Goal: Transaction & Acquisition: Purchase product/service

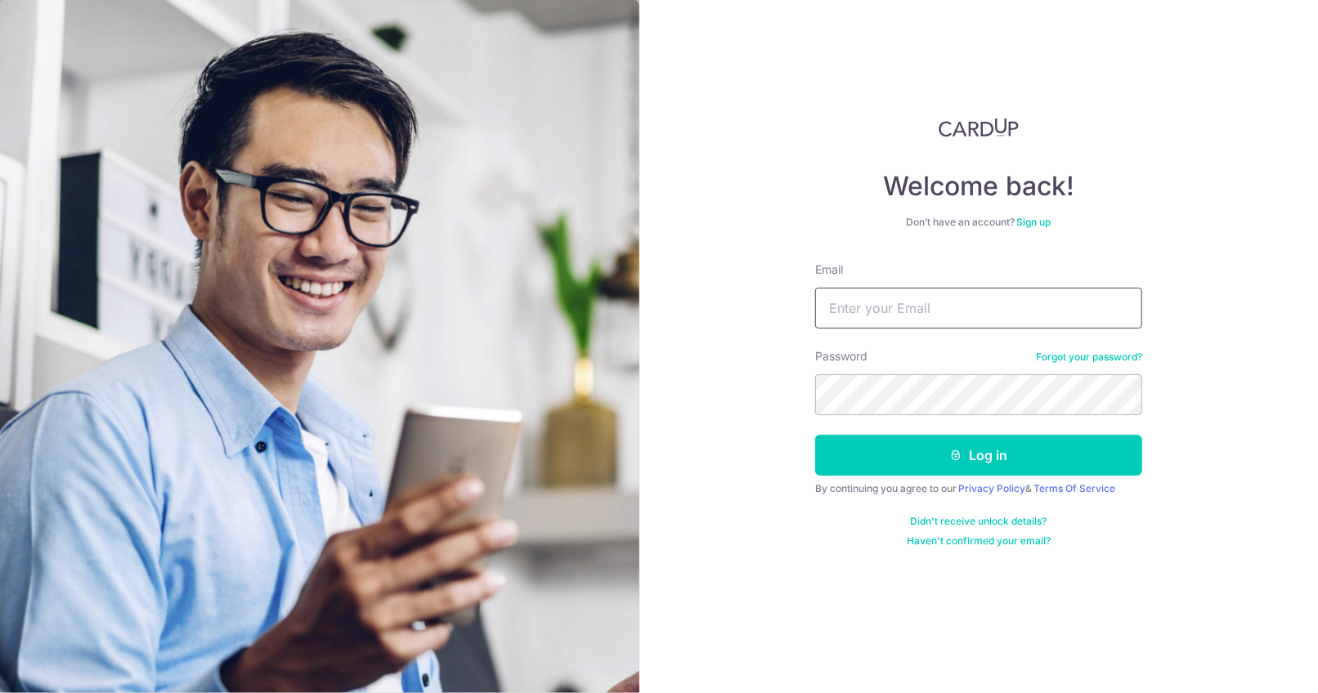
click at [926, 303] on input "Email" at bounding box center [978, 308] width 327 height 41
type input "foo.hsiangming@gmail.com"
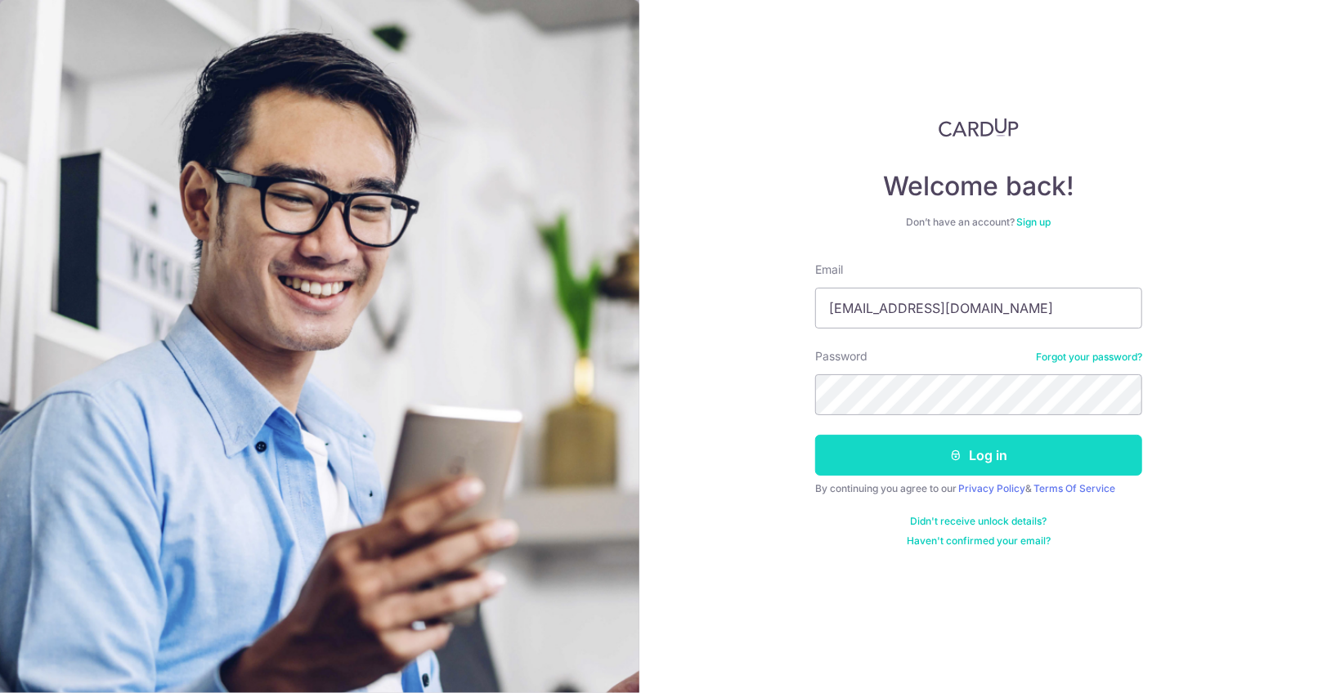
click at [978, 446] on button "Log in" at bounding box center [978, 455] width 327 height 41
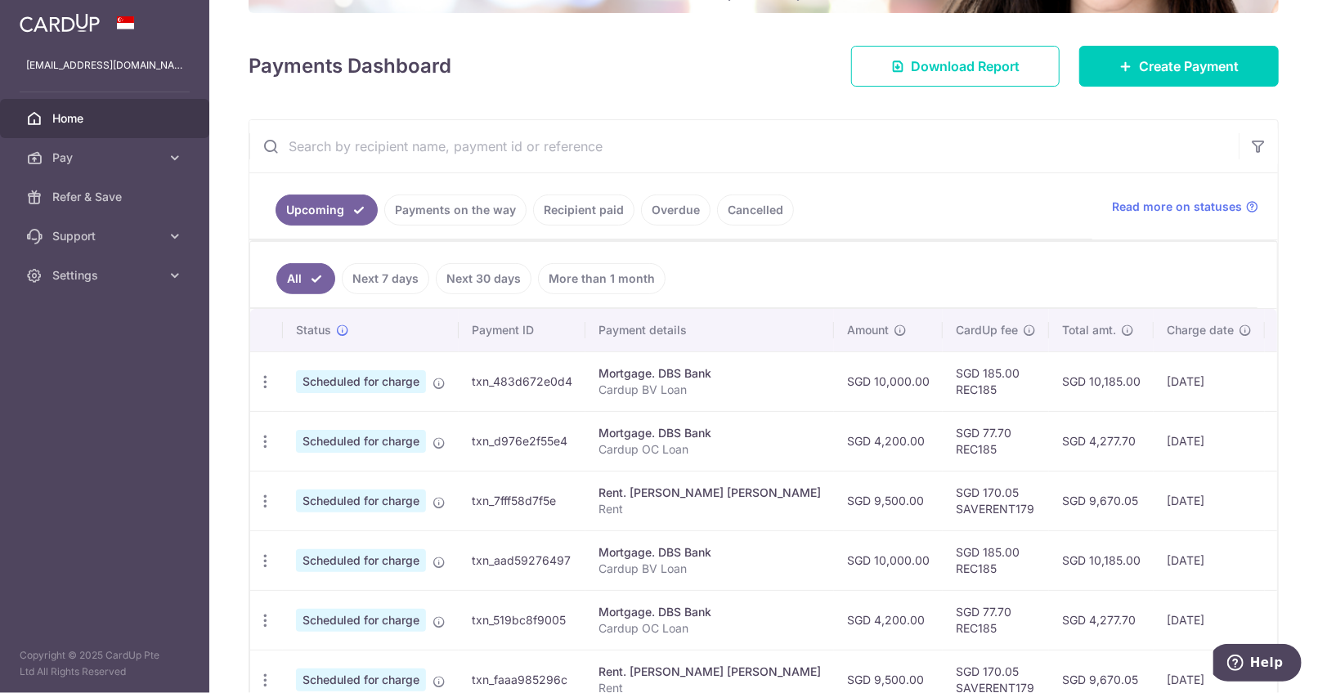
scroll to position [65, 0]
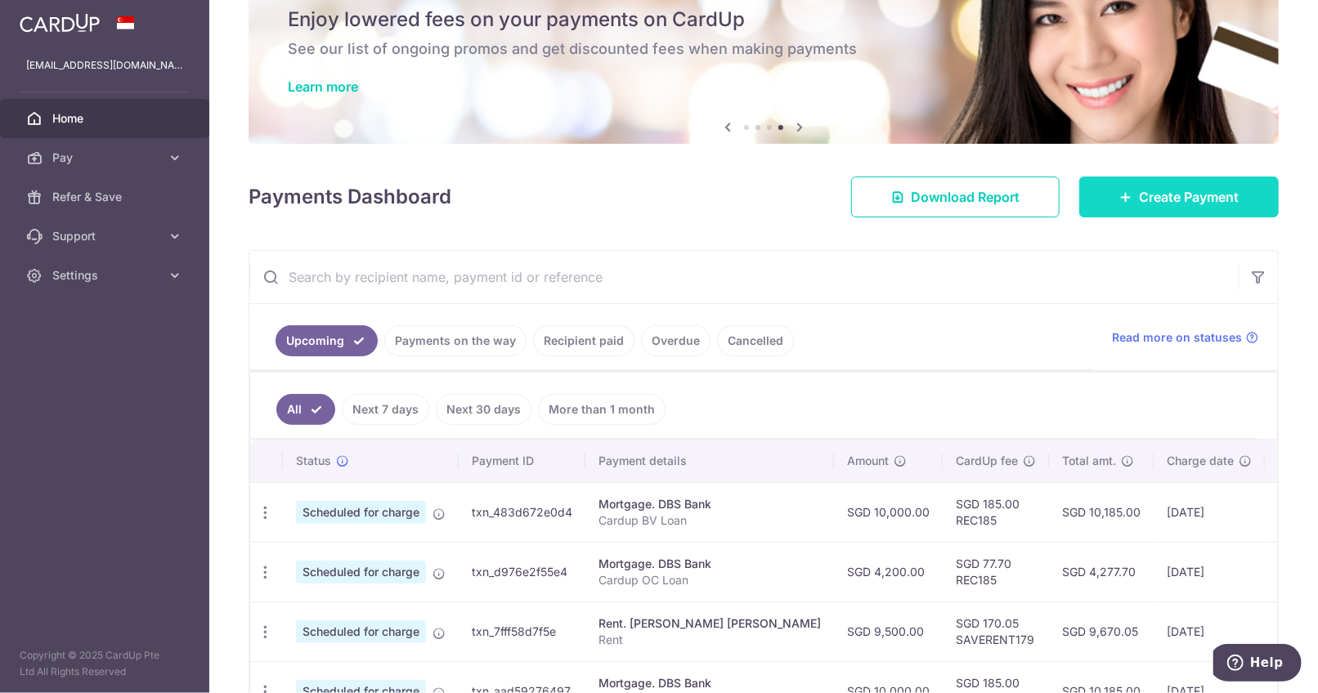
click at [1139, 204] on span "Create Payment" at bounding box center [1189, 197] width 100 height 20
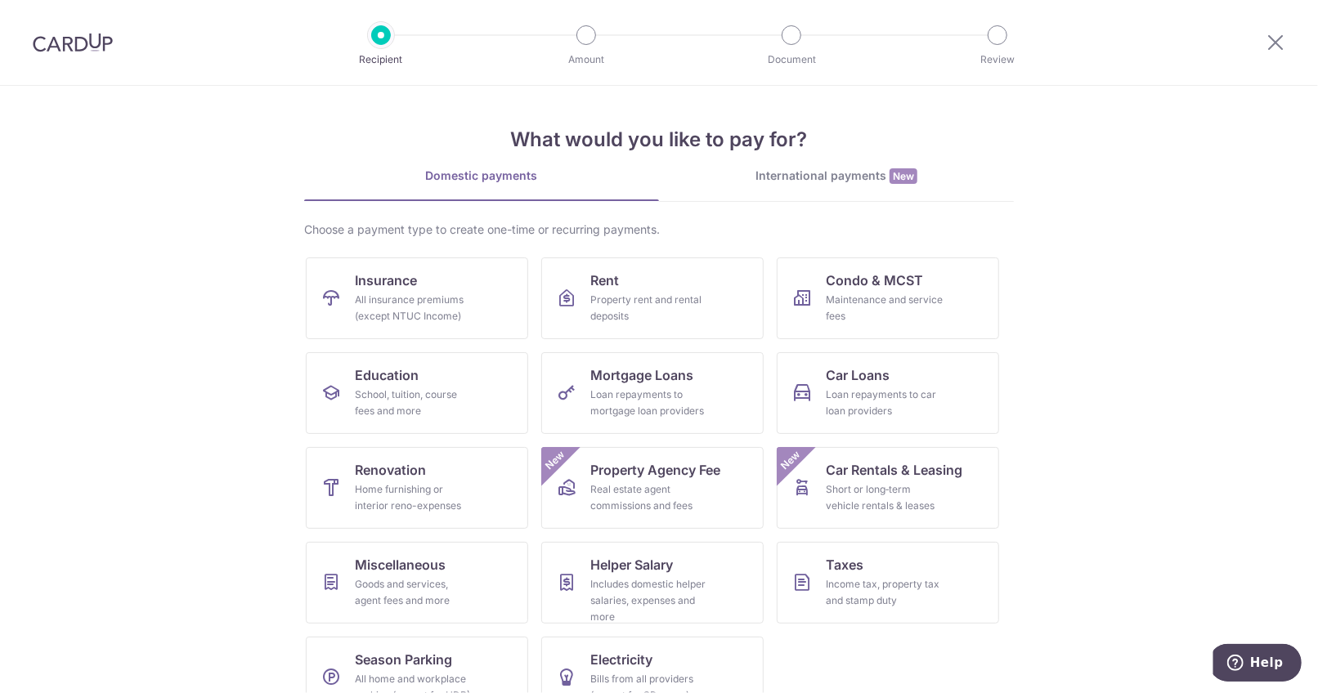
scroll to position [38, 0]
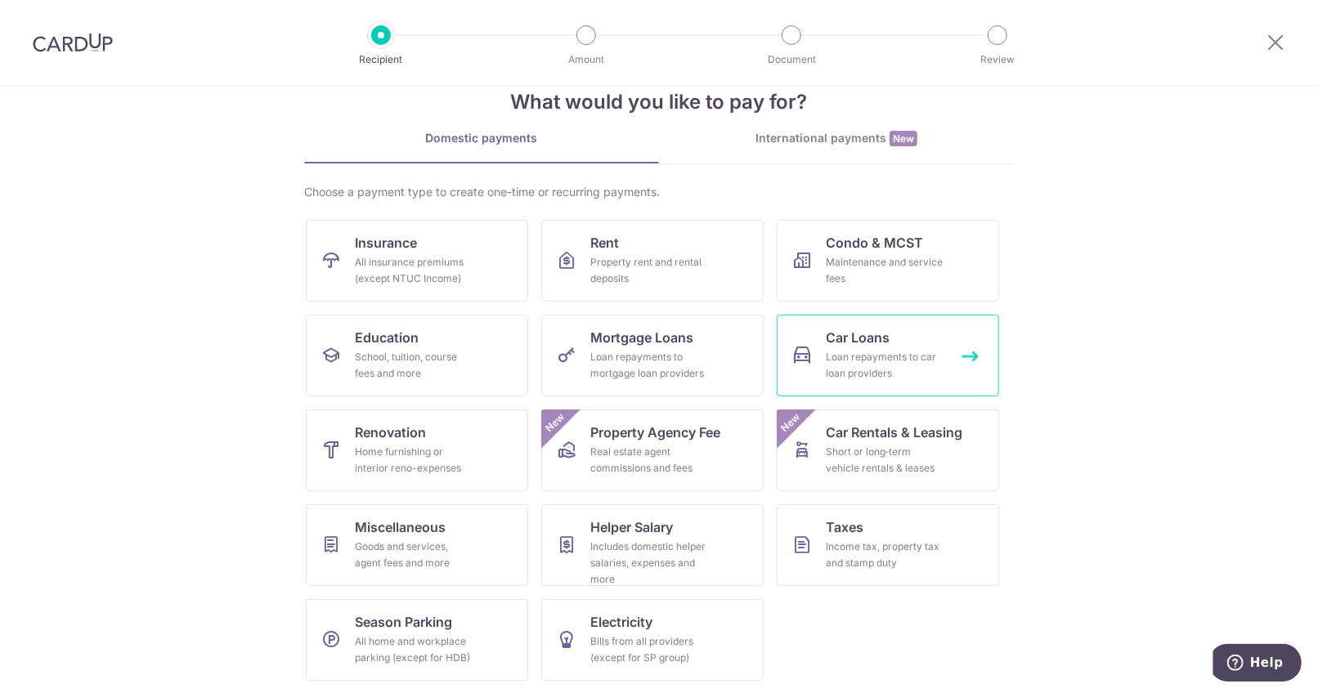
click at [892, 348] on link "Car Loans Loan repayments to car loan providers" at bounding box center [888, 356] width 222 height 82
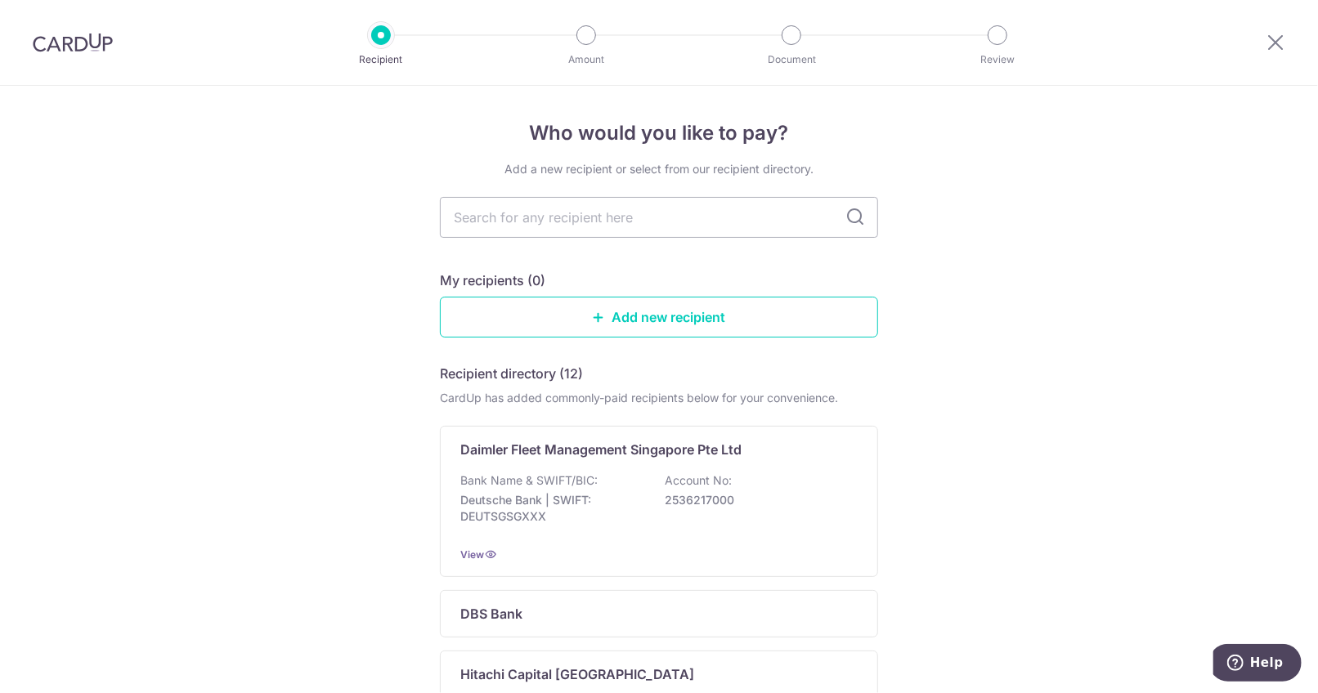
scroll to position [131, 0]
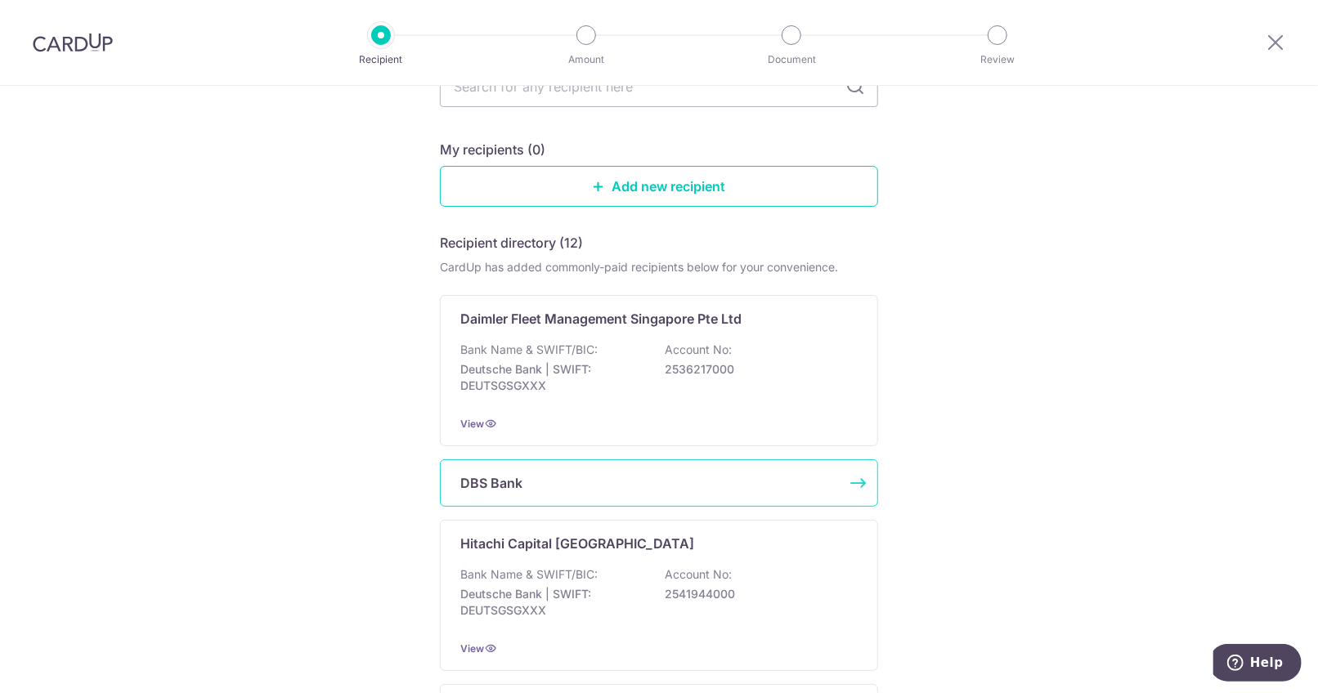
click at [720, 490] on div "DBS Bank" at bounding box center [649, 483] width 378 height 20
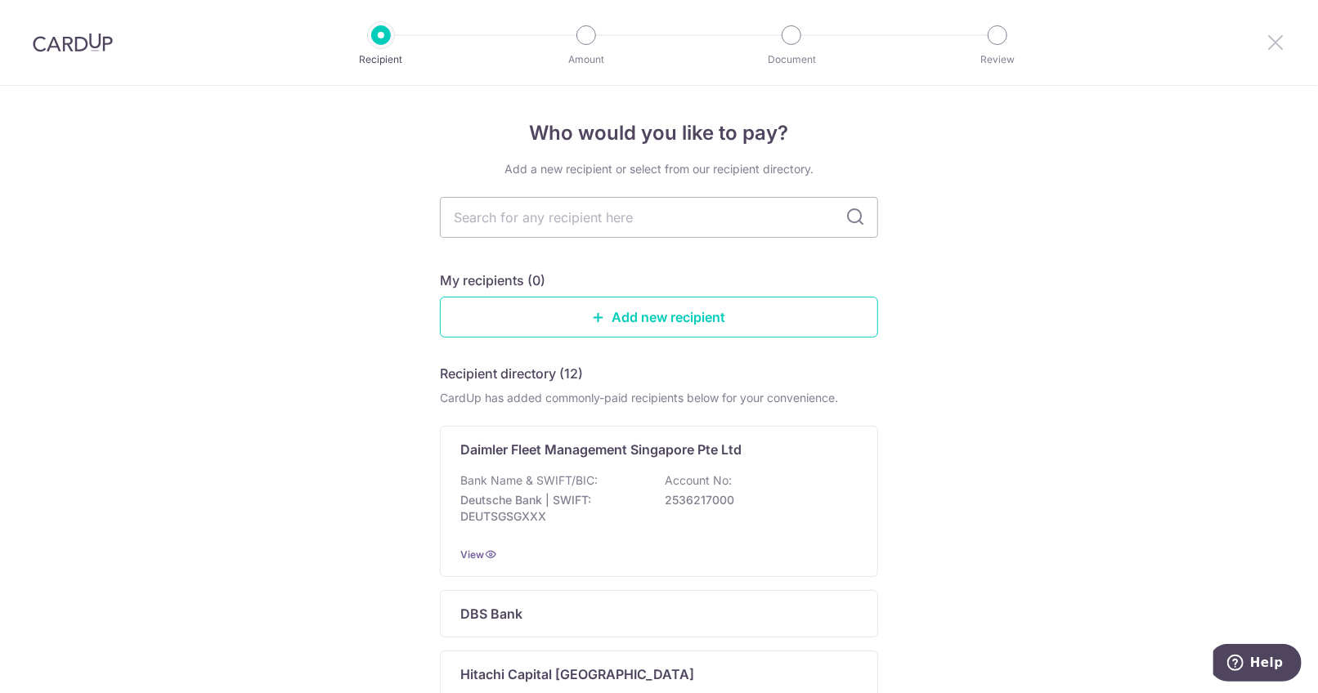
click at [1271, 41] on icon at bounding box center [1276, 42] width 20 height 20
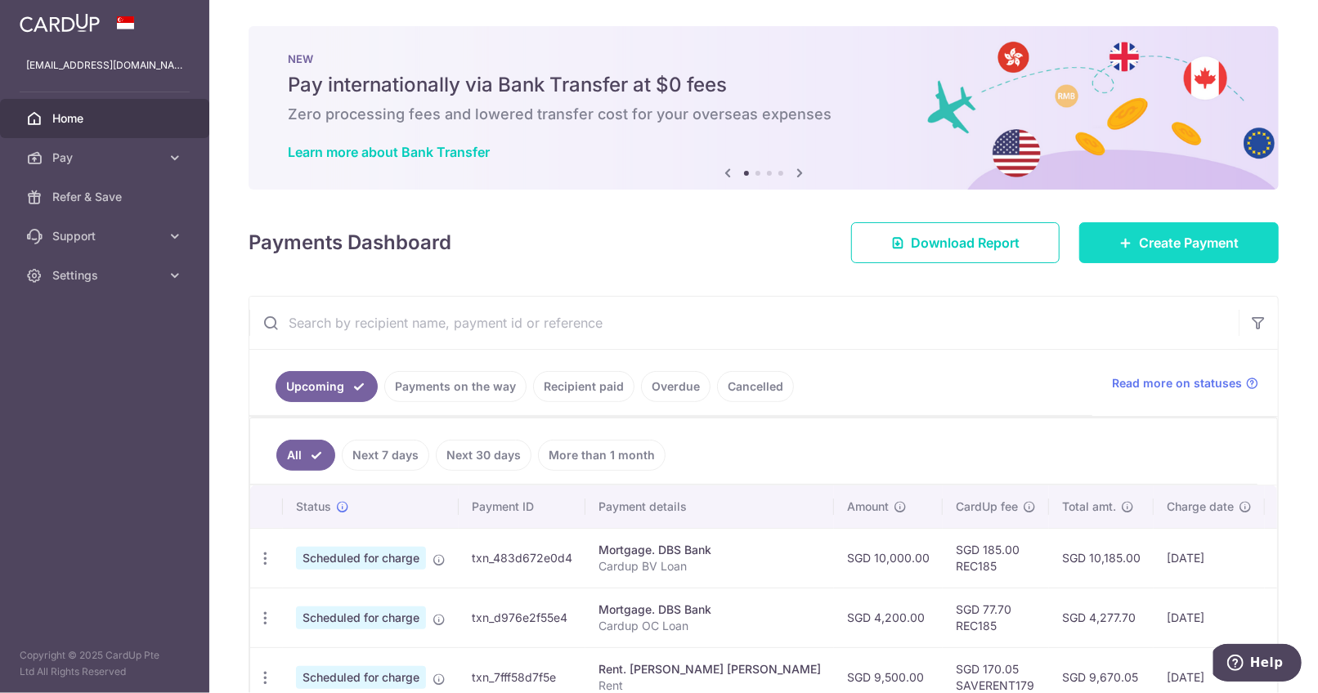
click at [1147, 244] on span "Create Payment" at bounding box center [1189, 243] width 100 height 20
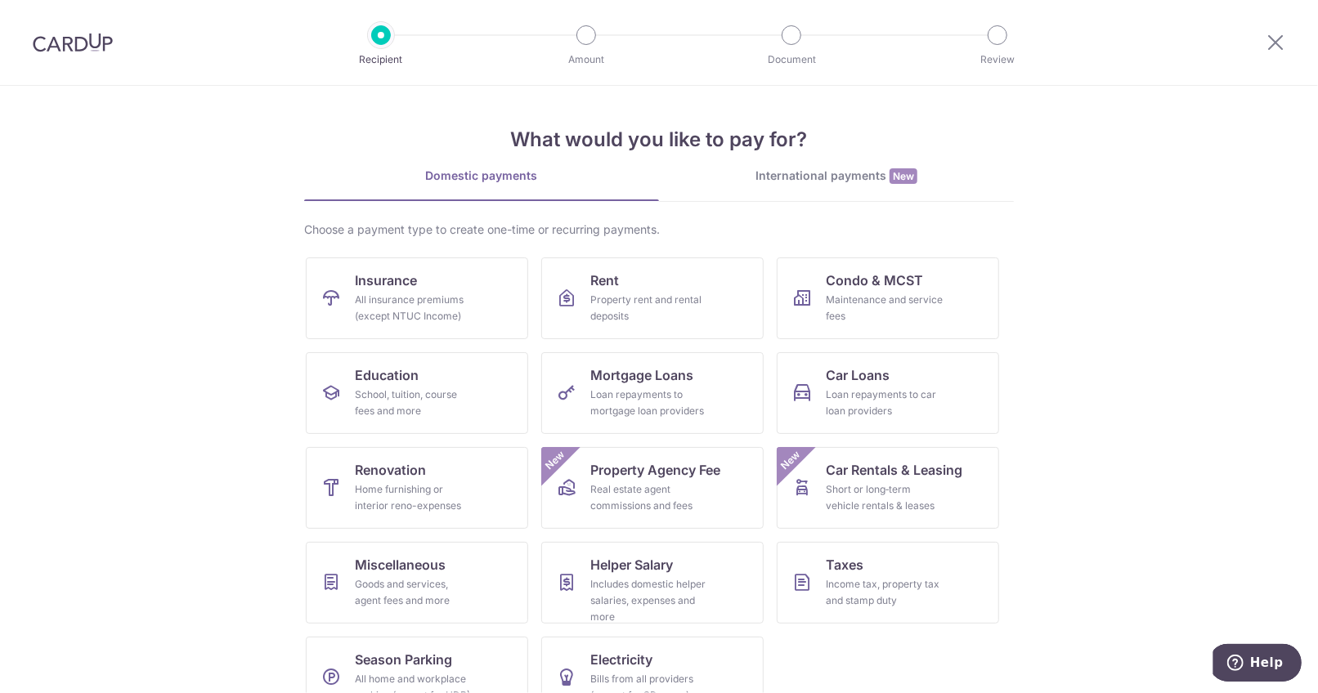
scroll to position [38, 0]
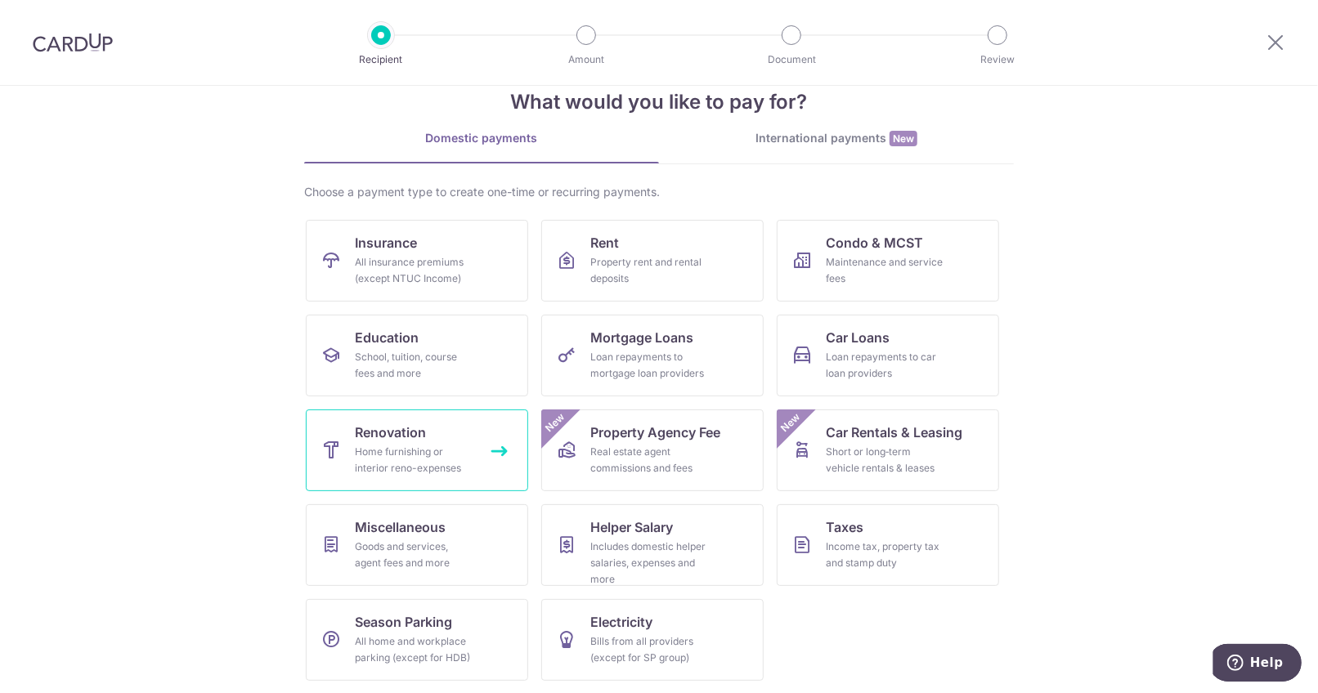
click at [421, 471] on div "Home furnishing or interior reno-expenses" at bounding box center [414, 460] width 118 height 33
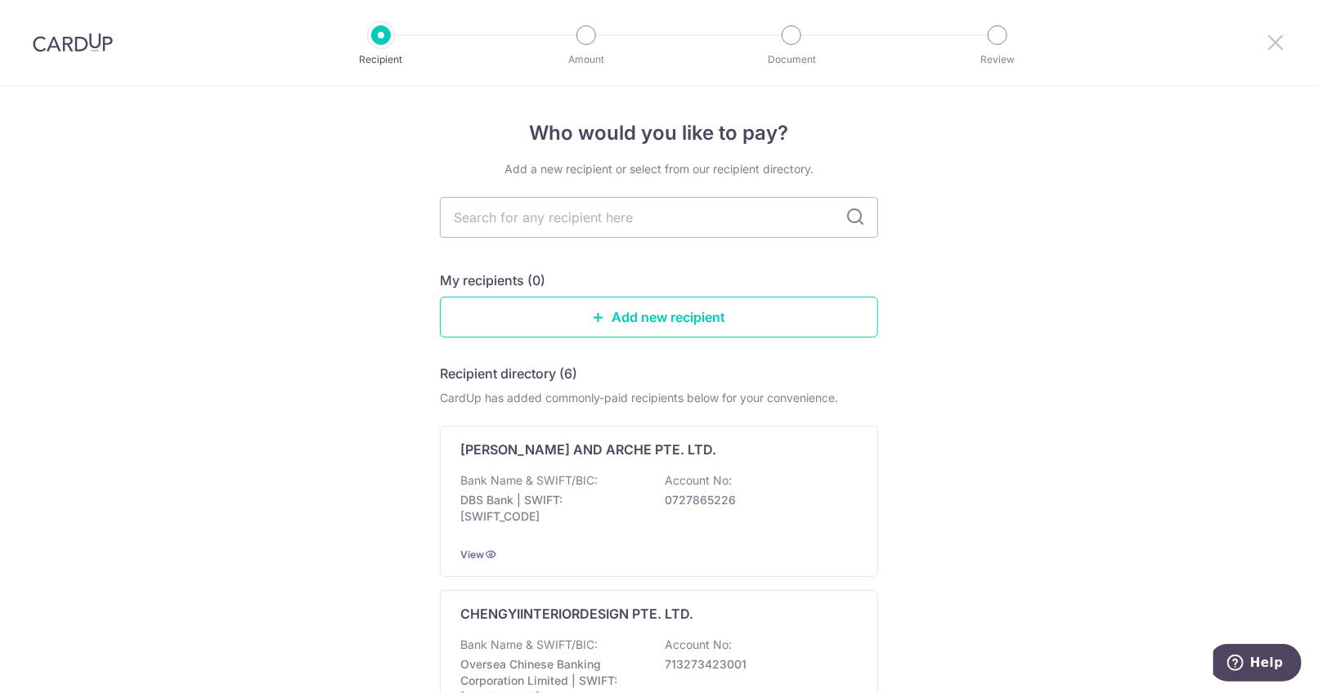
click at [1268, 40] on icon at bounding box center [1276, 42] width 20 height 20
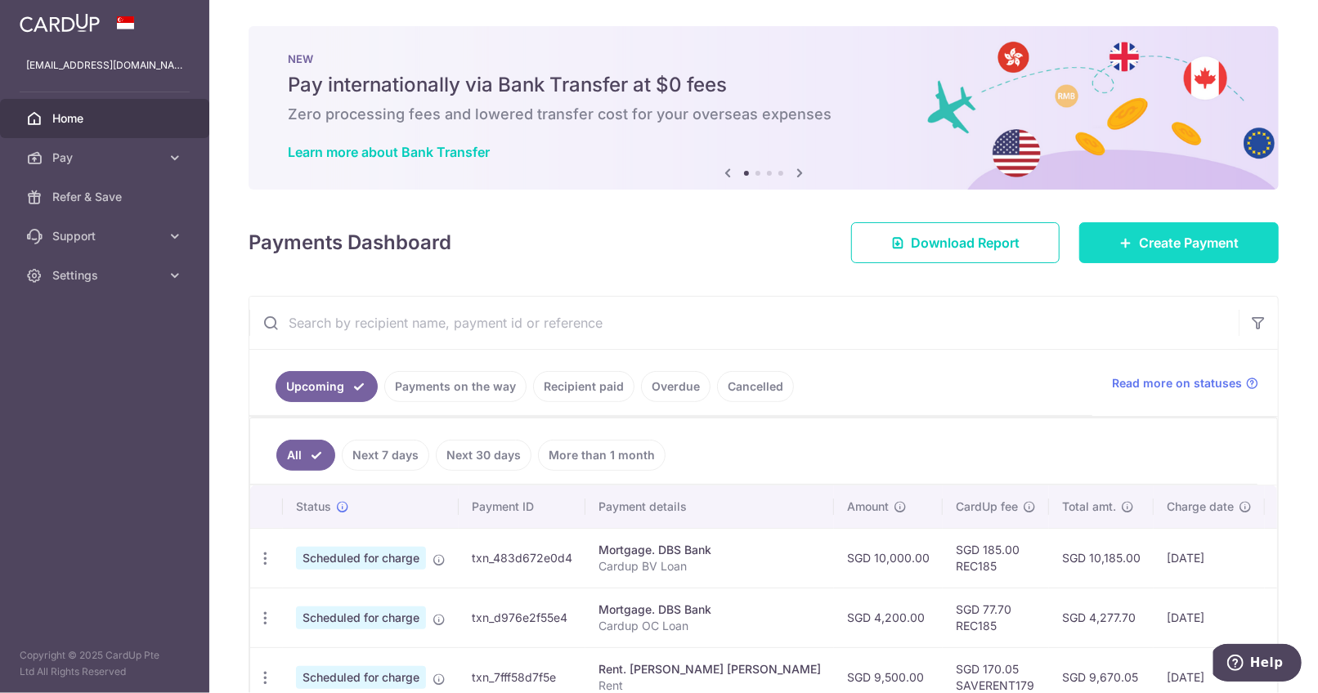
click at [1151, 255] on link "Create Payment" at bounding box center [1179, 242] width 200 height 41
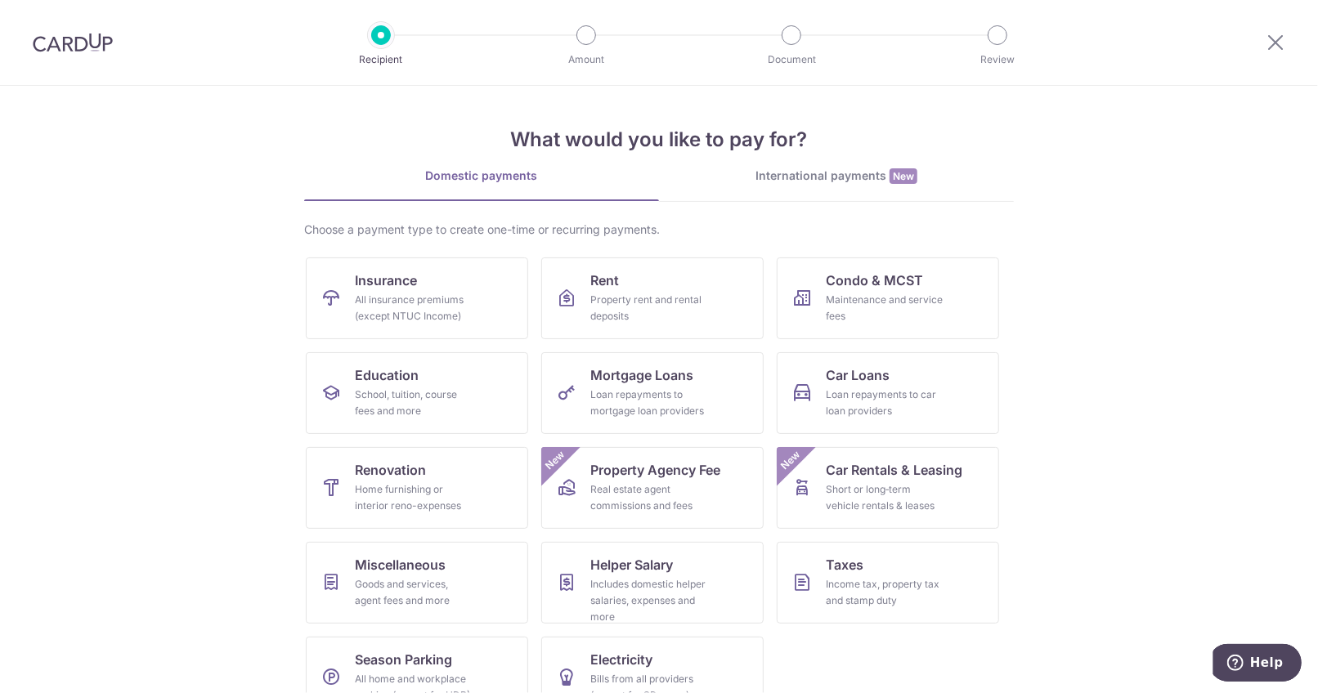
scroll to position [38, 0]
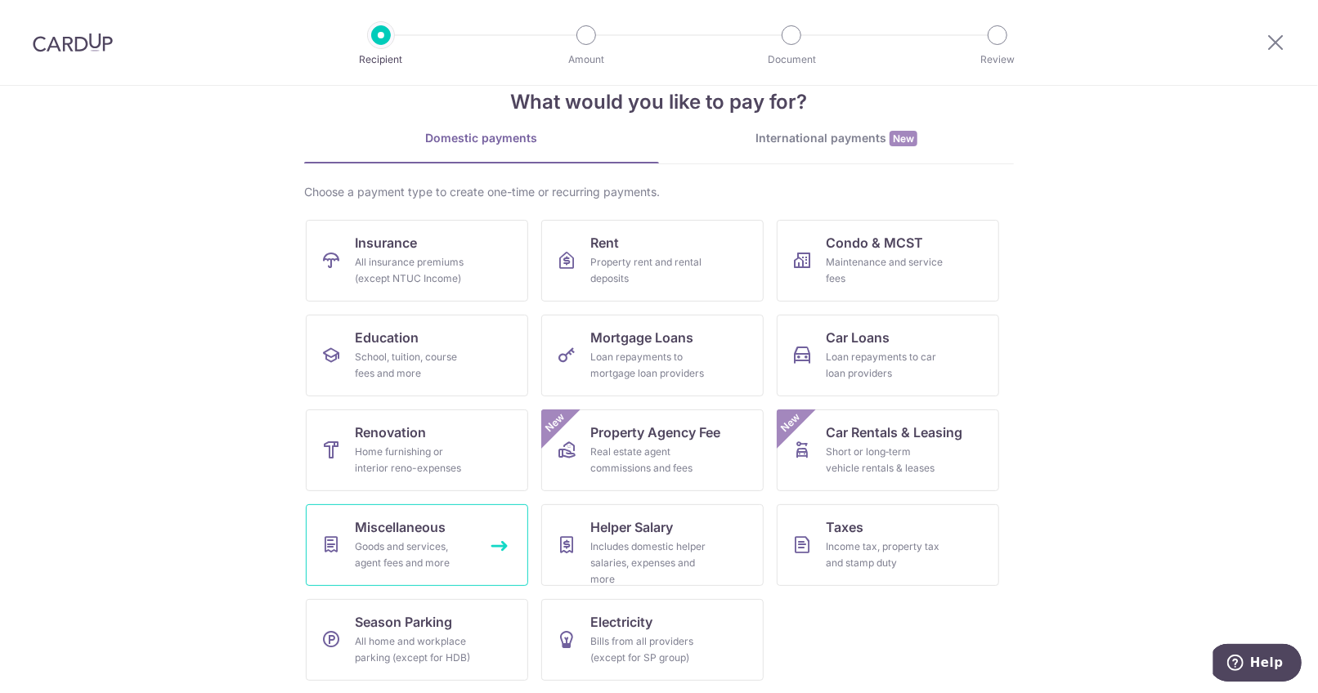
click at [445, 540] on div "Goods and services, agent fees and more" at bounding box center [414, 555] width 118 height 33
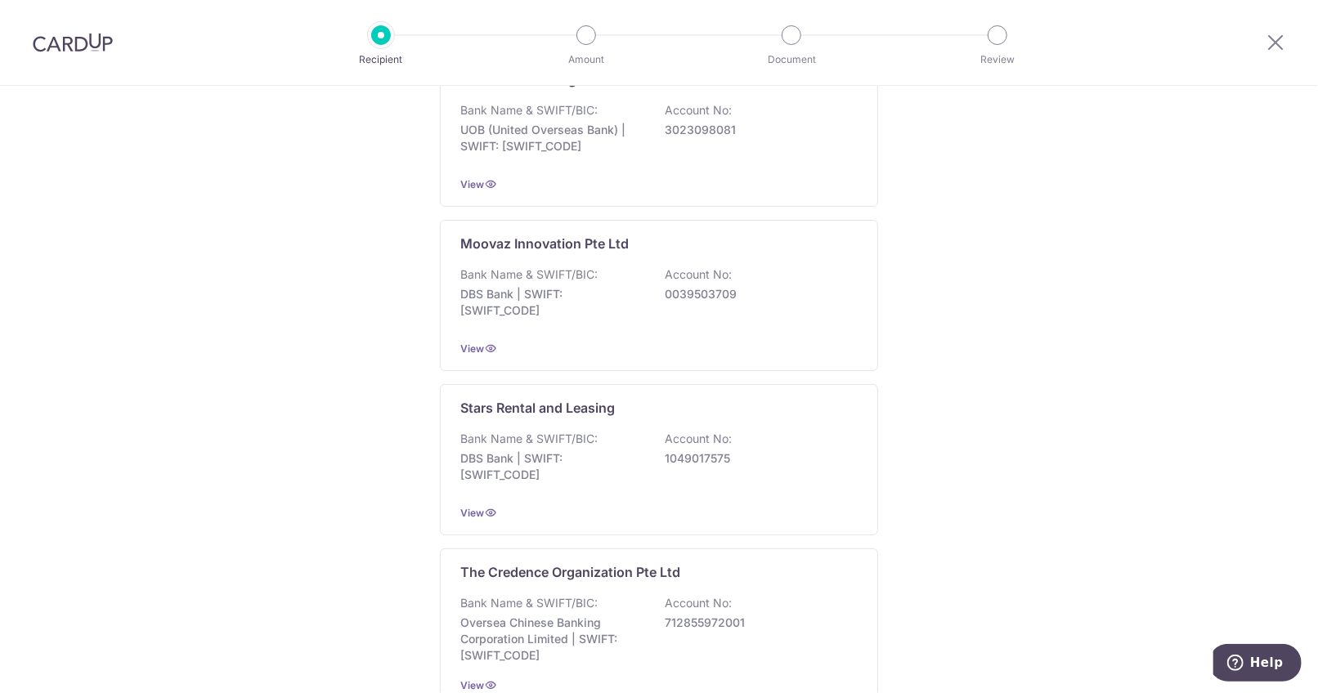
scroll to position [774, 0]
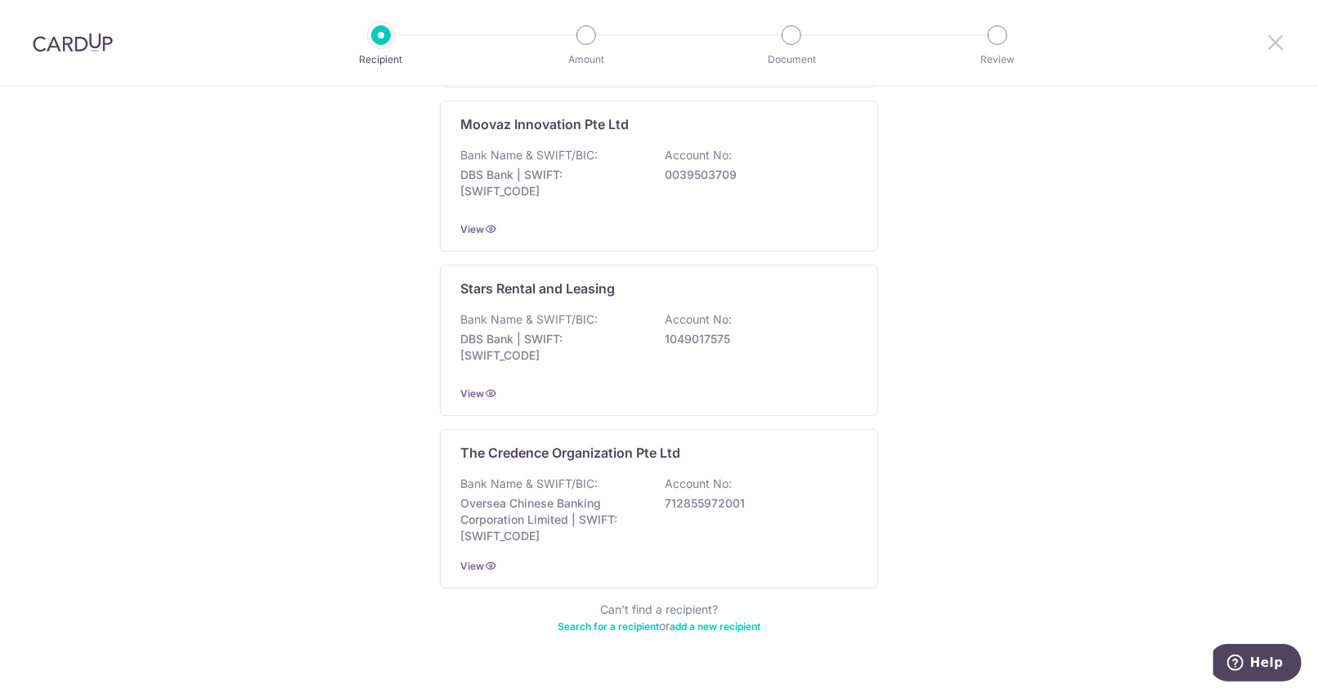
click at [1267, 43] on icon at bounding box center [1276, 42] width 20 height 20
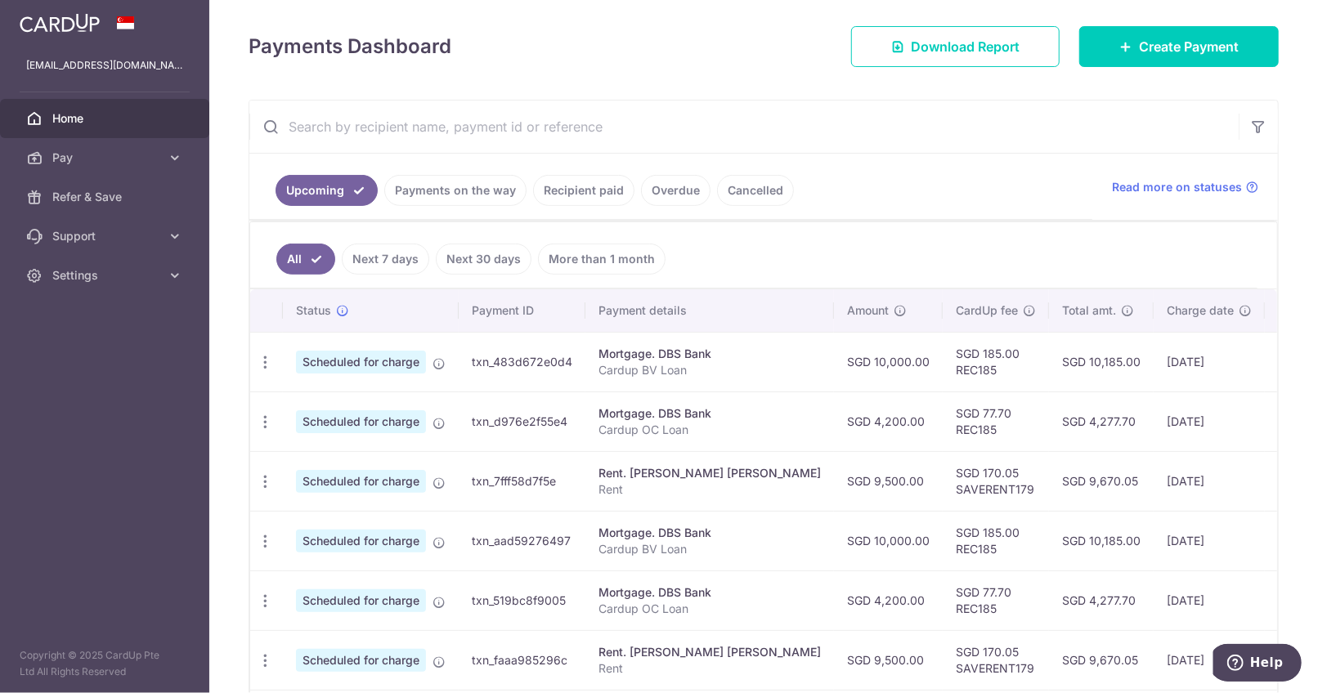
scroll to position [131, 0]
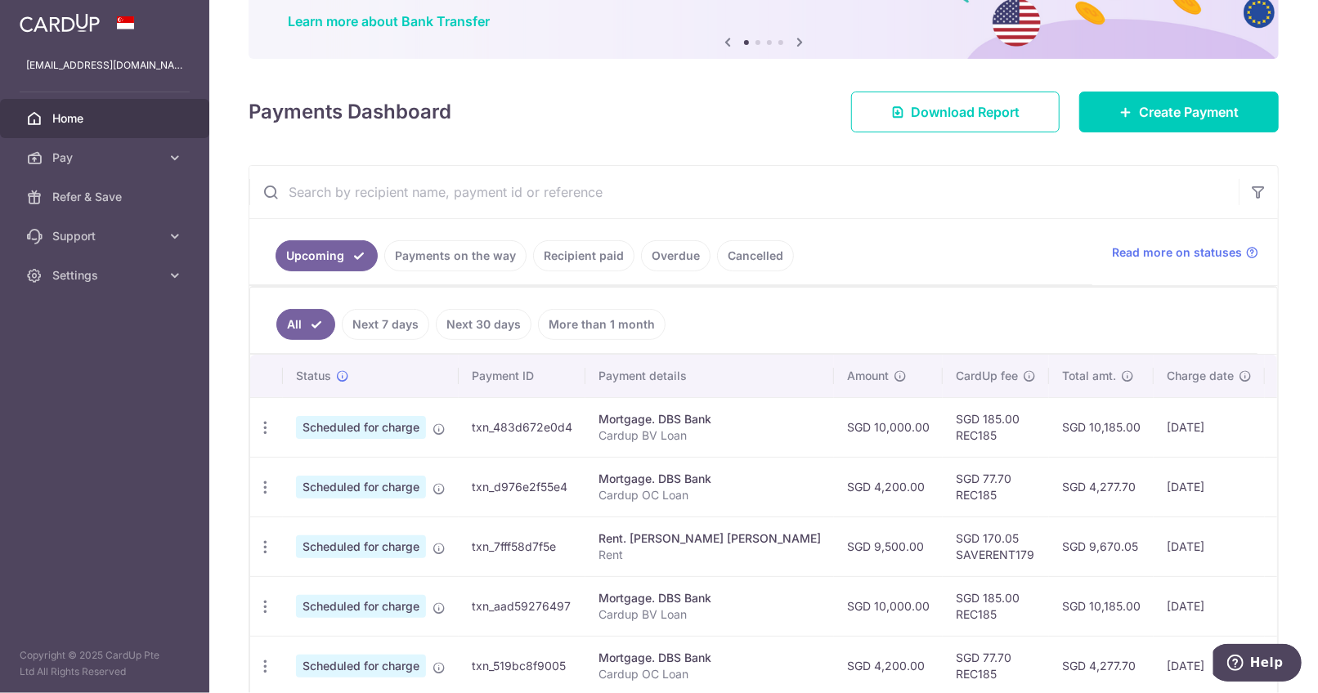
click at [1156, 88] on div "Payments Dashboard Download Report Create Payment" at bounding box center [764, 108] width 1030 height 47
click at [1145, 112] on span "Create Payment" at bounding box center [1189, 112] width 100 height 20
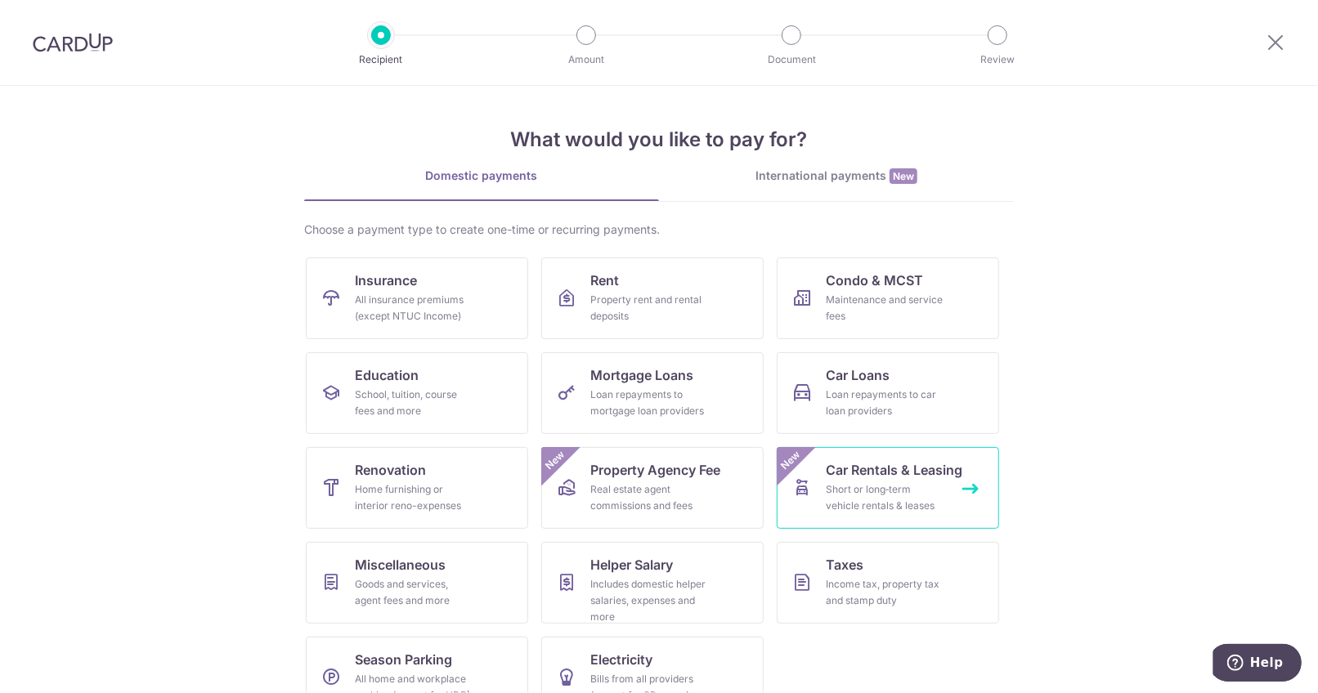
scroll to position [38, 0]
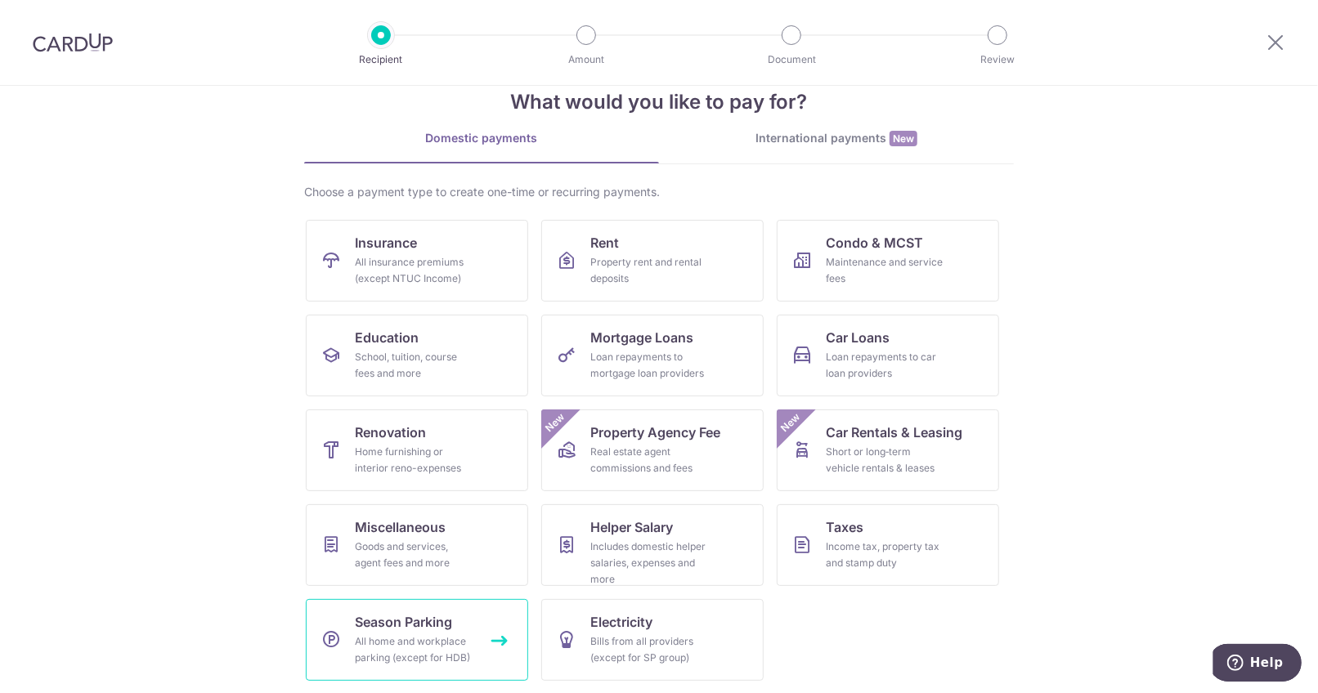
click at [402, 638] on div "All home and workplace parking (except for HDB)" at bounding box center [414, 650] width 118 height 33
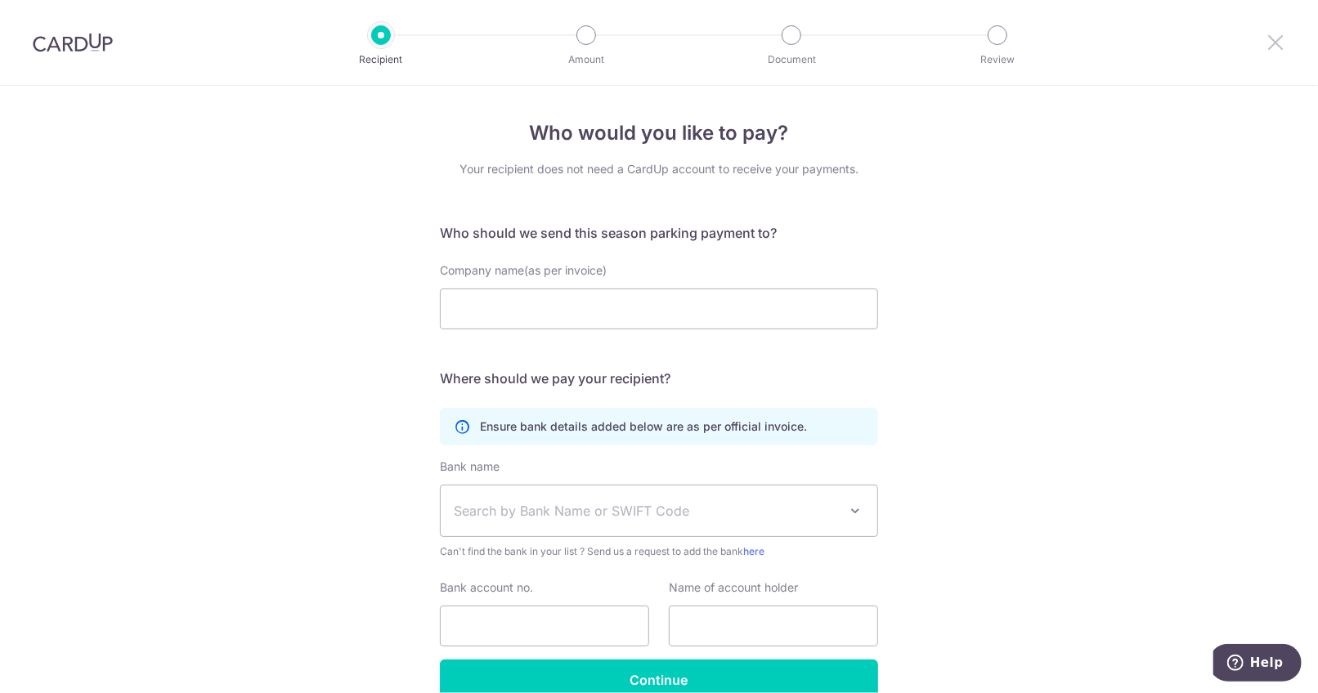
click at [1276, 38] on icon at bounding box center [1276, 42] width 20 height 20
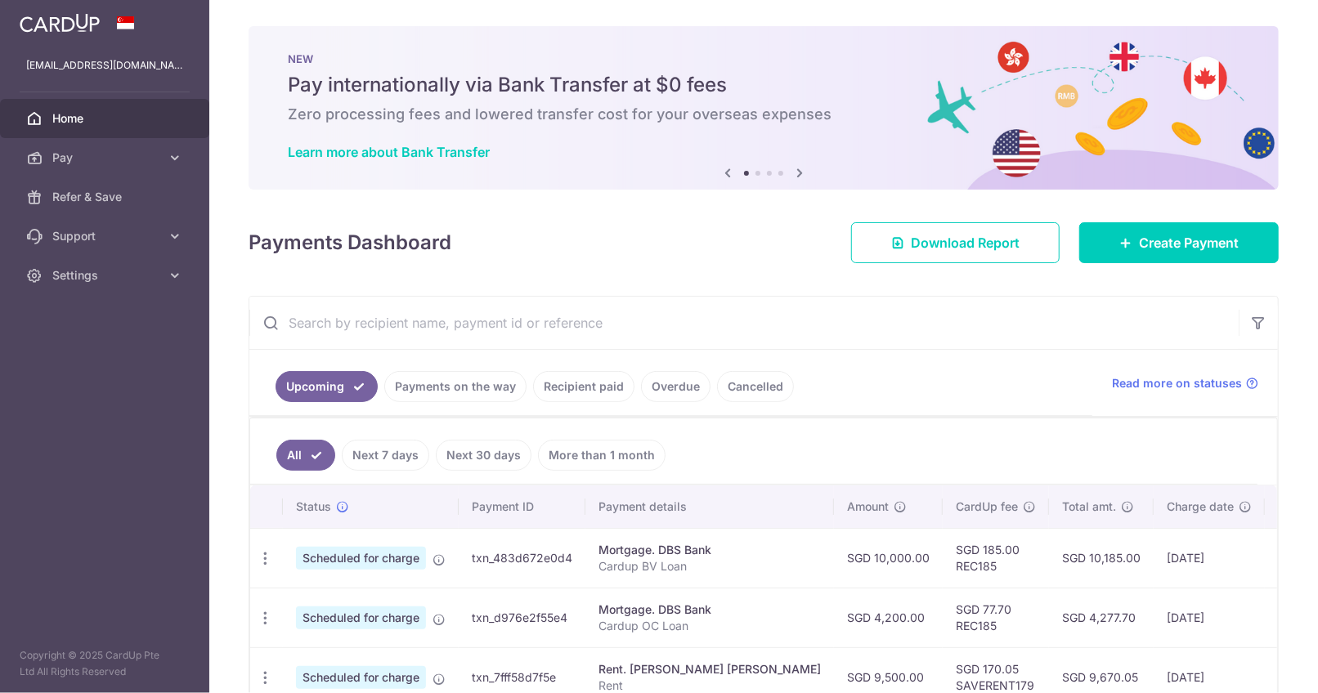
scroll to position [131, 0]
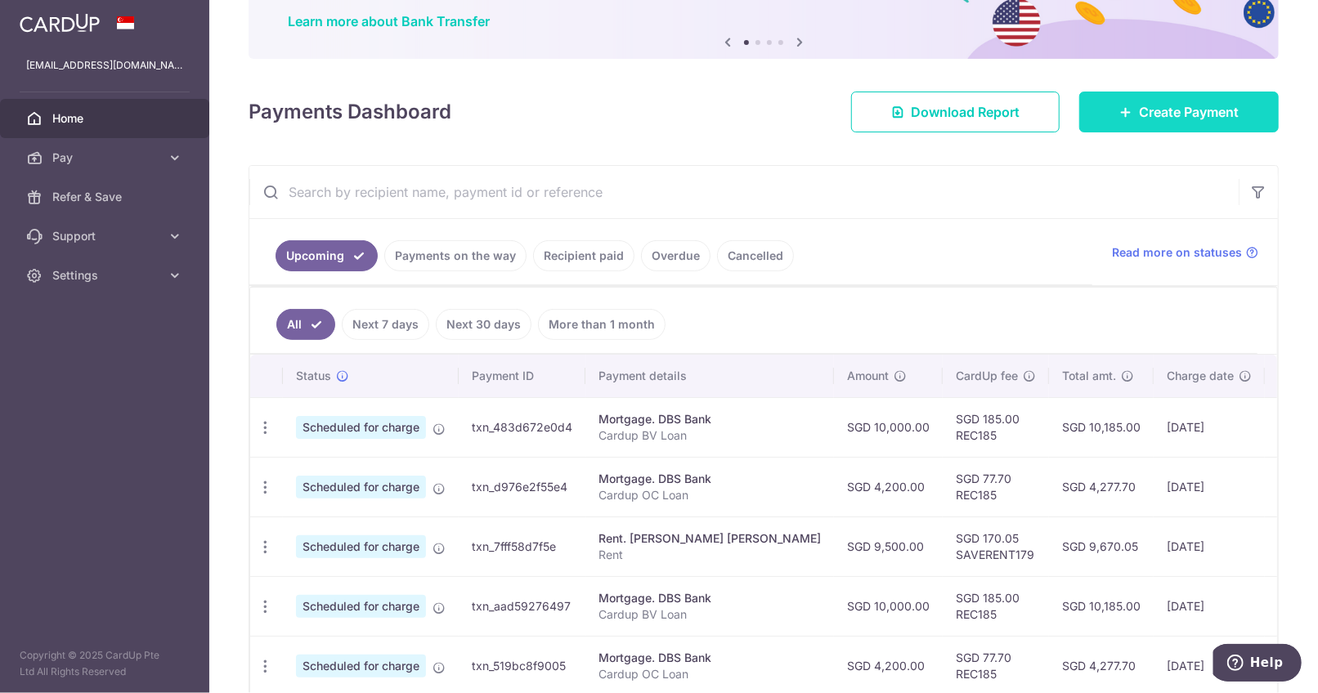
click at [1155, 113] on span "Create Payment" at bounding box center [1189, 112] width 100 height 20
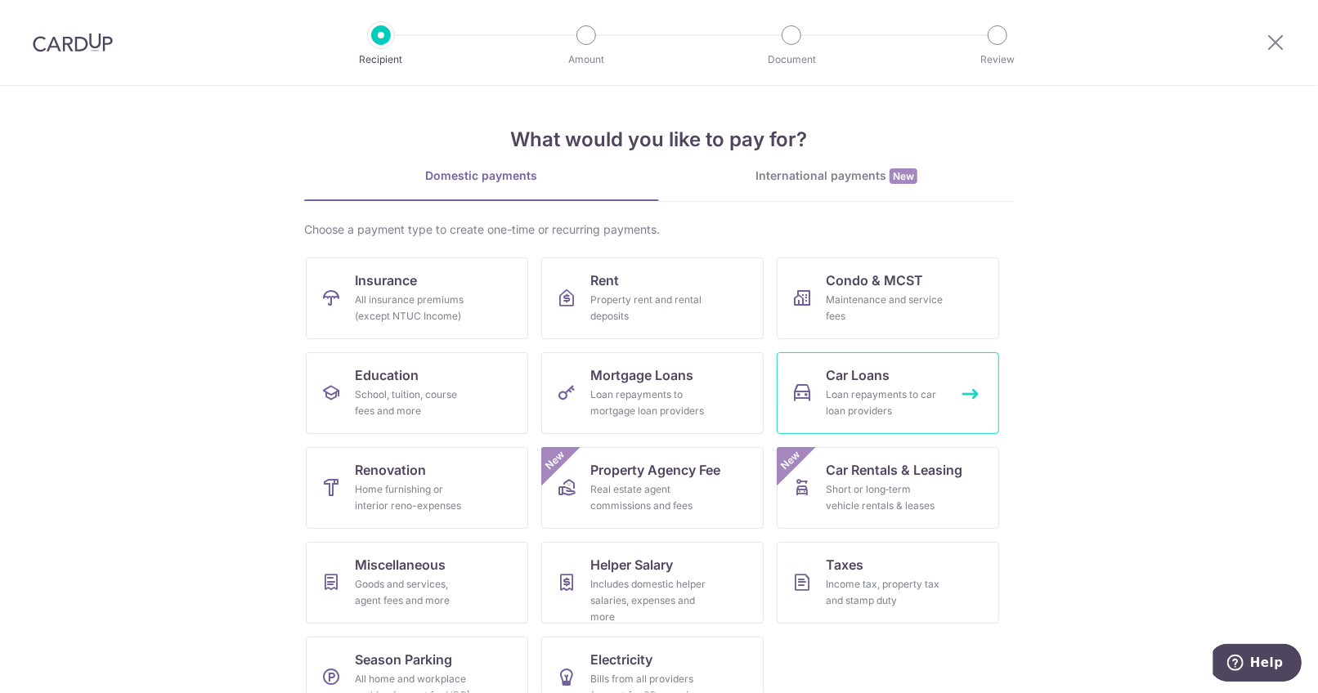
scroll to position [38, 0]
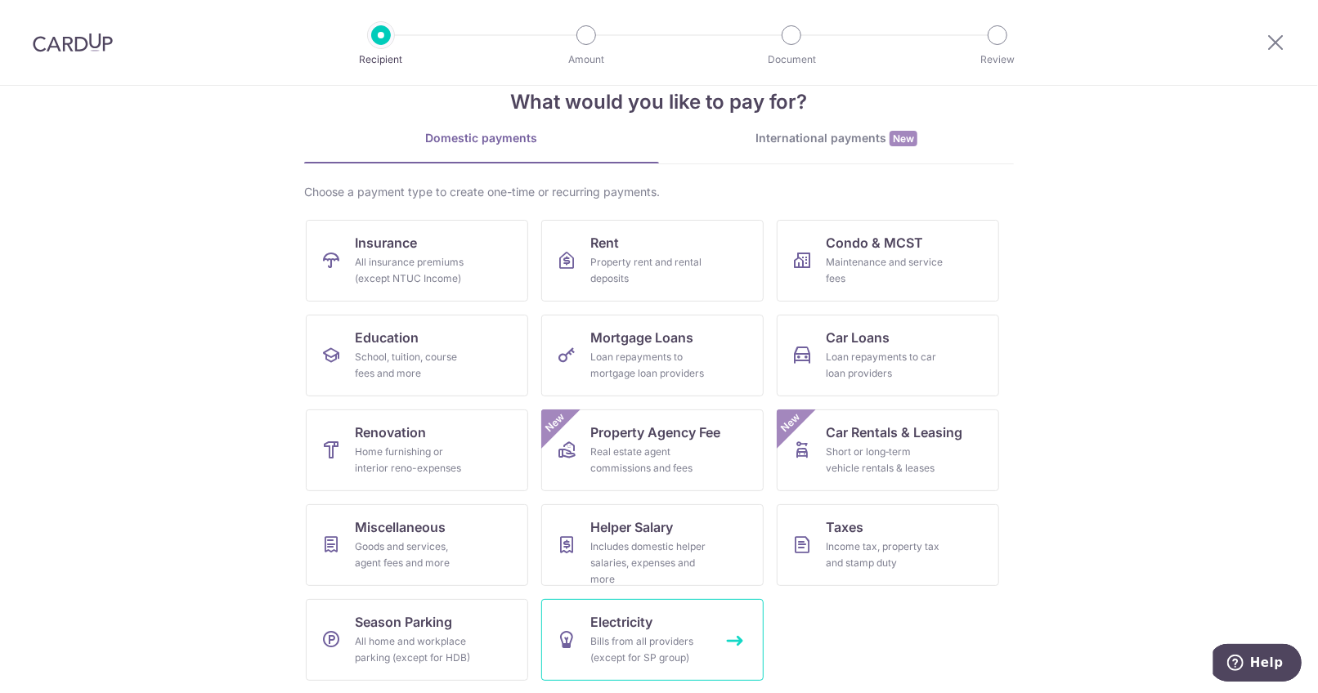
click at [638, 636] on div "Bills from all providers (except for SP group)" at bounding box center [649, 650] width 118 height 33
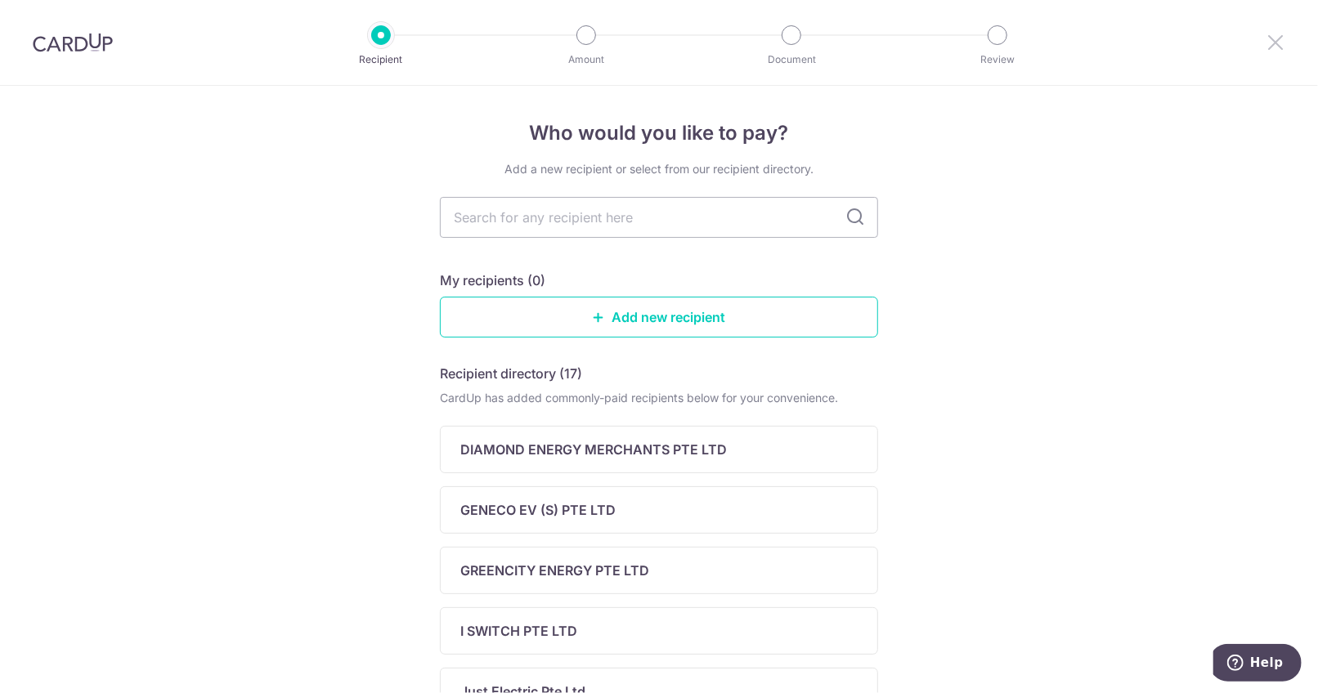
click at [1267, 36] on icon at bounding box center [1276, 42] width 20 height 20
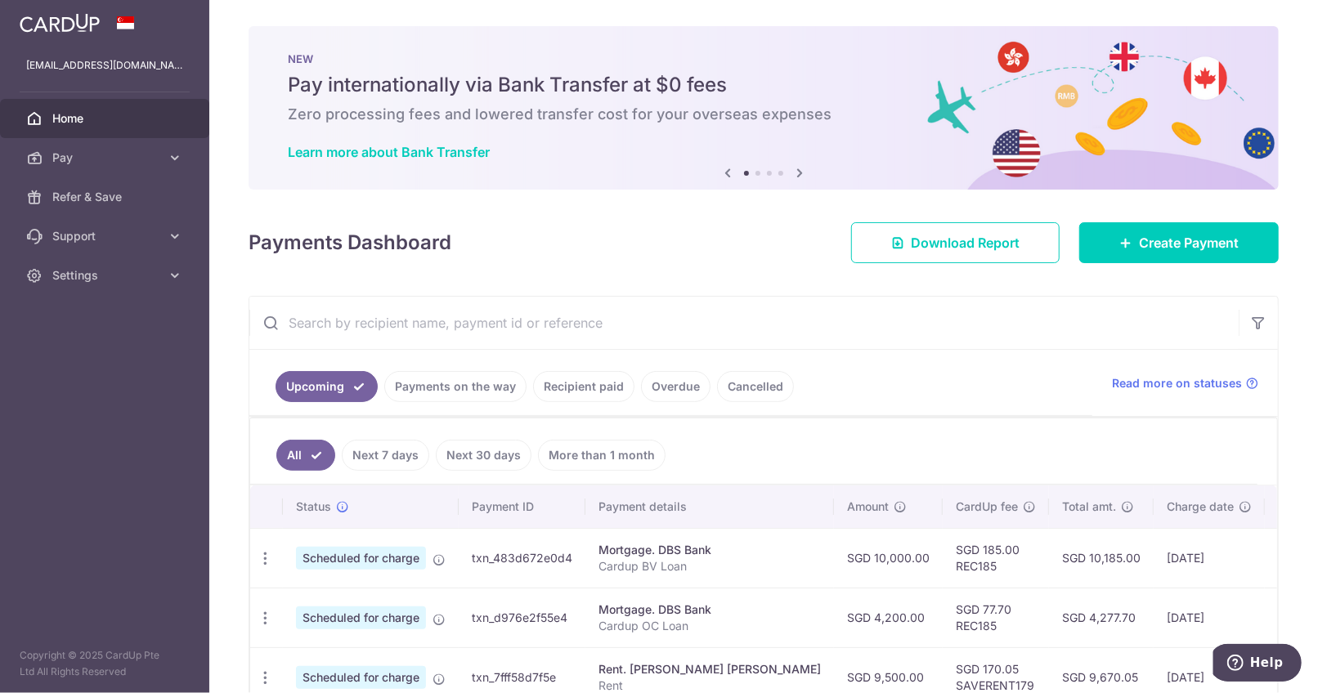
click at [1158, 215] on div "× Pause Schedule Pause all future payments in this series Pause just this one p…" at bounding box center [763, 346] width 1109 height 693
click at [1144, 251] on span "Create Payment" at bounding box center [1189, 243] width 100 height 20
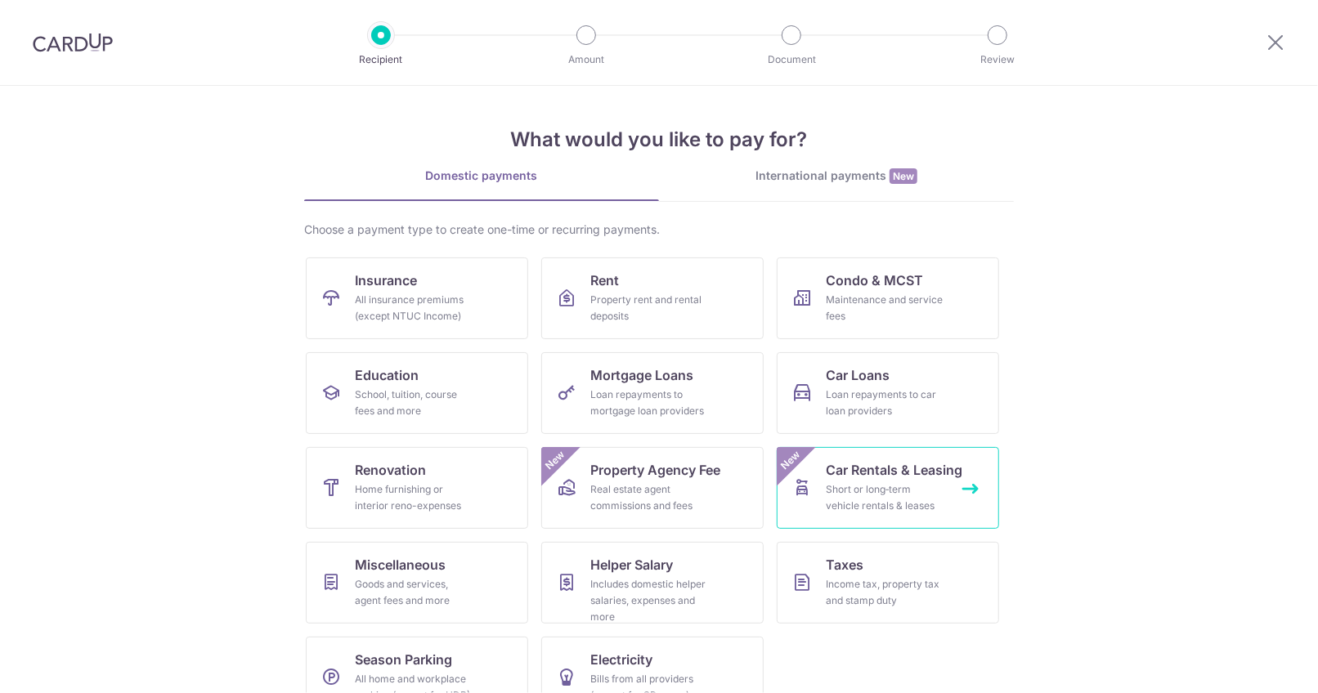
scroll to position [38, 0]
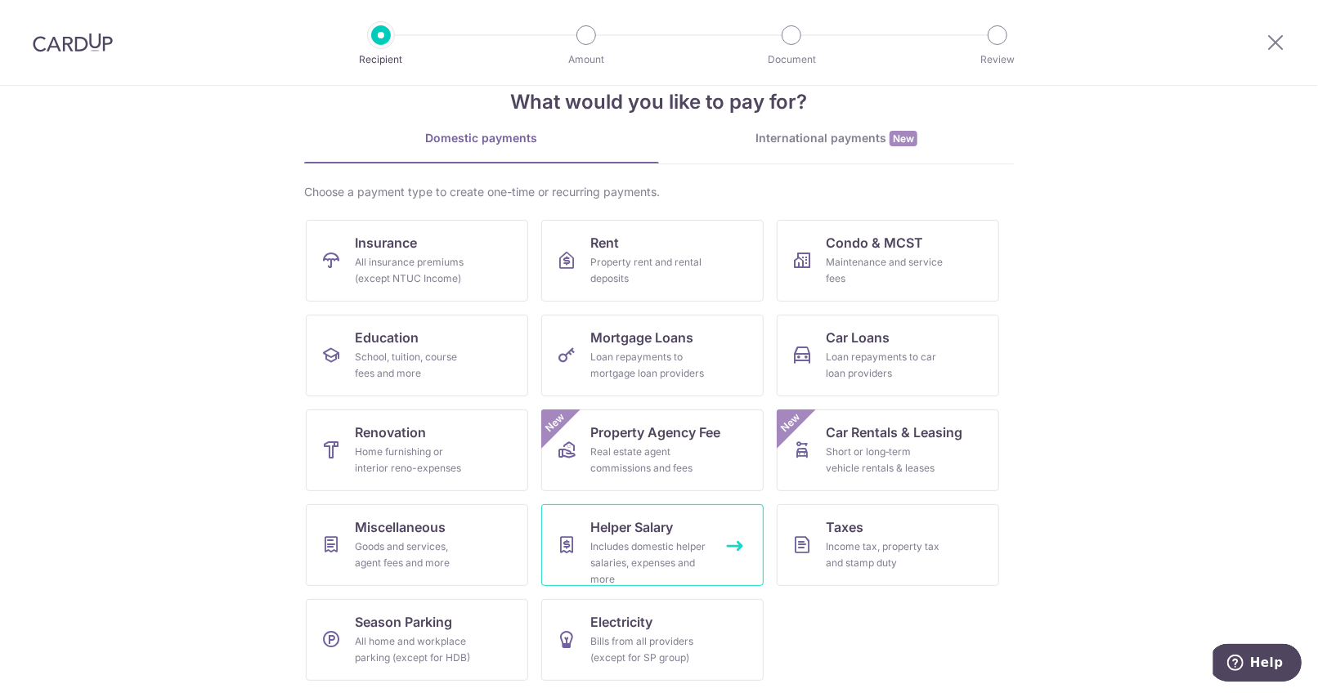
click at [601, 539] on div "Includes domestic helper salaries, expenses and more" at bounding box center [649, 563] width 118 height 49
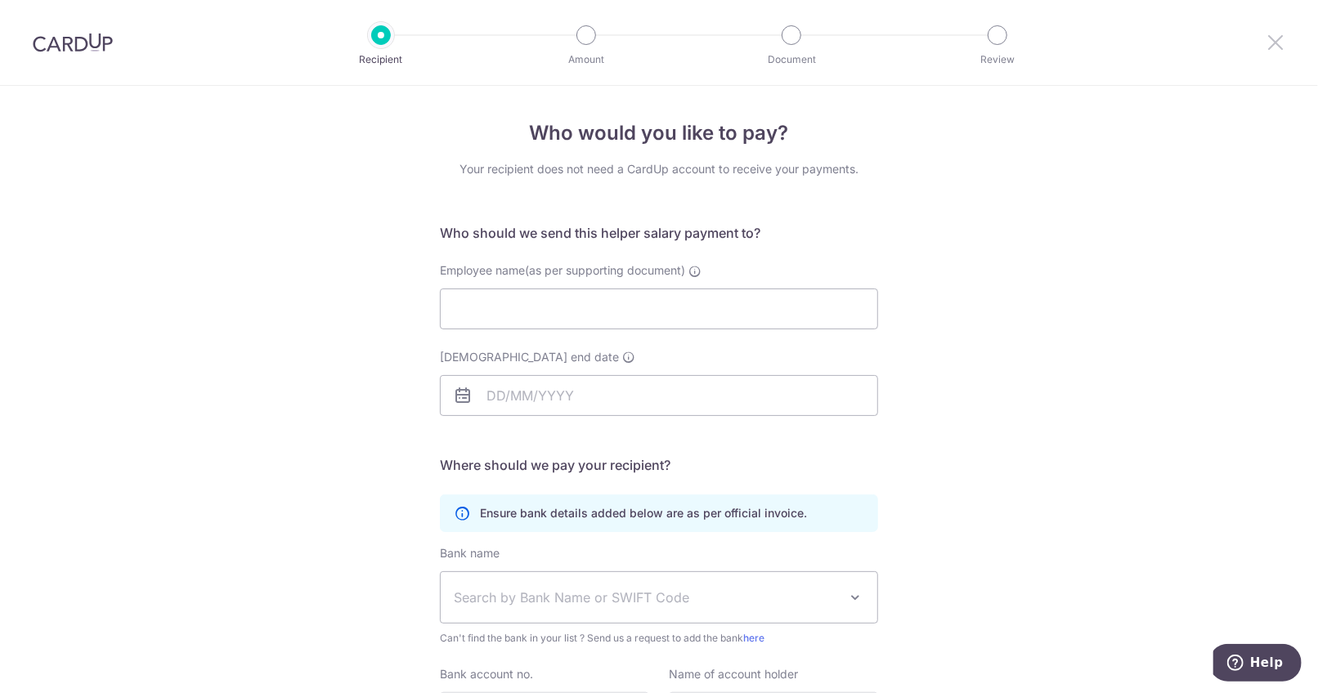
drag, startPoint x: 1271, startPoint y: 37, endPoint x: 729, endPoint y: 63, distance: 542.8
click at [1271, 37] on icon at bounding box center [1276, 42] width 20 height 20
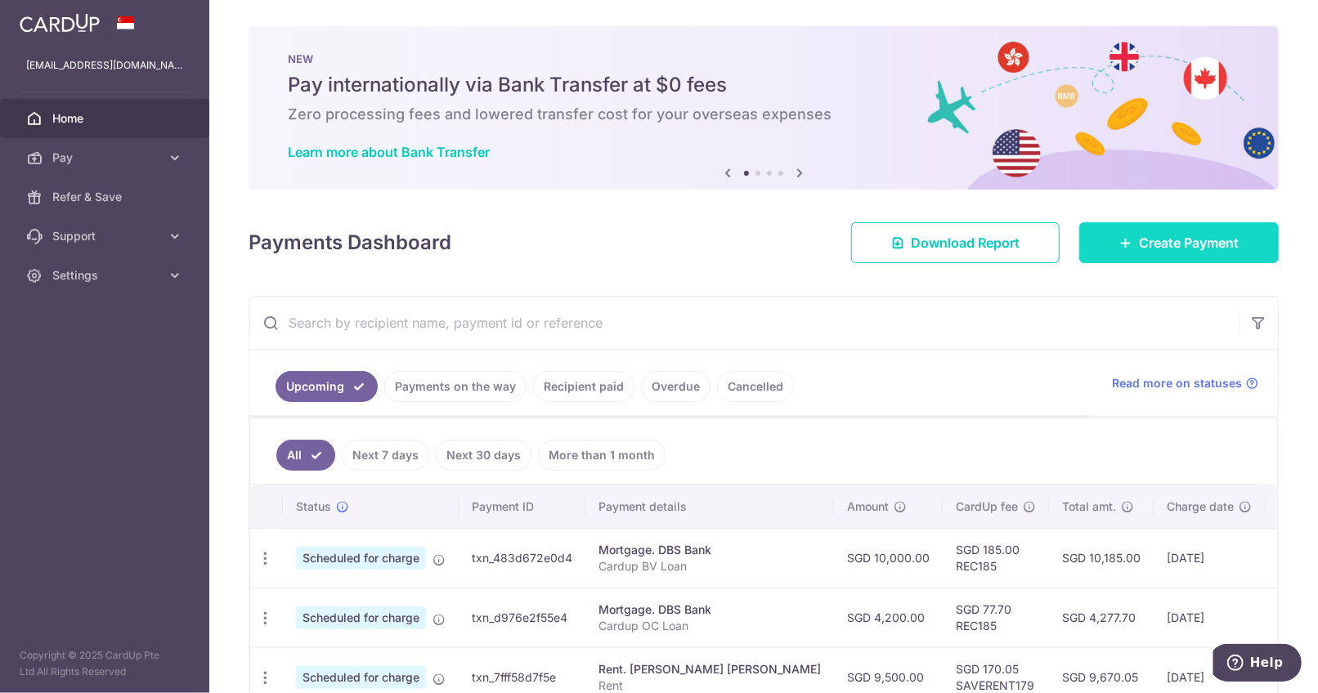
click at [1182, 231] on link "Create Payment" at bounding box center [1179, 242] width 200 height 41
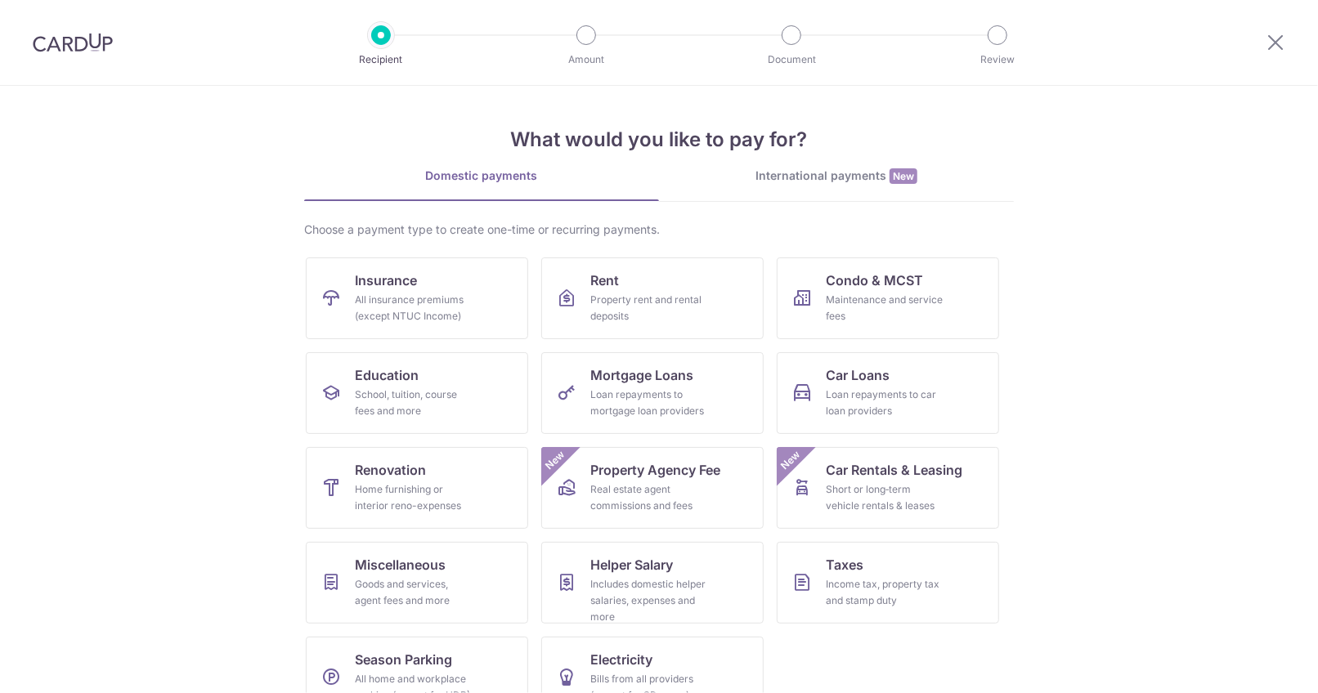
scroll to position [38, 0]
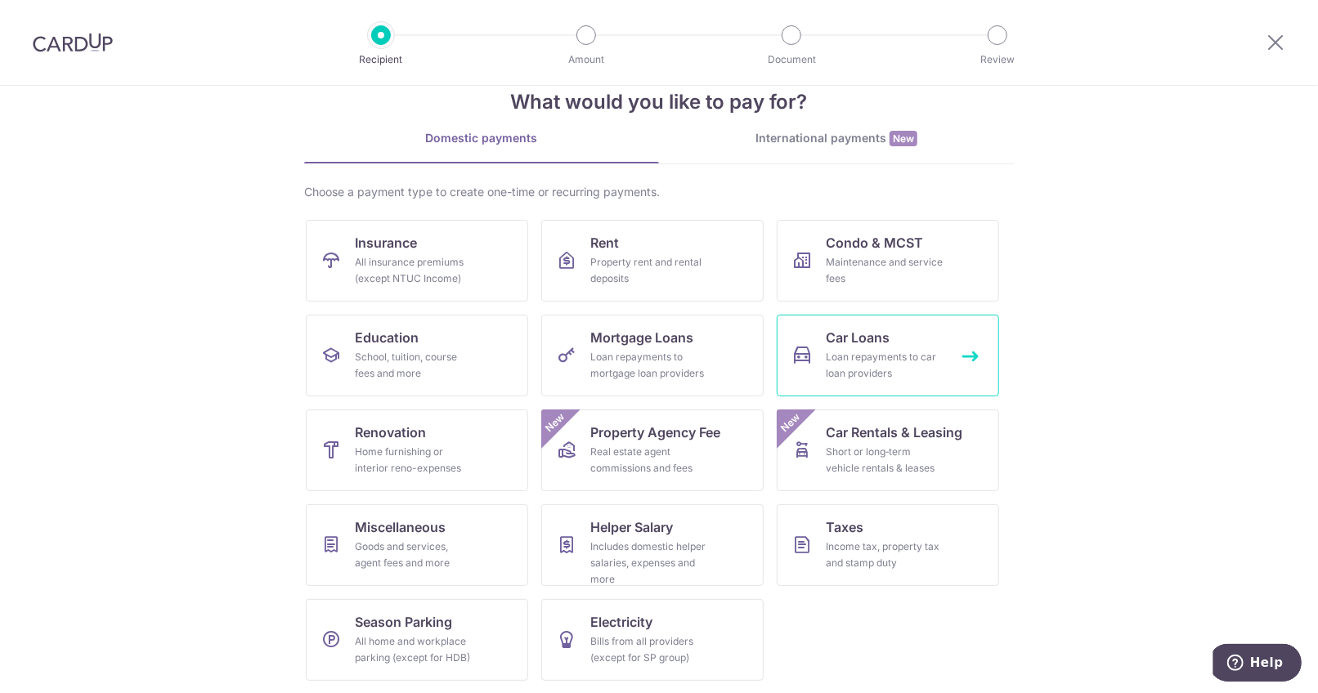
click at [876, 365] on div "Loan repayments to car loan providers" at bounding box center [885, 365] width 118 height 33
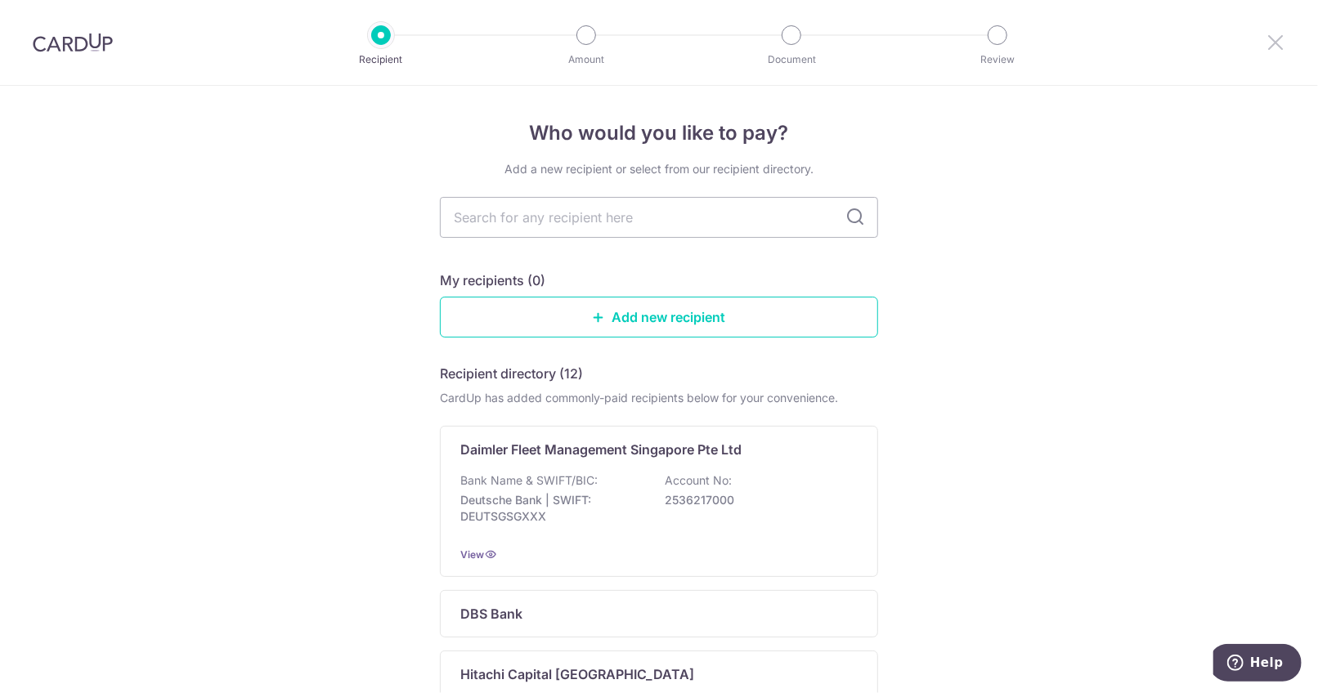
click at [1273, 40] on icon at bounding box center [1276, 42] width 20 height 20
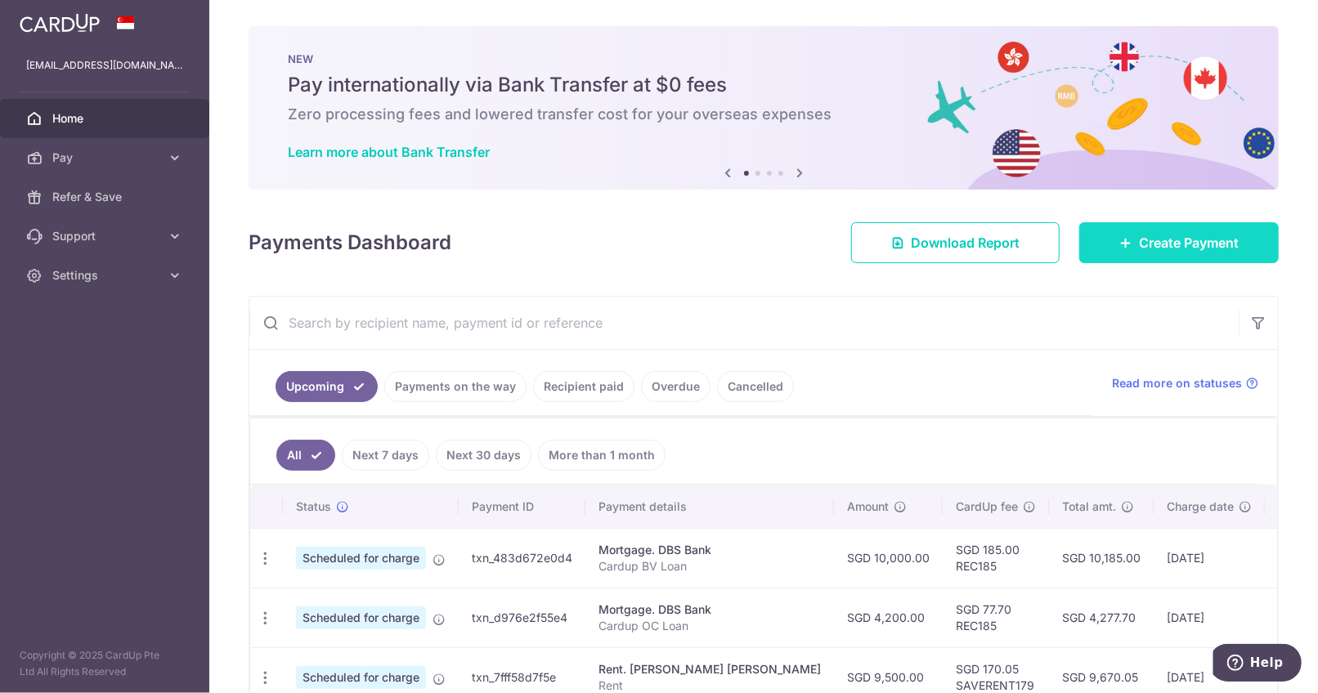
click at [1150, 245] on span "Create Payment" at bounding box center [1189, 243] width 100 height 20
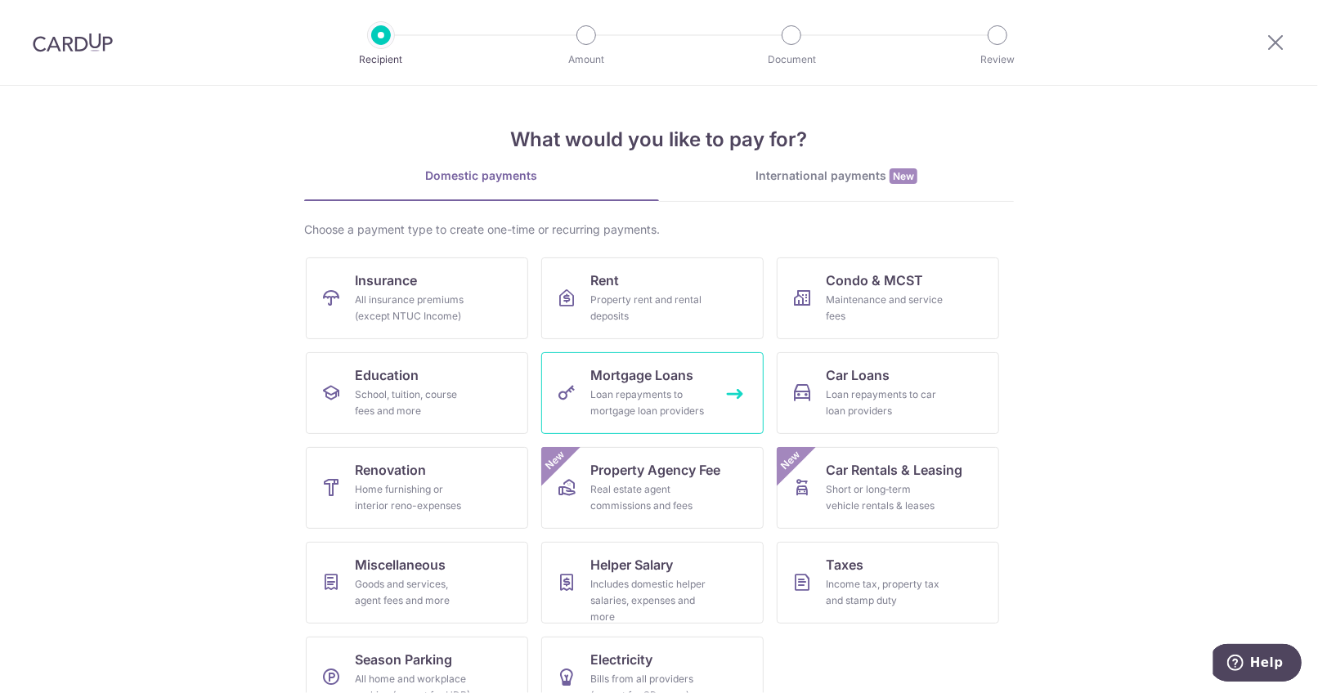
click at [662, 379] on span "Mortgage Loans" at bounding box center [641, 376] width 103 height 20
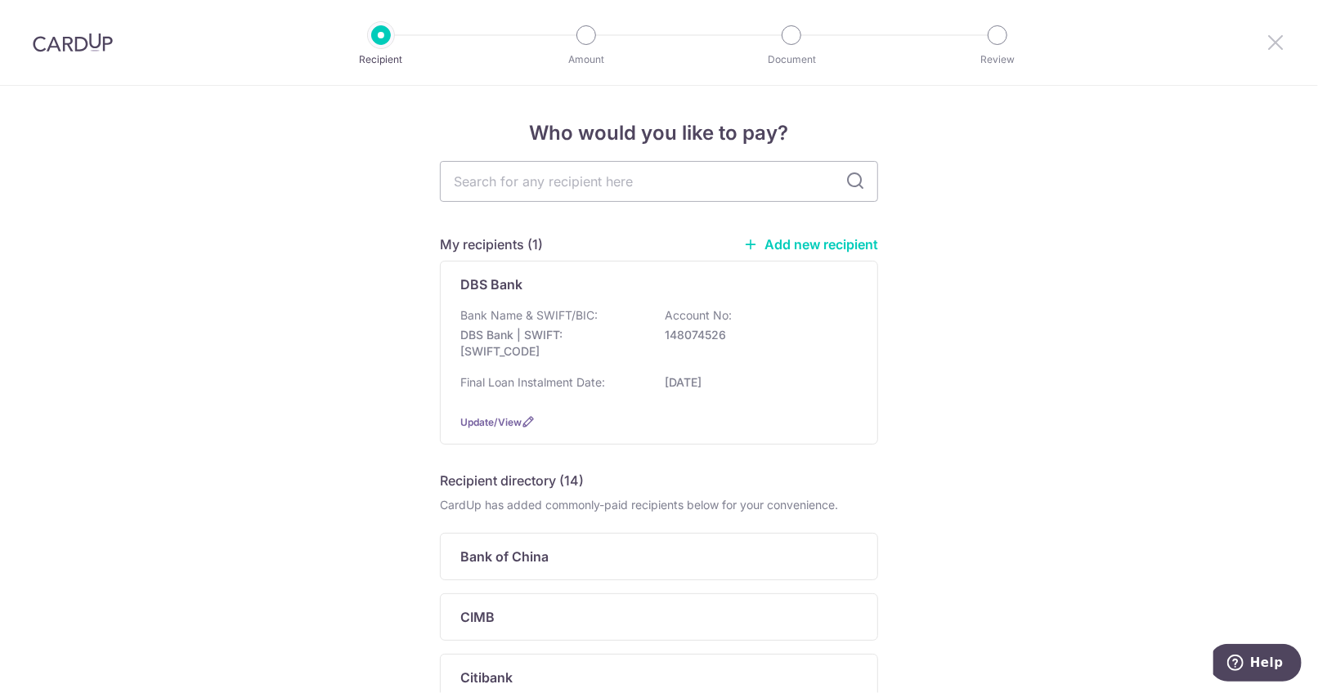
click at [1270, 43] on icon at bounding box center [1276, 42] width 20 height 20
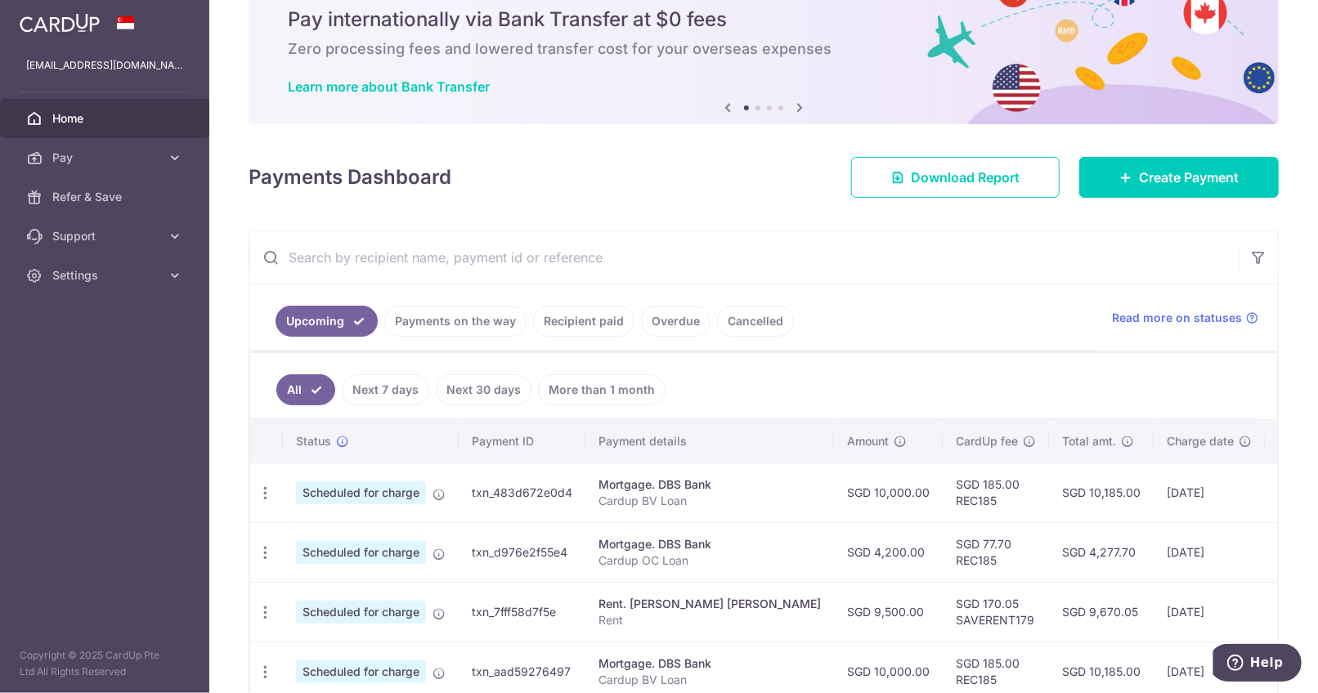
scroll to position [131, 0]
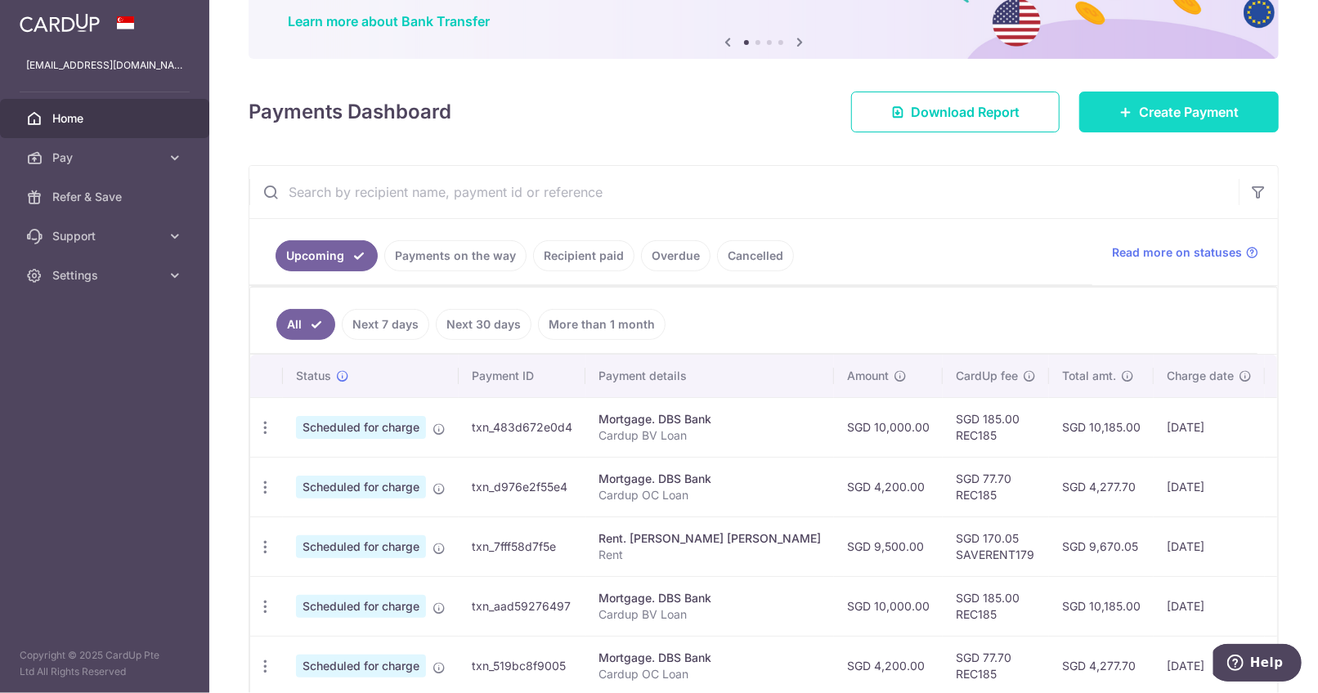
click at [1139, 115] on span "Create Payment" at bounding box center [1189, 112] width 100 height 20
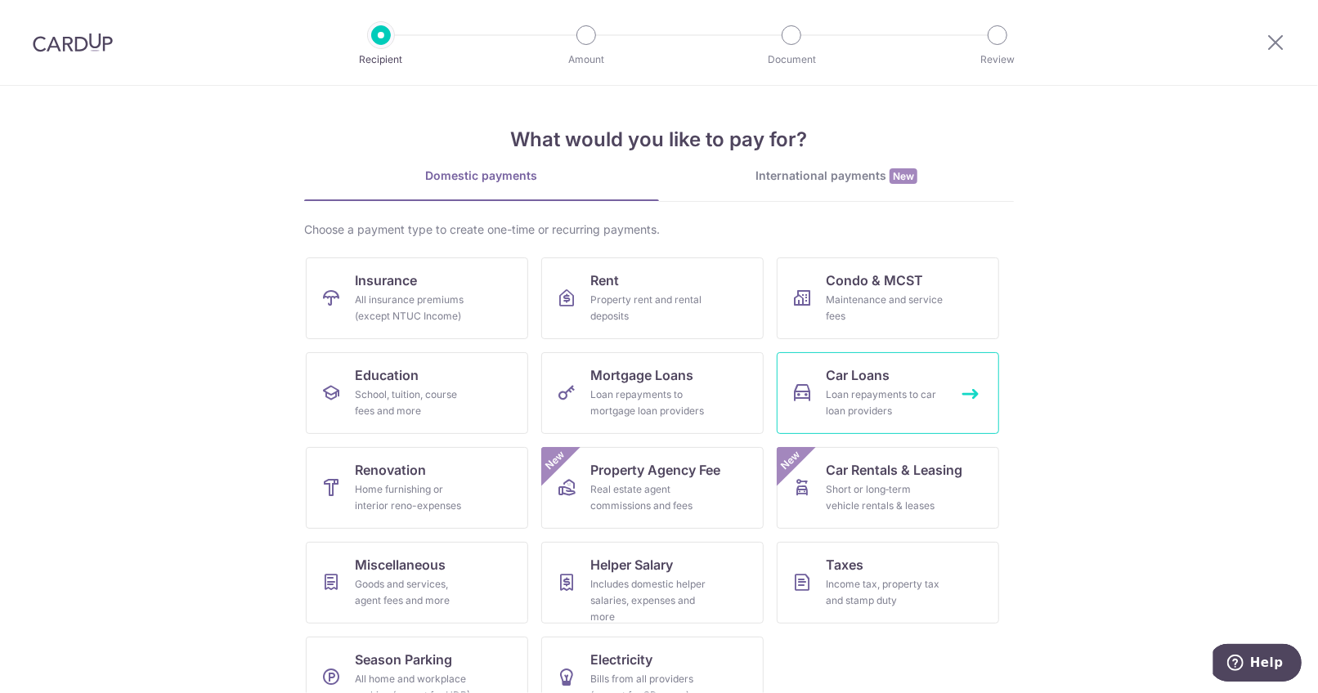
click at [845, 383] on span "Car Loans" at bounding box center [858, 376] width 64 height 20
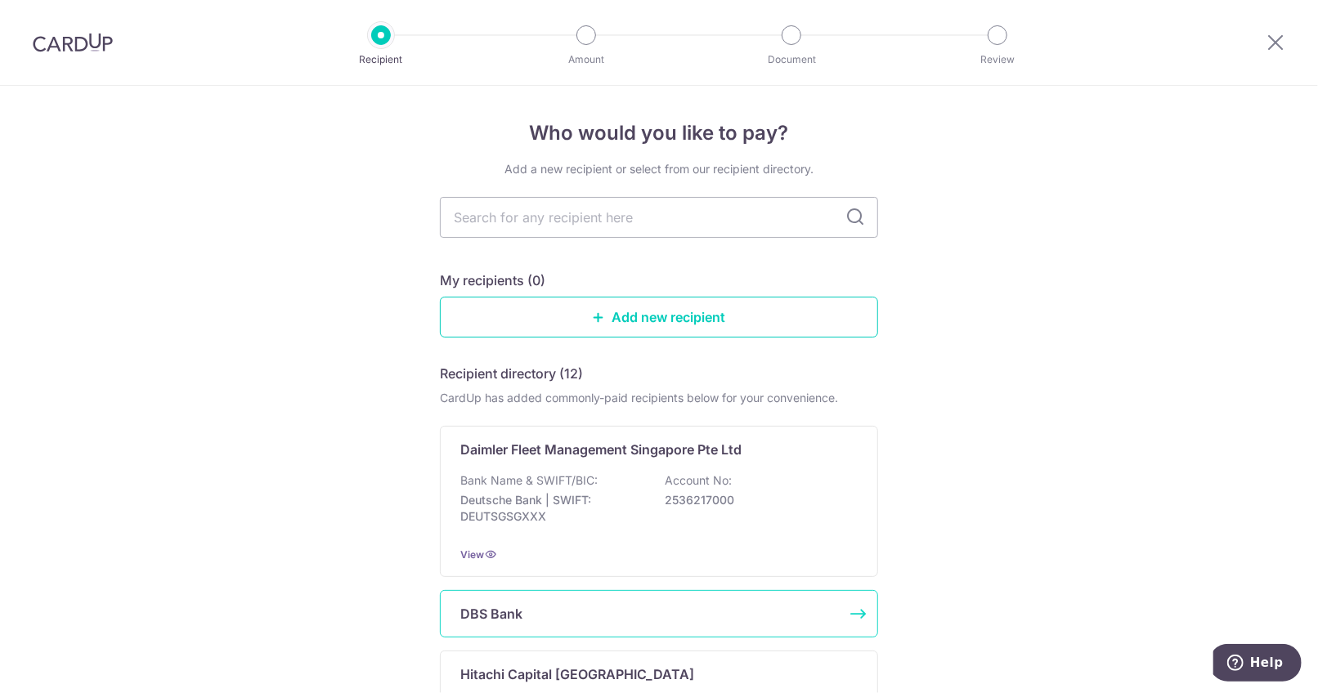
scroll to position [65, 0]
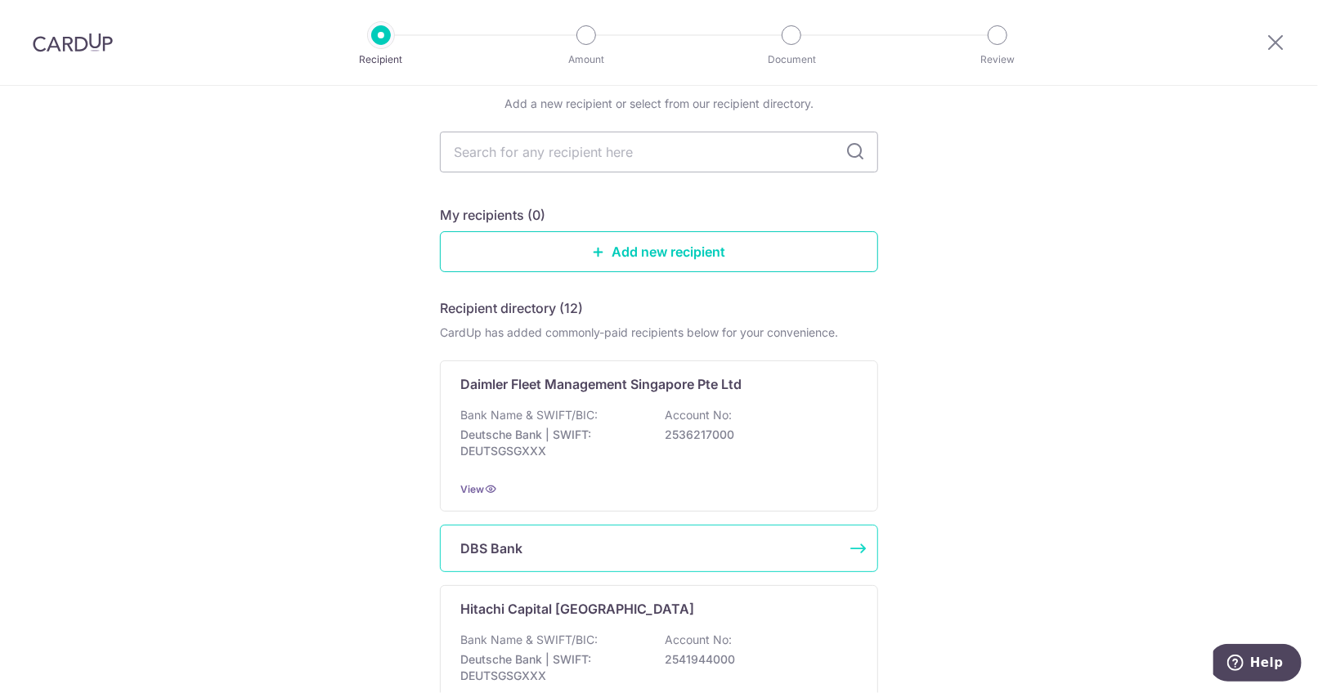
click at [511, 552] on p "DBS Bank" at bounding box center [491, 549] width 62 height 20
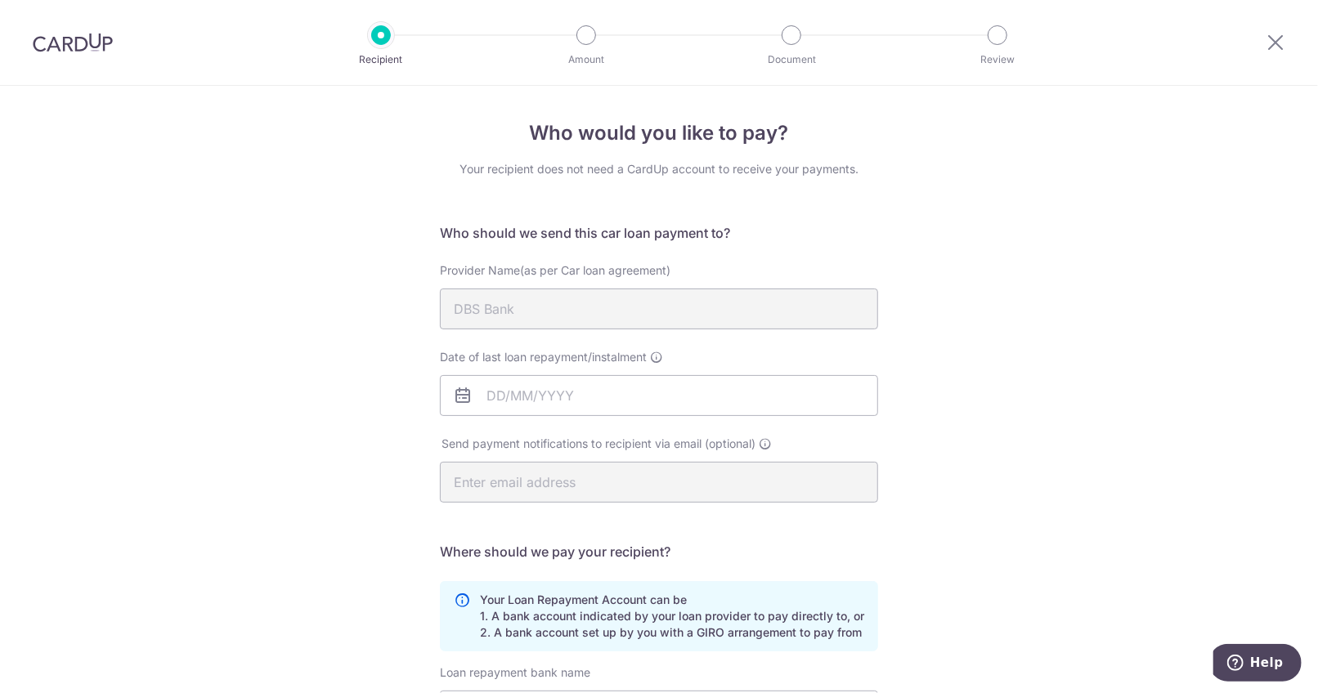
click at [1208, 173] on div "Who would you like to pay? Your recipient does not need a CardUp account to rec…" at bounding box center [659, 535] width 1318 height 898
click at [612, 403] on input "Date of last loan repayment/instalment" at bounding box center [659, 395] width 438 height 41
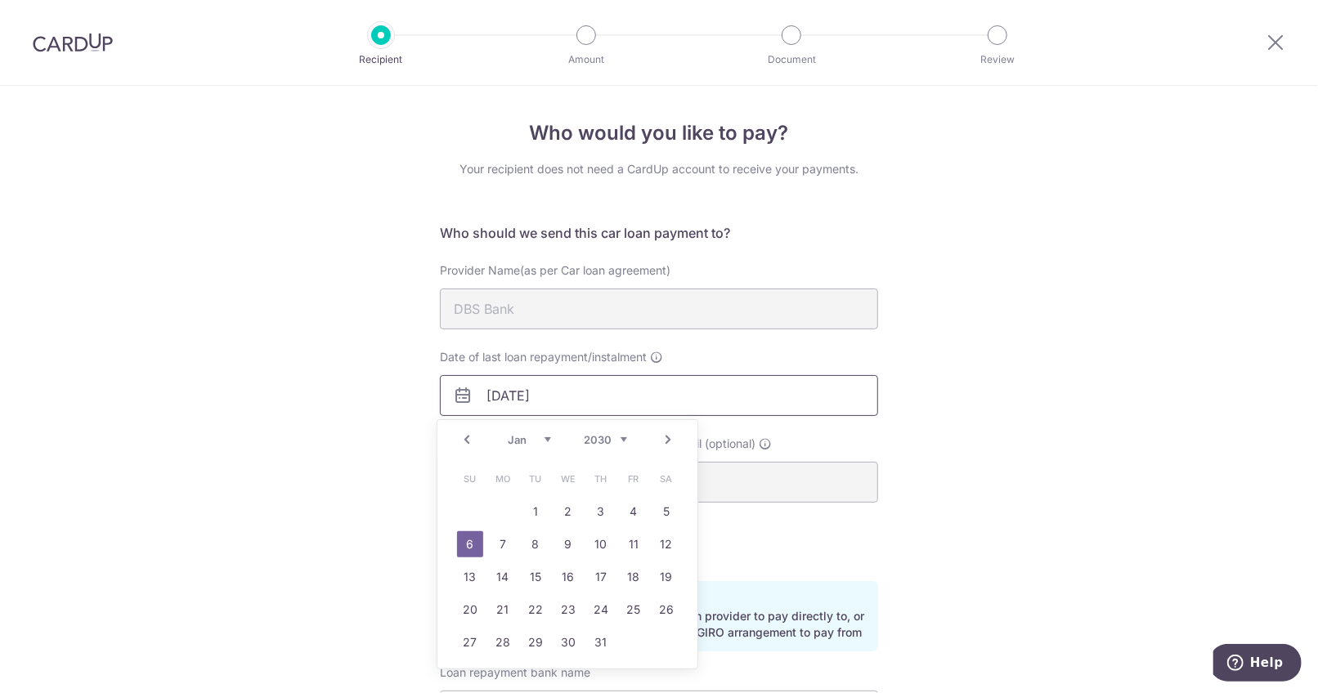
type input "[DATE]"
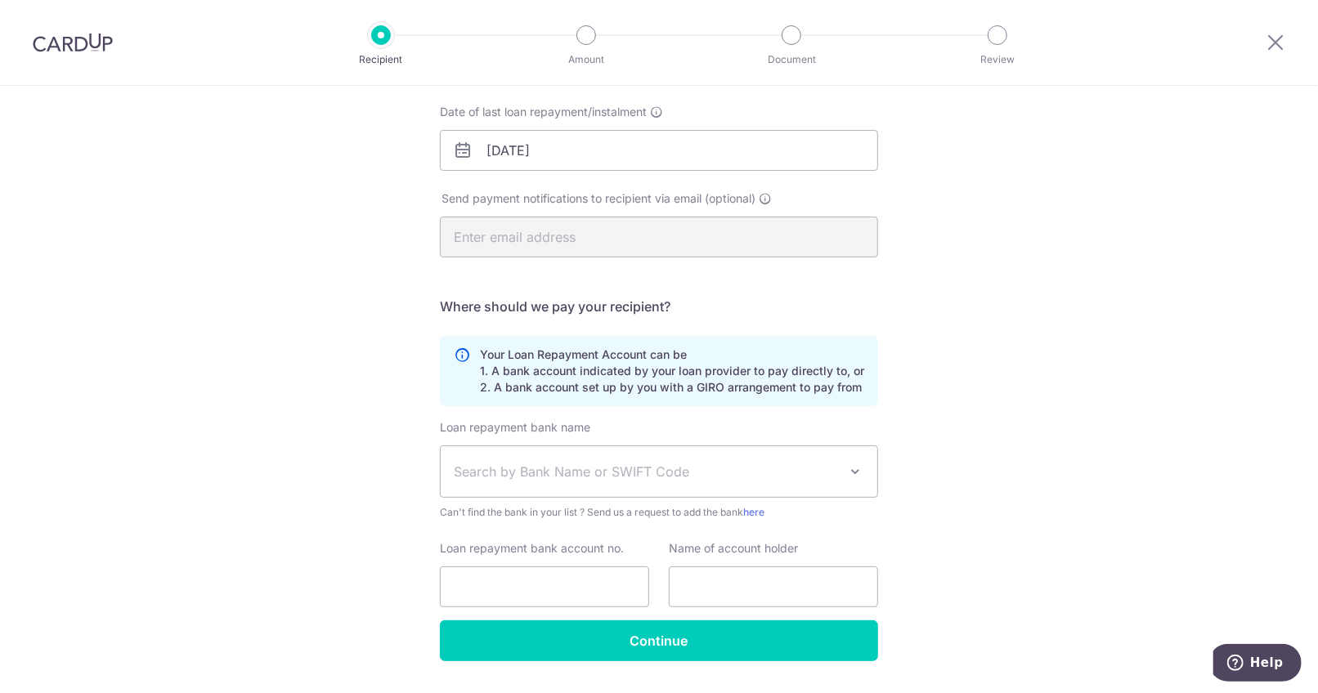
scroll to position [289, 0]
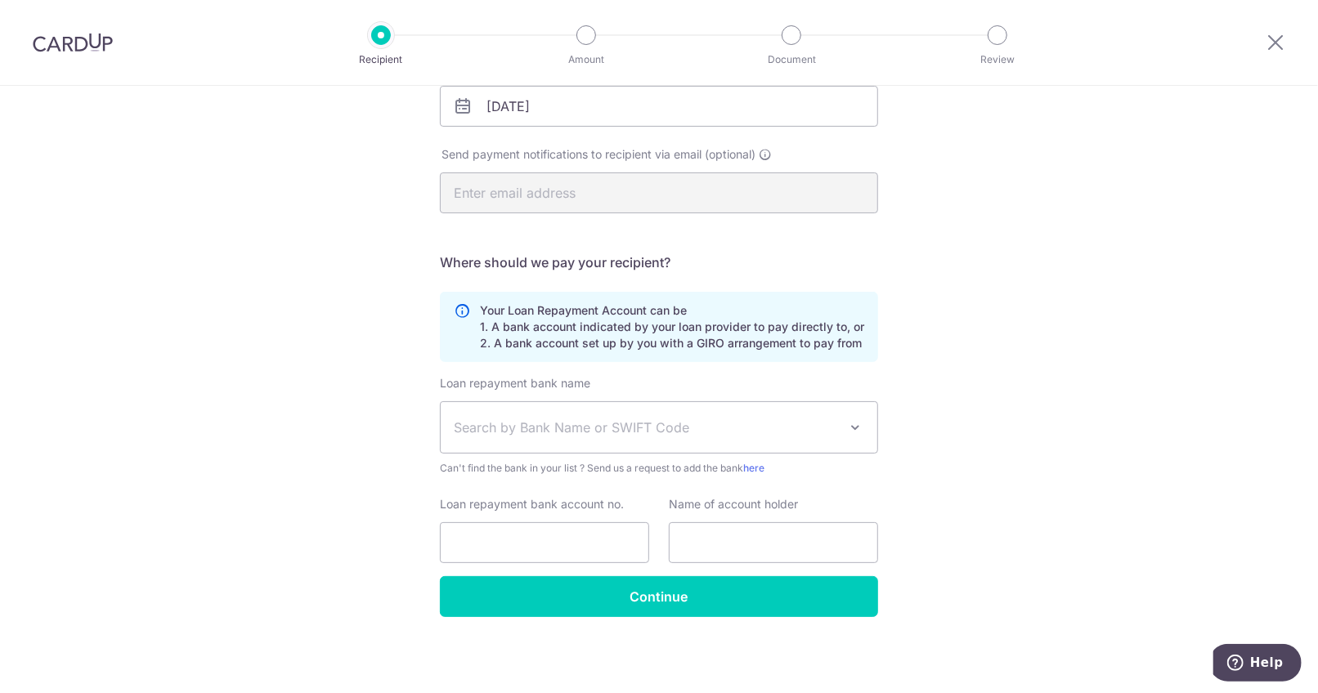
click at [854, 430] on span at bounding box center [855, 428] width 20 height 20
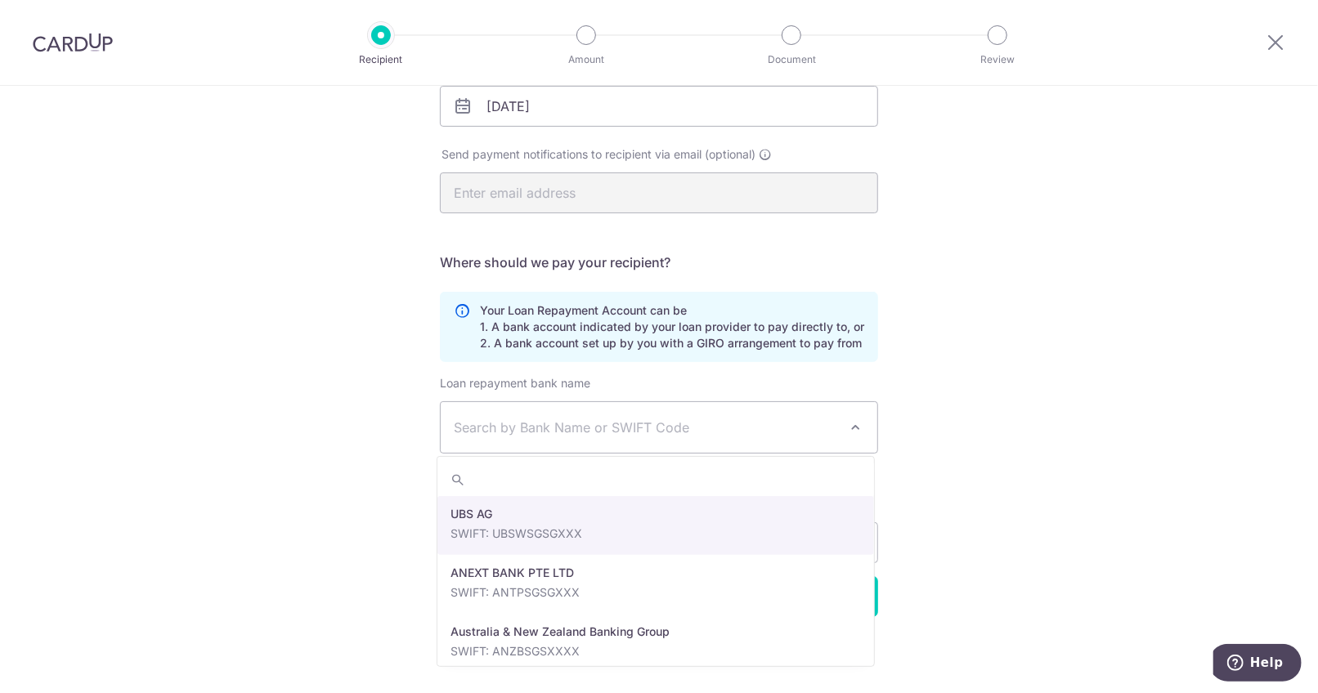
click at [940, 424] on div "Who would you like to pay? Your recipient does not need a CardUp account to rec…" at bounding box center [659, 245] width 1318 height 898
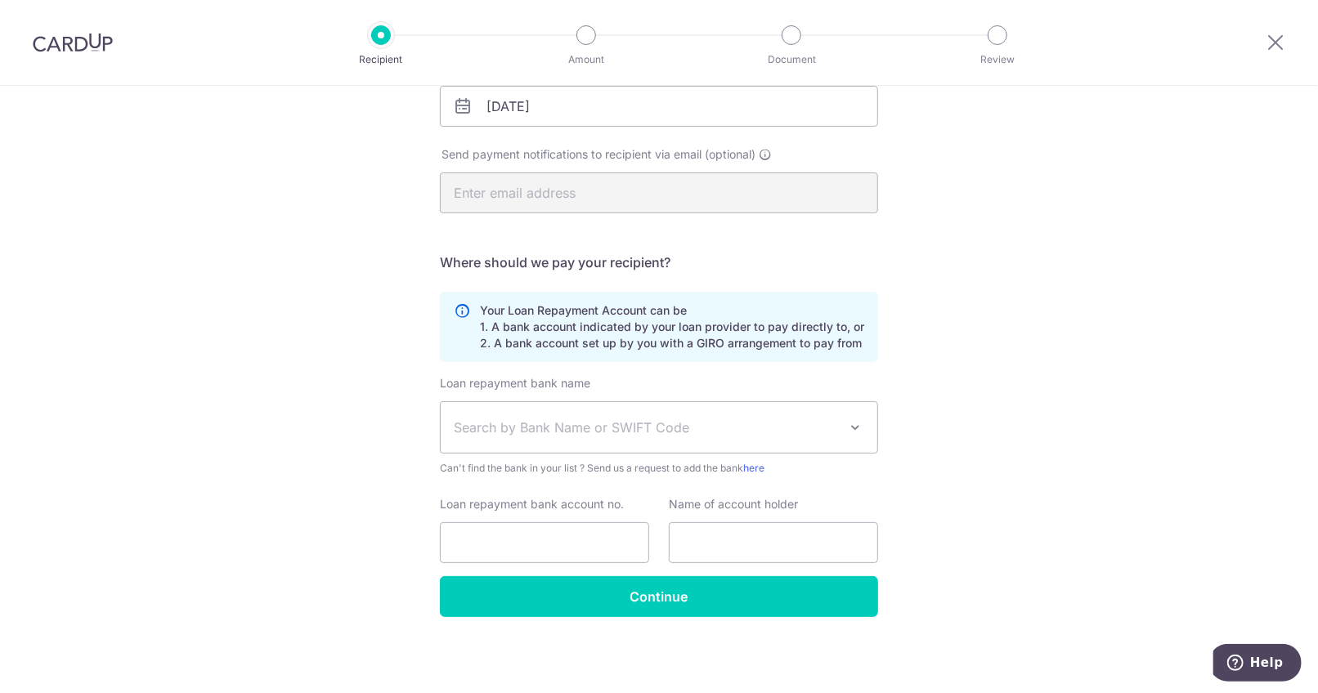
click at [797, 427] on span "Search by Bank Name or SWIFT Code" at bounding box center [646, 428] width 384 height 20
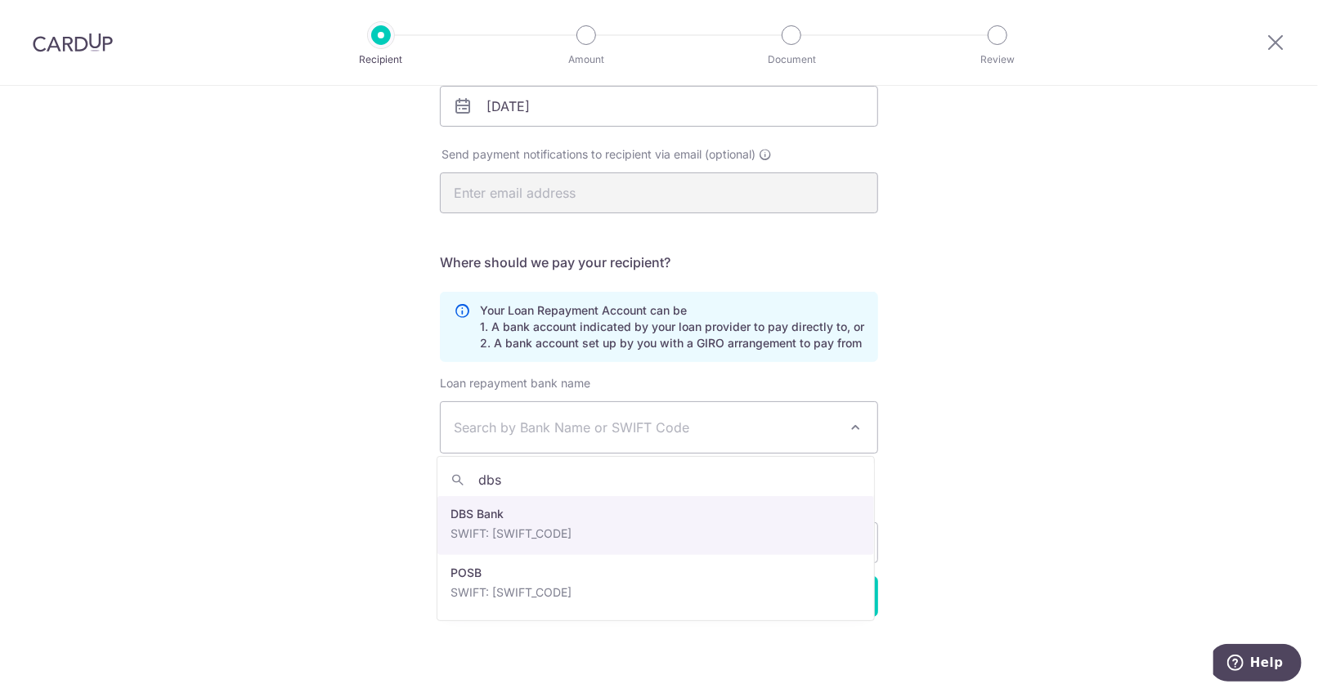
type input "dbs"
select select "6"
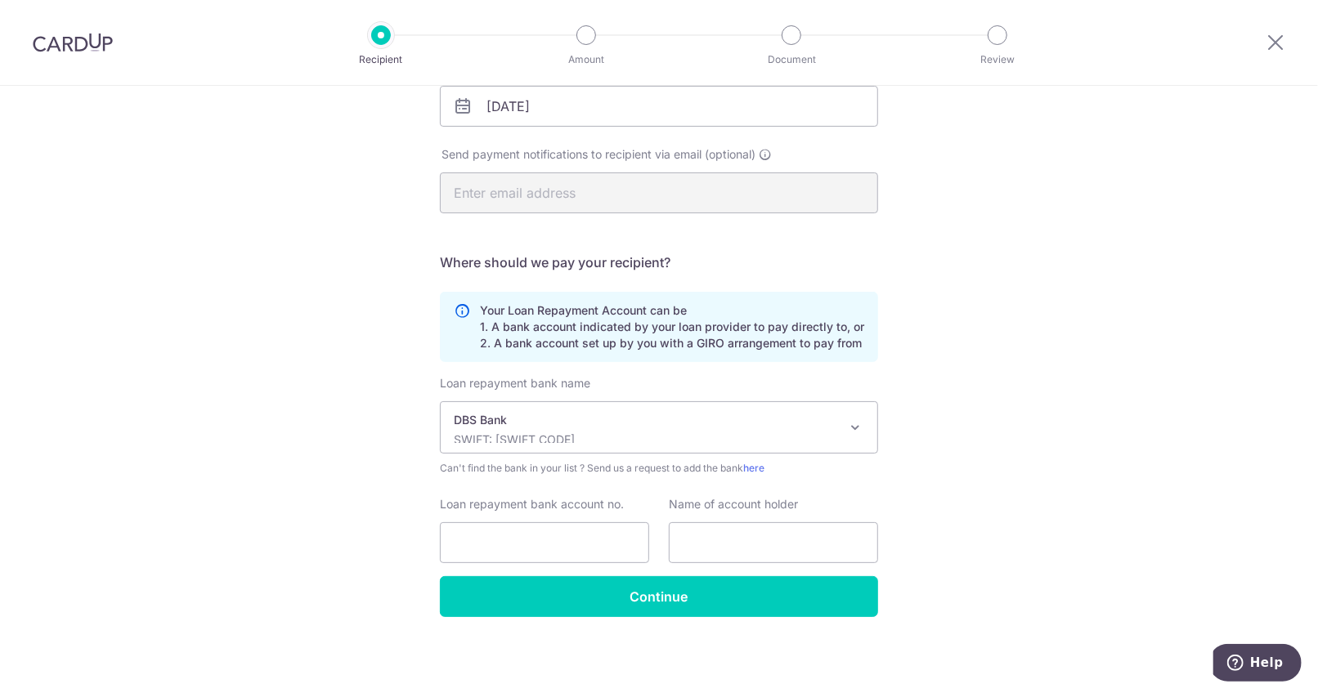
click at [949, 485] on div "Who would you like to pay? Your recipient does not need a CardUp account to rec…" at bounding box center [659, 245] width 1318 height 898
click at [782, 433] on p "SWIFT: DBSSSGSGXXX" at bounding box center [646, 440] width 384 height 16
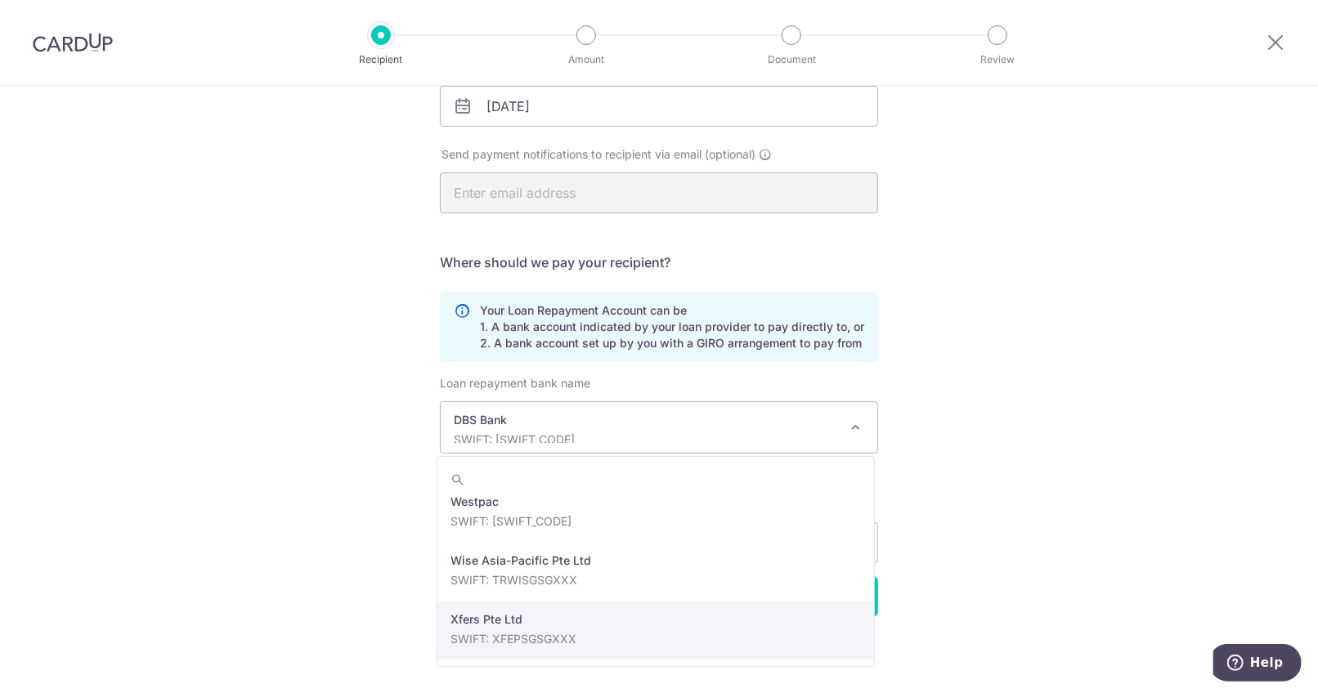
scroll to position [0, 0]
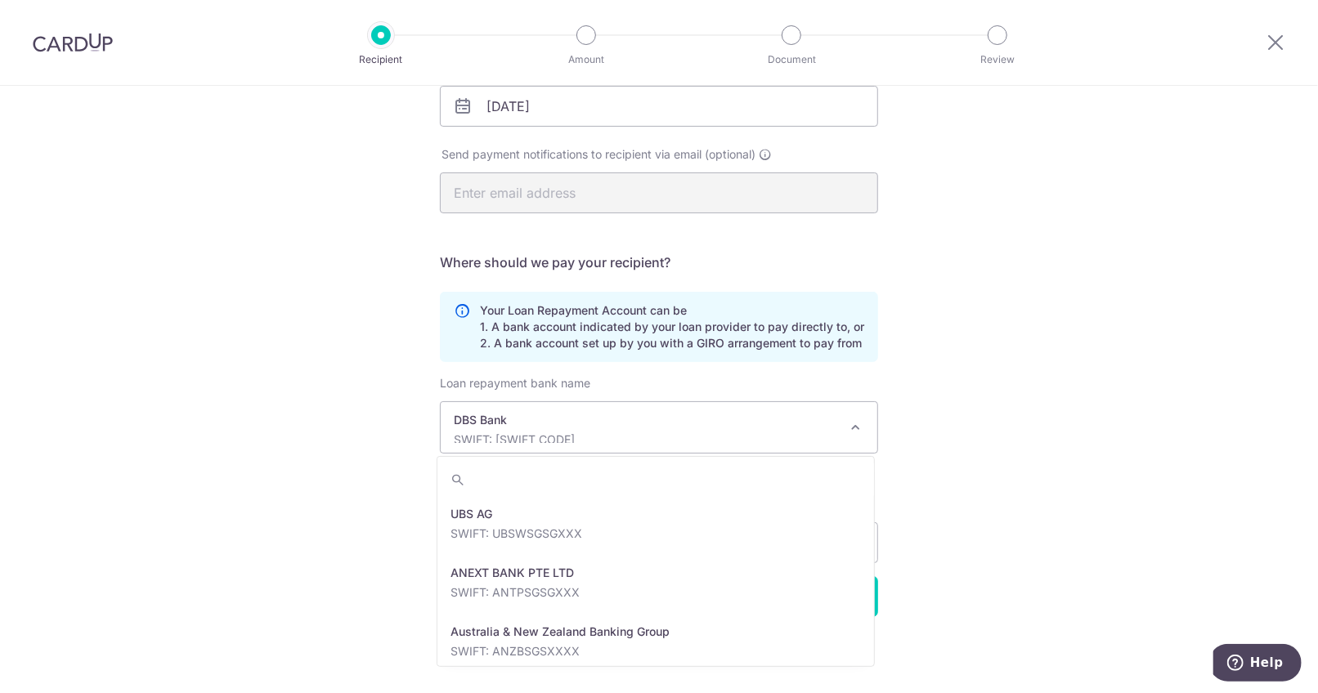
click at [958, 441] on div "Who would you like to pay? Your recipient does not need a CardUp account to rec…" at bounding box center [659, 245] width 1318 height 898
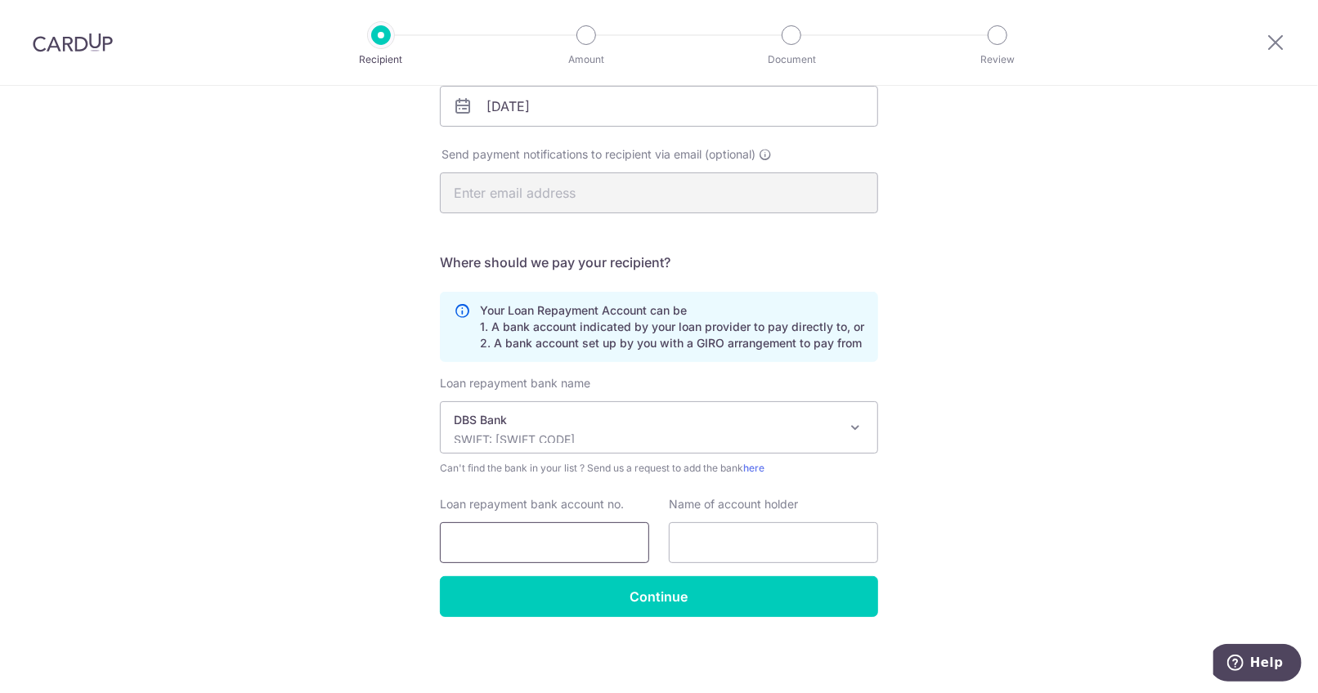
click at [569, 539] on input "Loan repayment bank account no." at bounding box center [544, 542] width 209 height 41
type input "148074526"
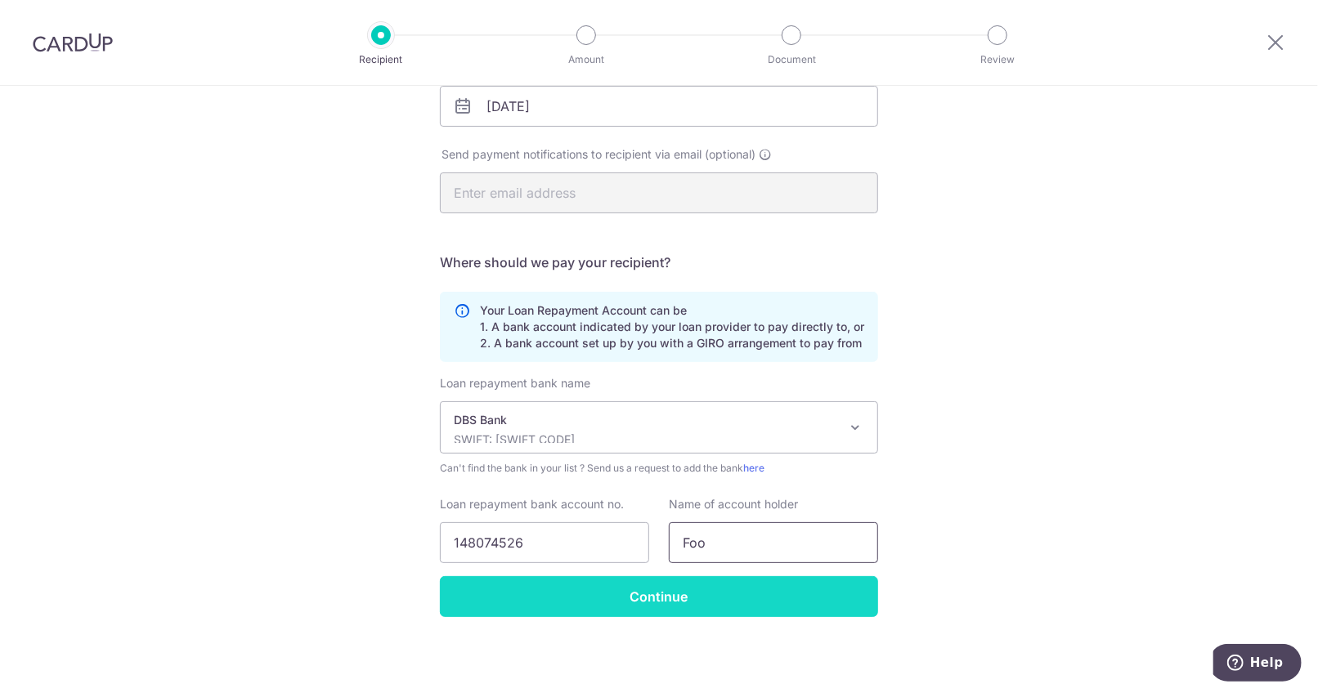
type input "Foo Hsiang Ming"
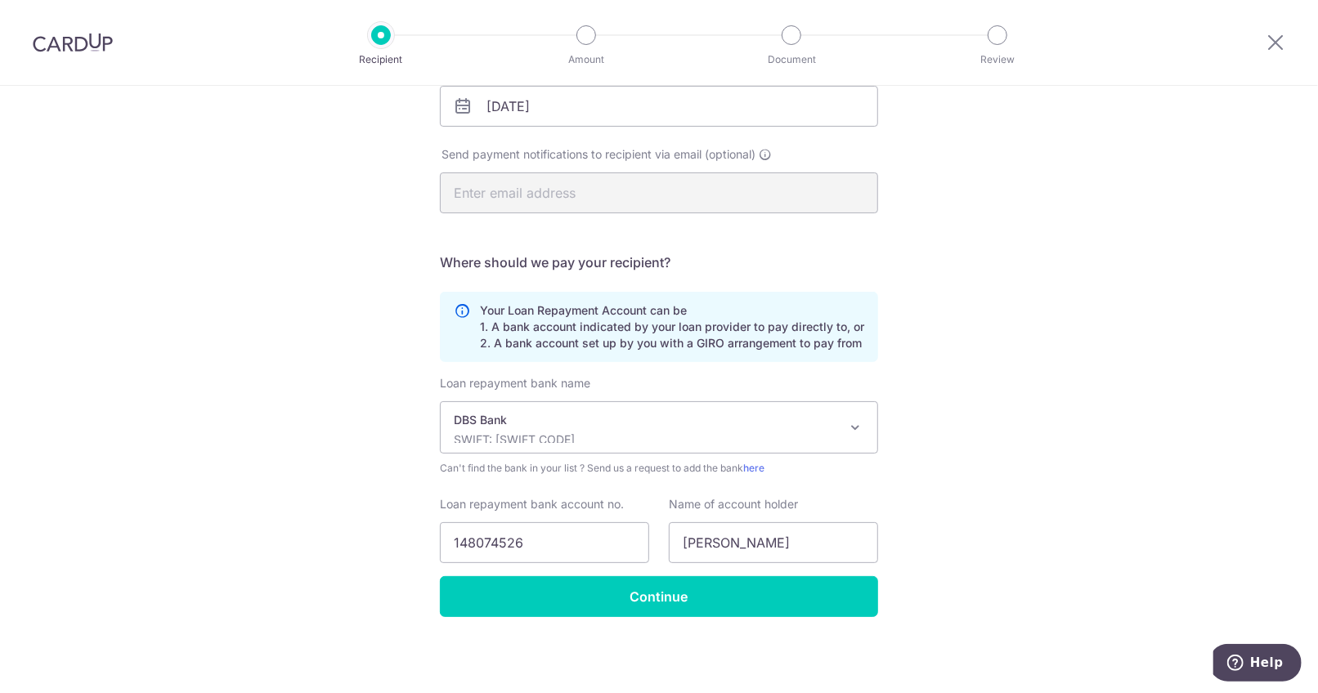
click at [758, 570] on div "Loan repayment bank name Select Bank UBS AG ANEXT BANK PTE LTD Australia & New …" at bounding box center [659, 475] width 438 height 201
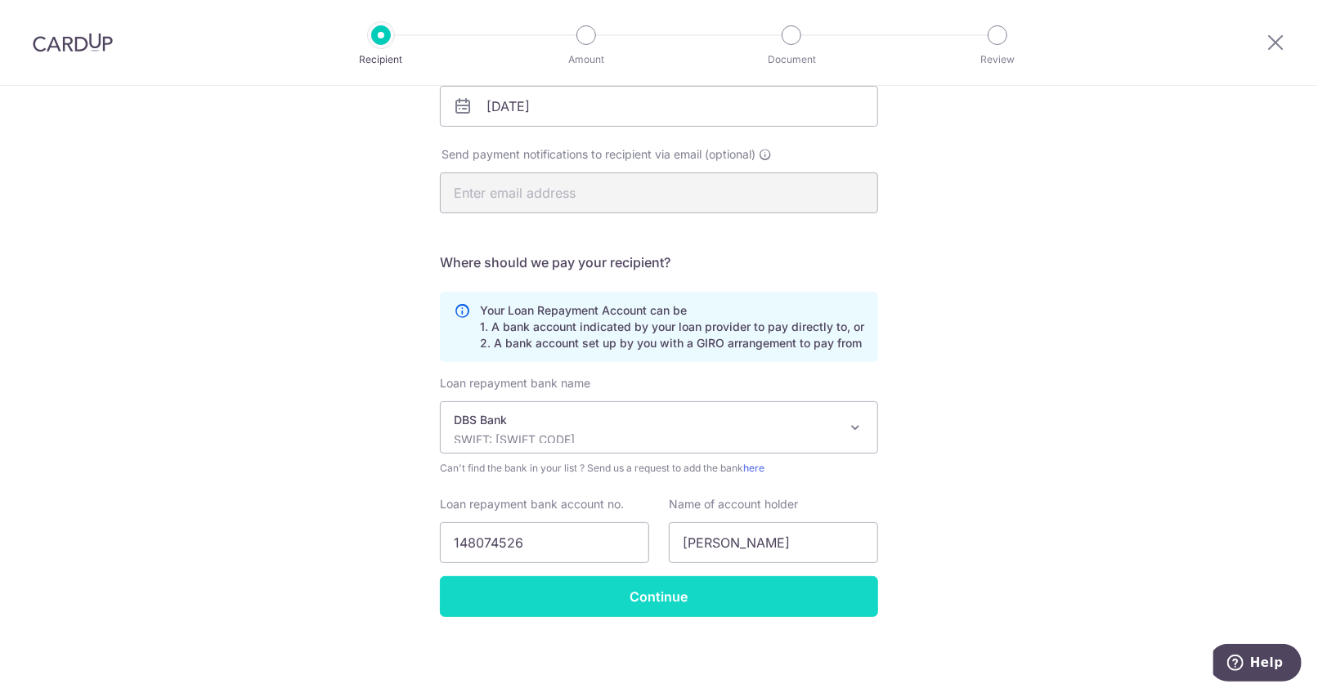
click at [745, 600] on input "Continue" at bounding box center [659, 596] width 438 height 41
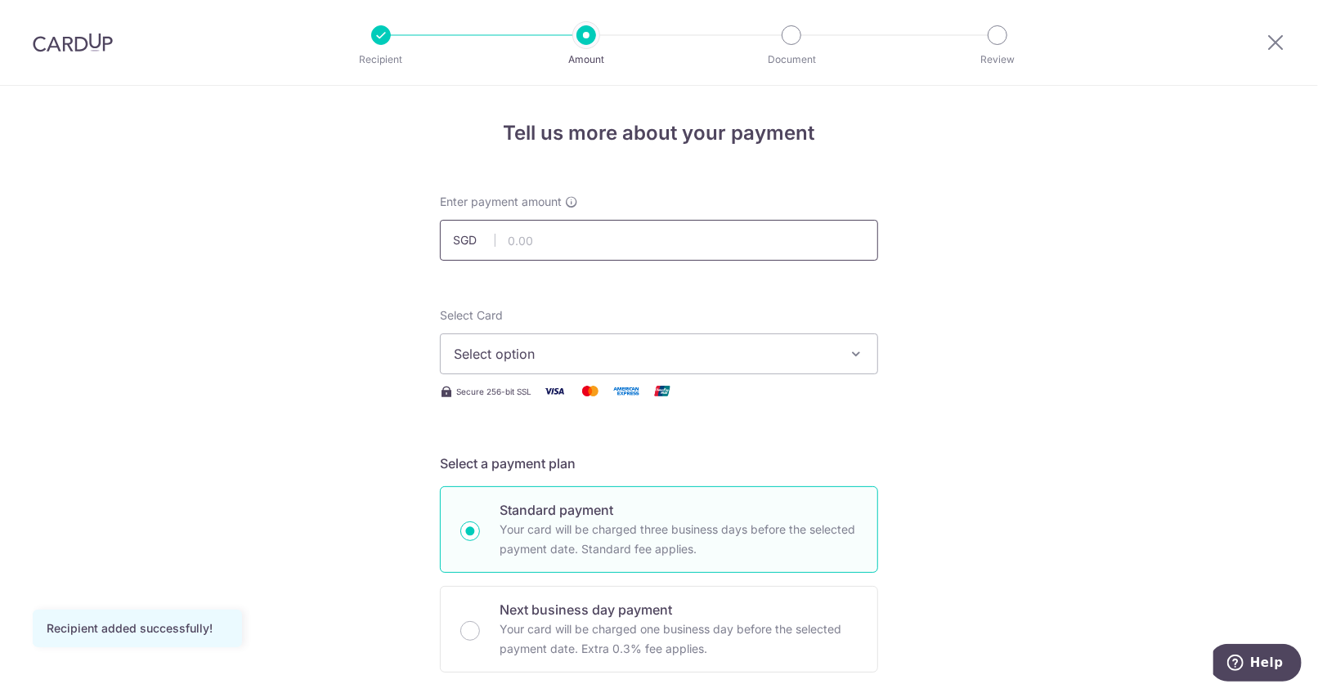
click at [620, 232] on input "text" at bounding box center [659, 240] width 438 height 41
type input "1,906.00"
click at [858, 358] on icon "button" at bounding box center [856, 354] width 16 height 16
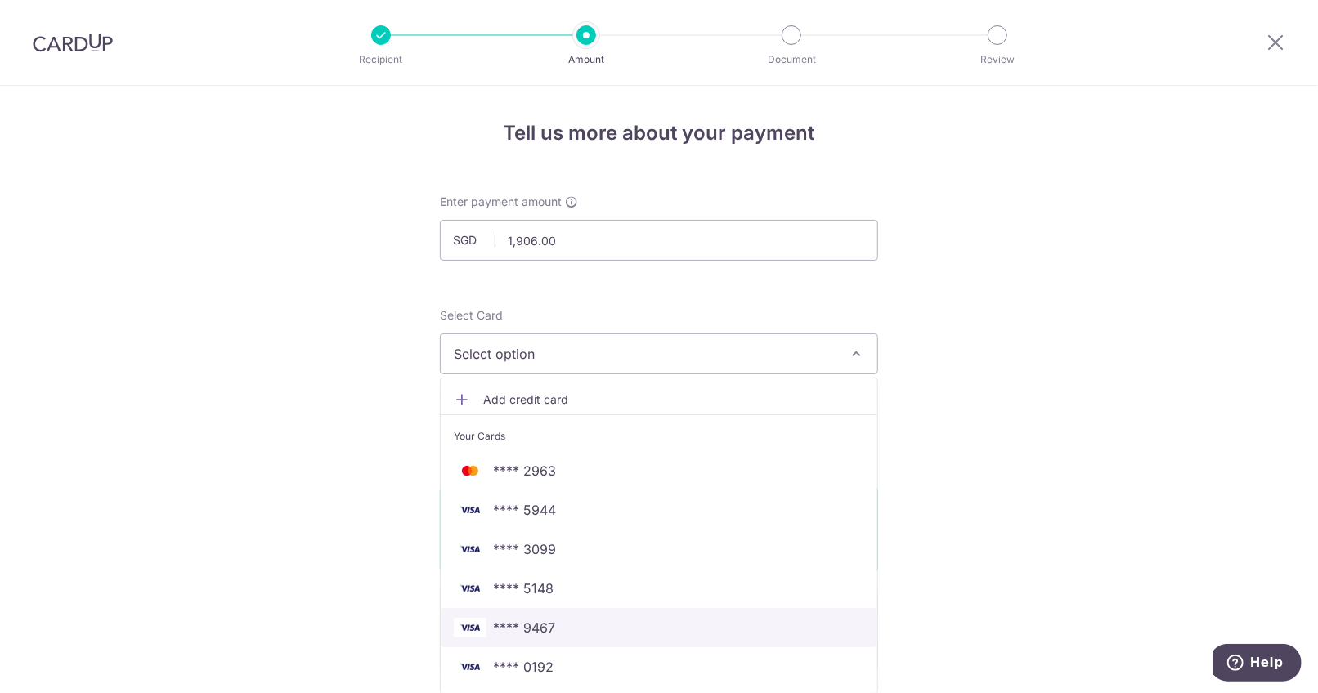
click at [575, 625] on span "**** 9467" at bounding box center [659, 628] width 410 height 20
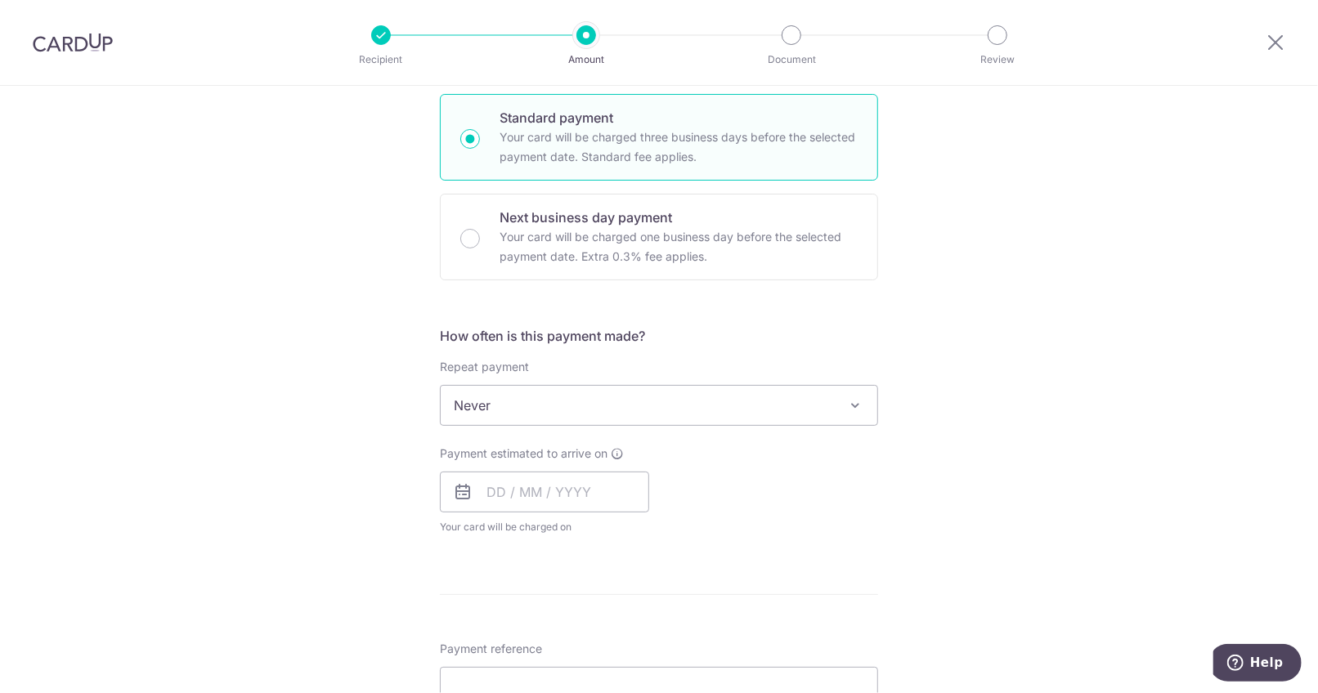
scroll to position [262, 0]
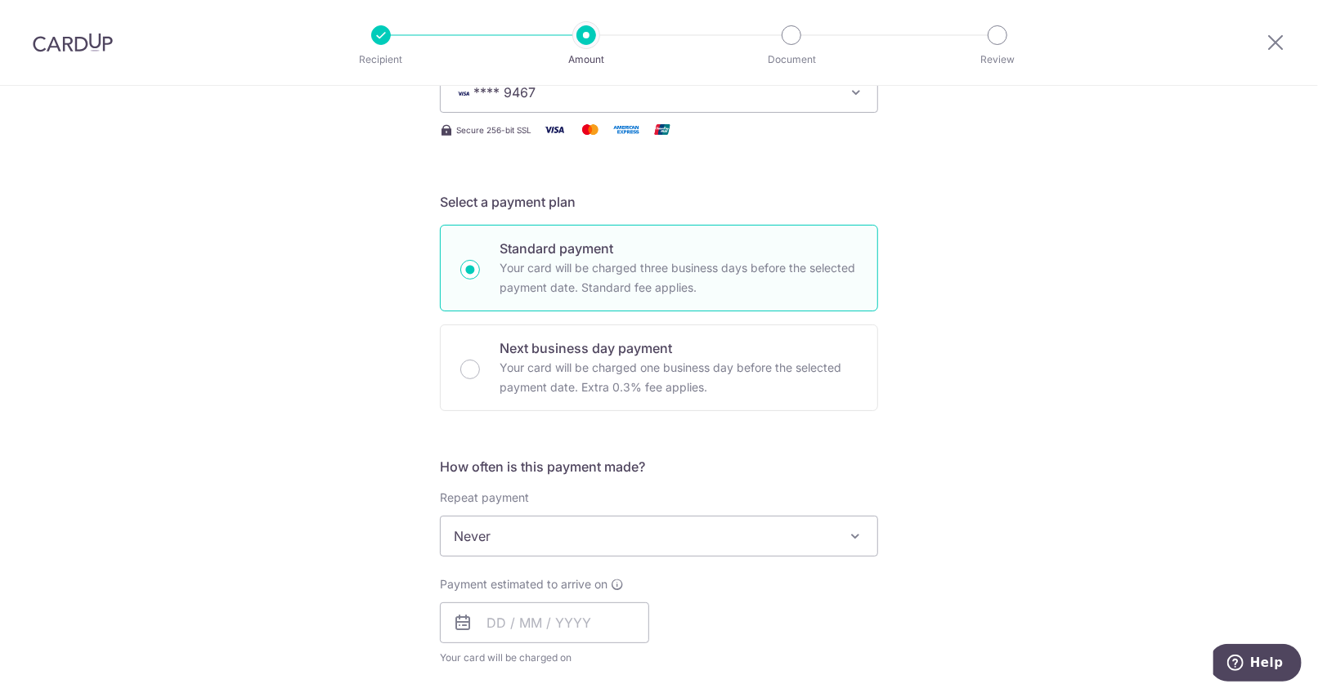
click at [832, 544] on span "Never" at bounding box center [659, 536] width 437 height 39
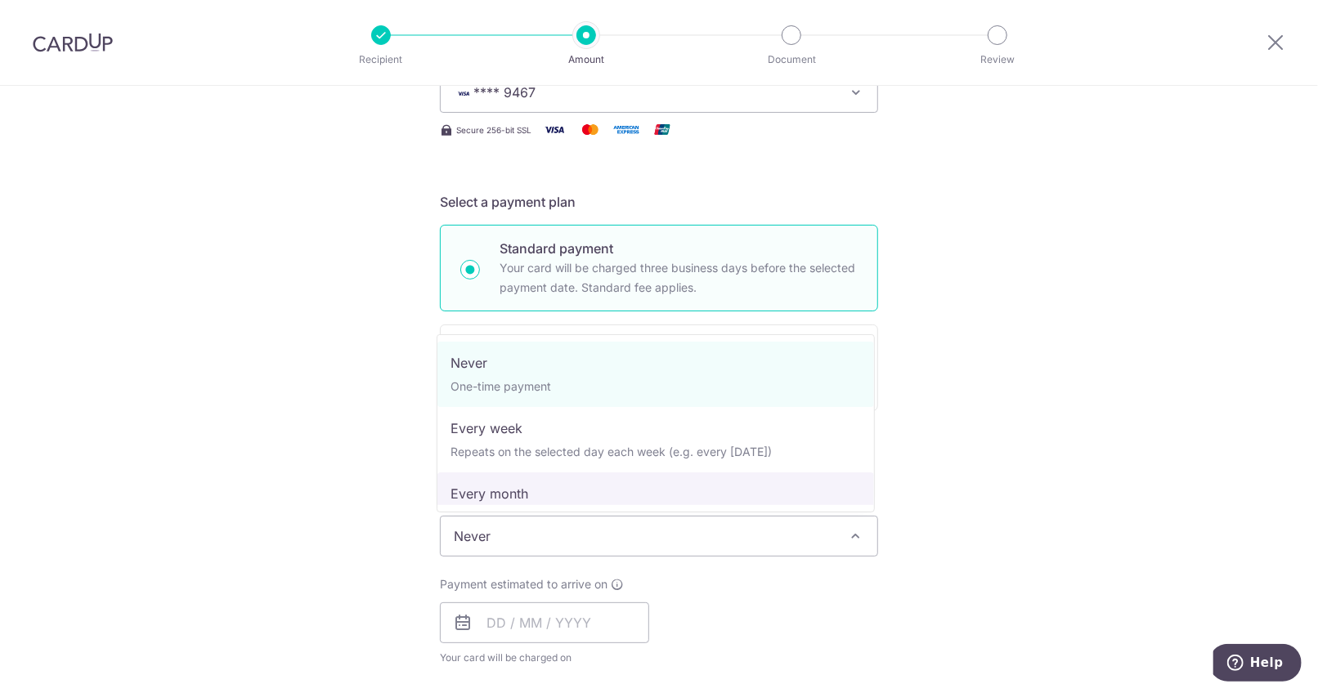
select select "3"
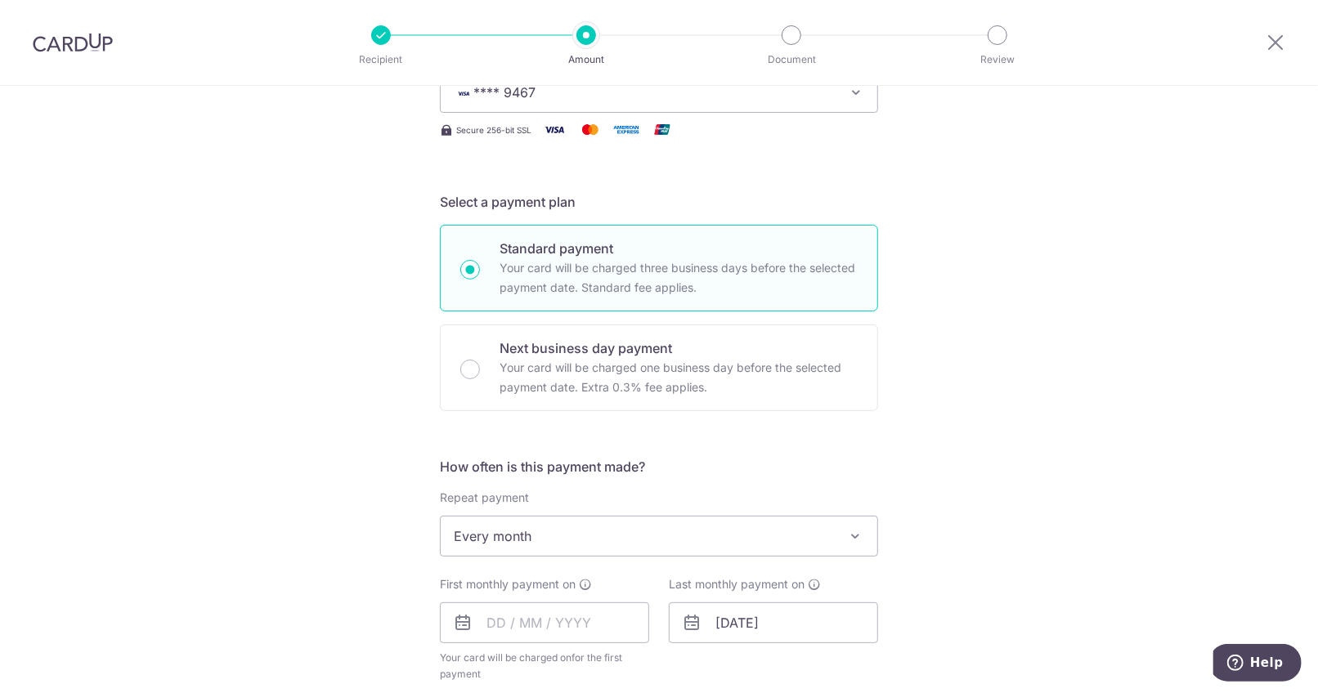
click at [958, 489] on div "Tell us more about your payment Enter payment amount SGD 1,906.00 1906.00 Recip…" at bounding box center [659, 605] width 1318 height 1563
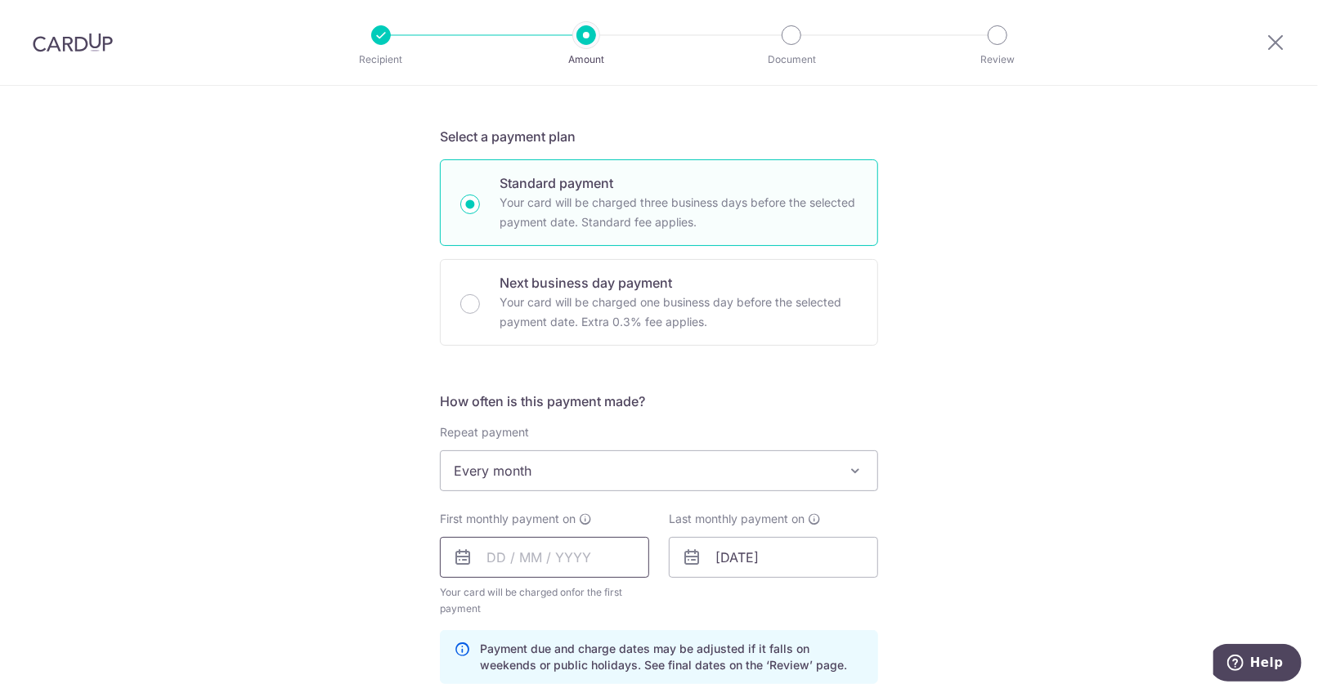
click at [487, 559] on input "text" at bounding box center [544, 557] width 209 height 41
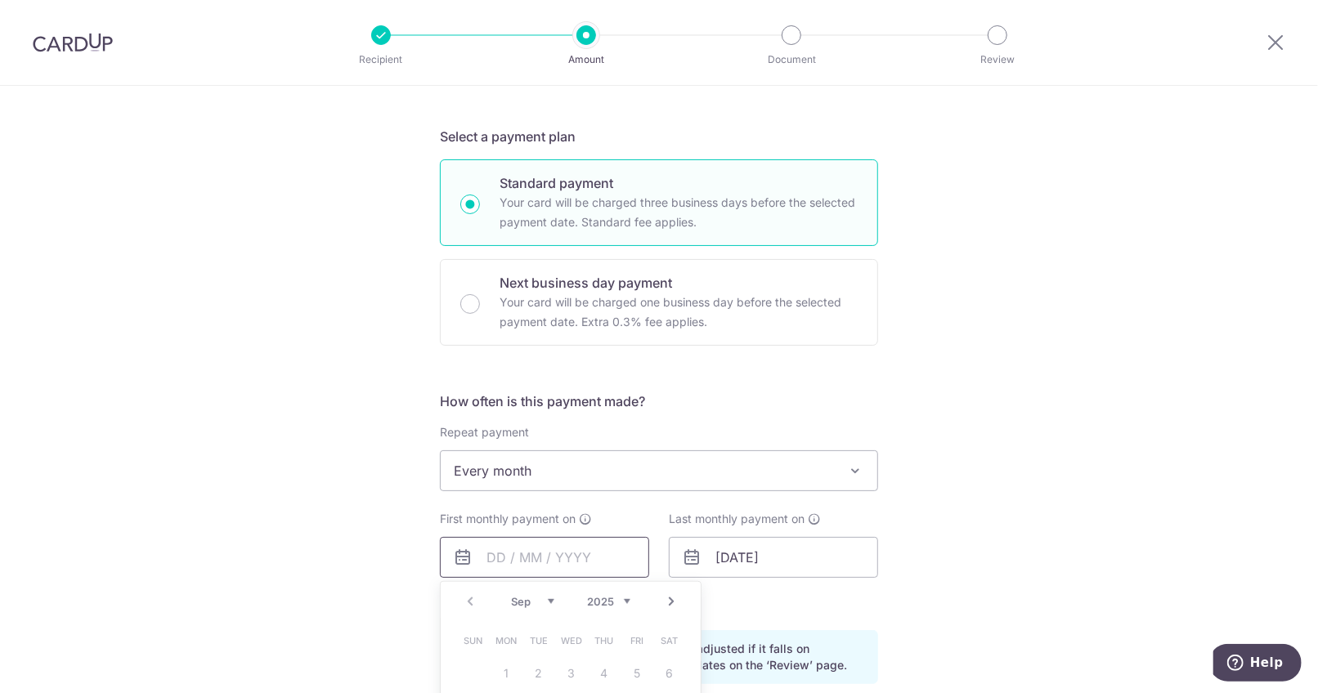
scroll to position [523, 0]
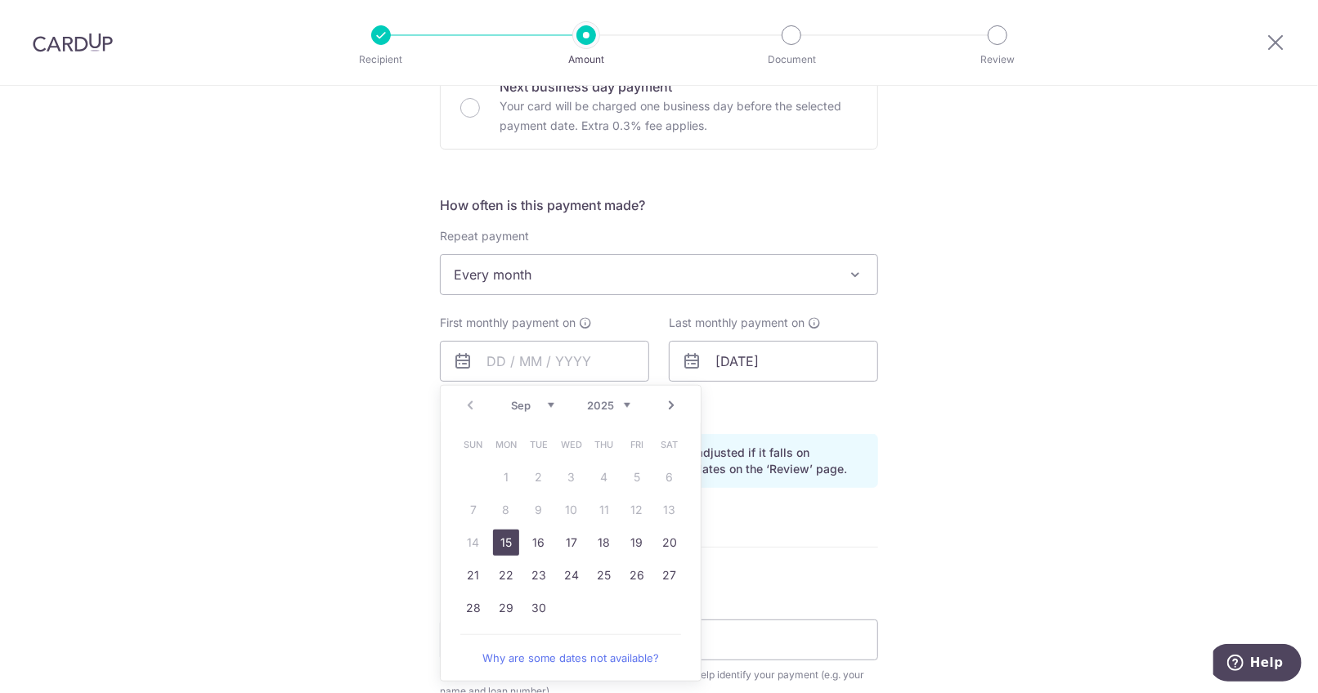
click at [666, 402] on link "Next" at bounding box center [672, 406] width 20 height 20
click at [962, 401] on div "Tell us more about your payment Enter payment amount SGD 1,906.00 1906.00 Recip…" at bounding box center [659, 344] width 1318 height 1563
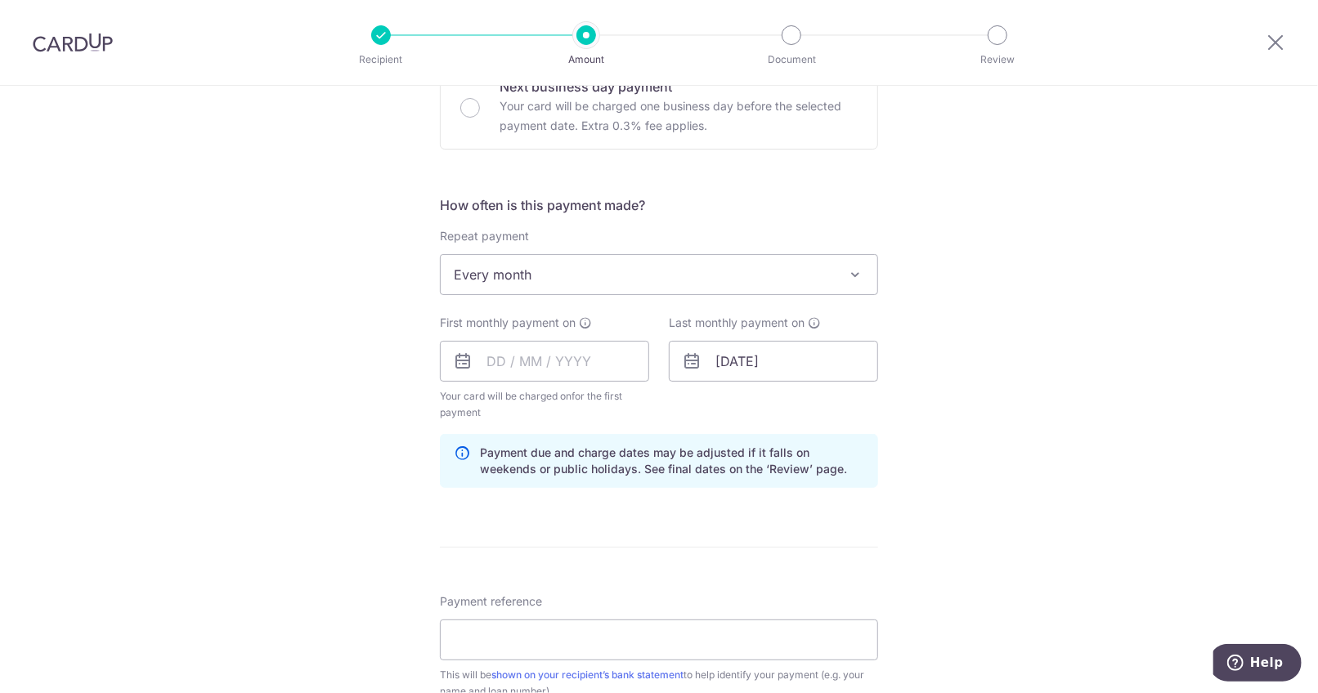
click at [457, 358] on icon at bounding box center [463, 362] width 20 height 20
click at [501, 356] on input "text" at bounding box center [544, 361] width 209 height 41
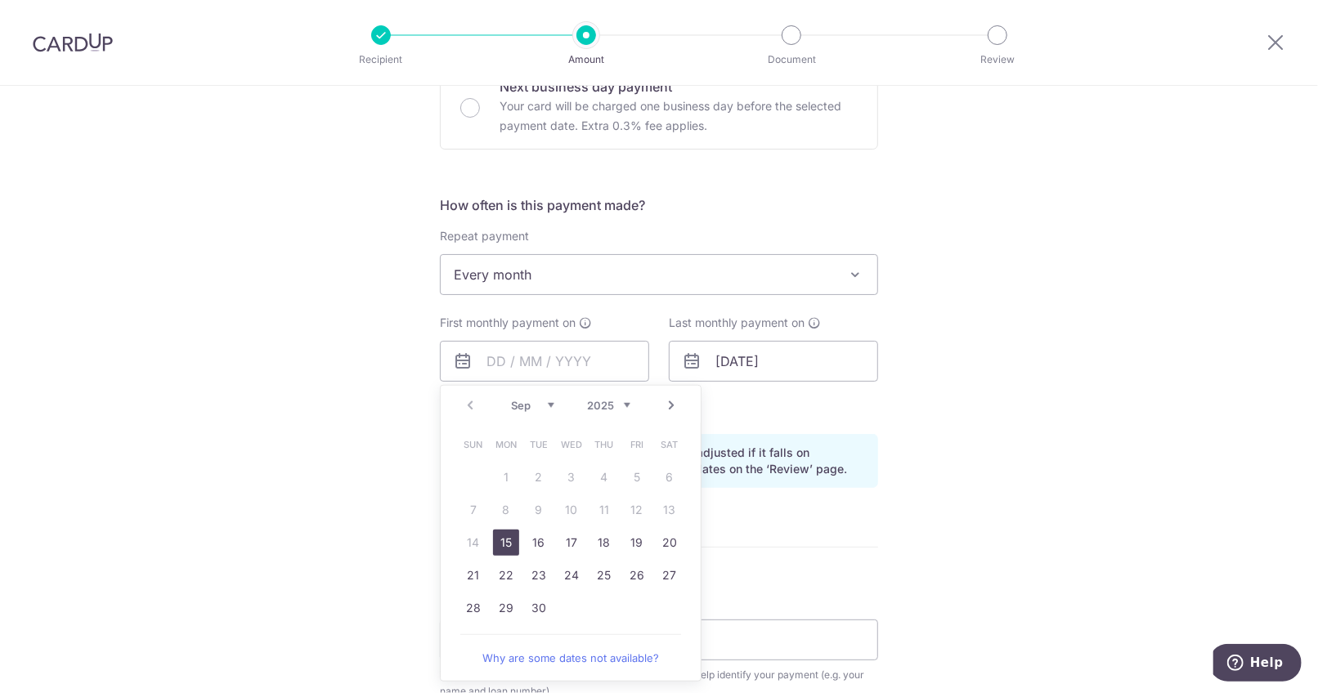
click at [666, 401] on link "Next" at bounding box center [672, 406] width 20 height 20
click at [641, 470] on link "3" at bounding box center [637, 477] width 26 height 26
type input "03/10/2025"
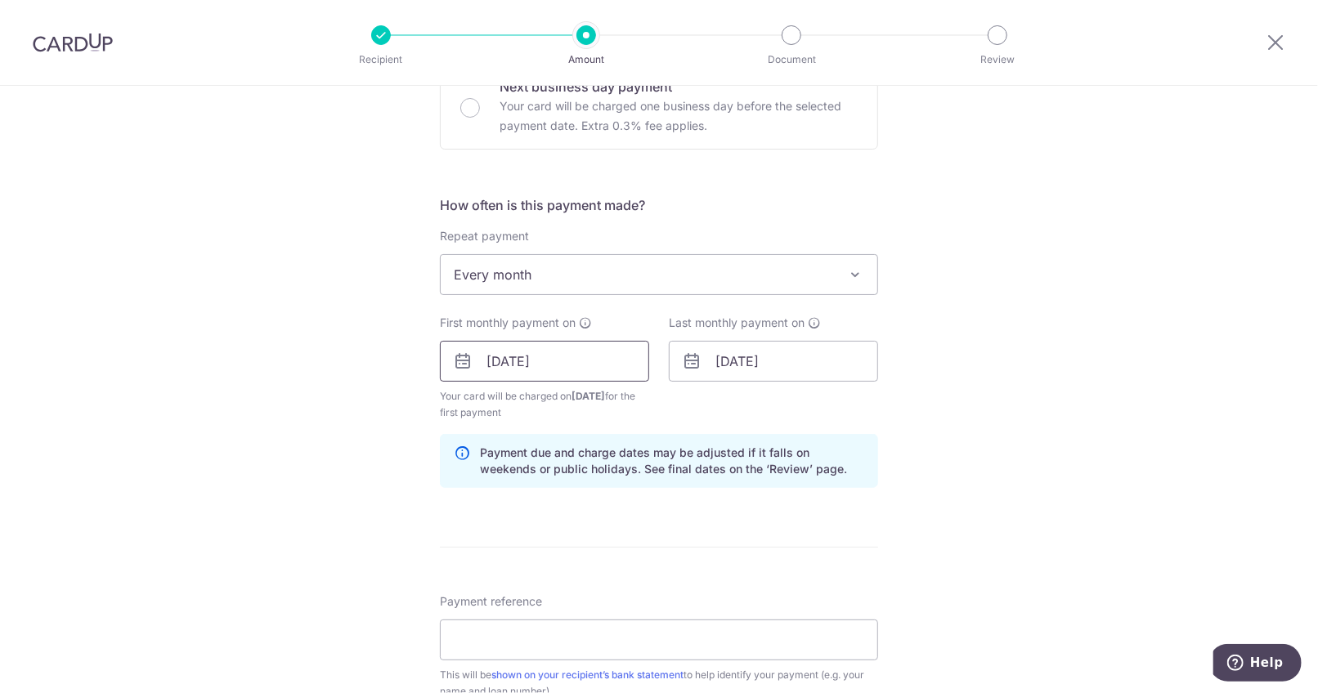
click at [492, 366] on input "03/10/2025" at bounding box center [544, 361] width 209 height 41
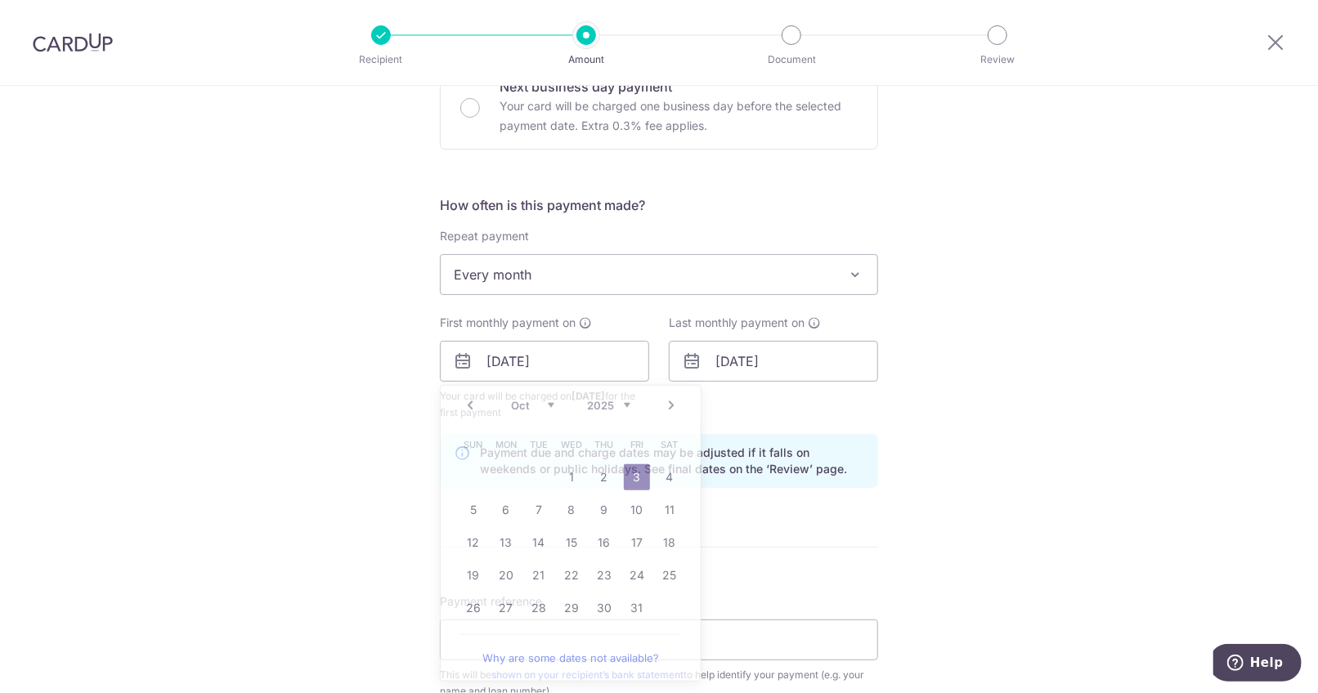
click at [910, 403] on div "Tell us more about your payment Enter payment amount SGD 1,906.00 1906.00 Recip…" at bounding box center [659, 344] width 1318 height 1563
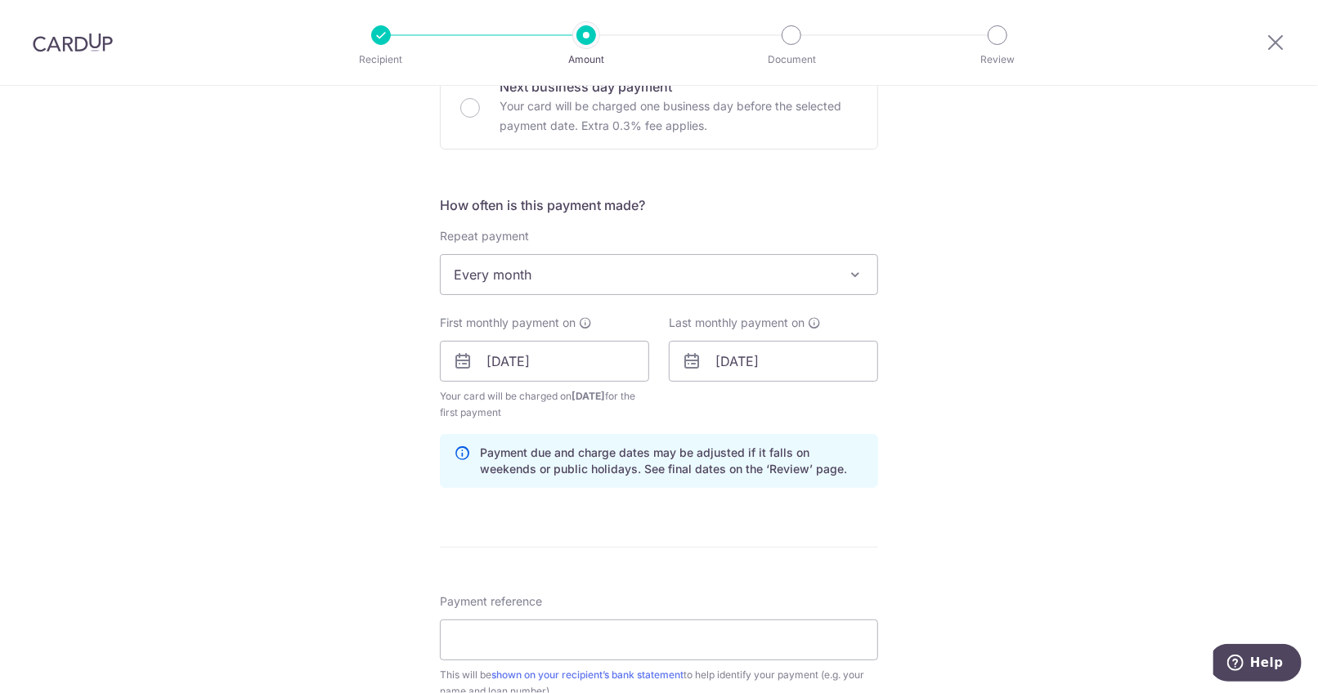
scroll to position [720, 0]
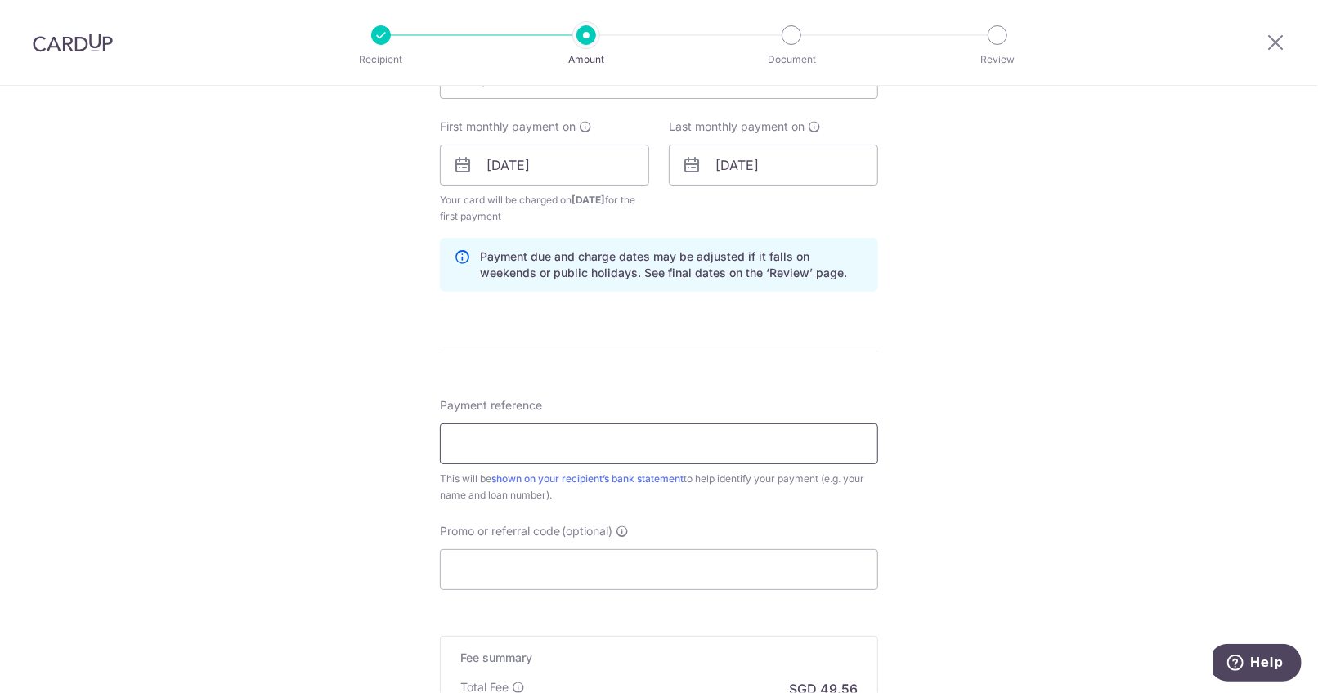
click at [743, 447] on input "Payment reference" at bounding box center [659, 444] width 438 height 41
type input "Car X"
click at [635, 574] on input "Promo or referral code (optional)" at bounding box center [659, 569] width 438 height 41
paste input "REC185"
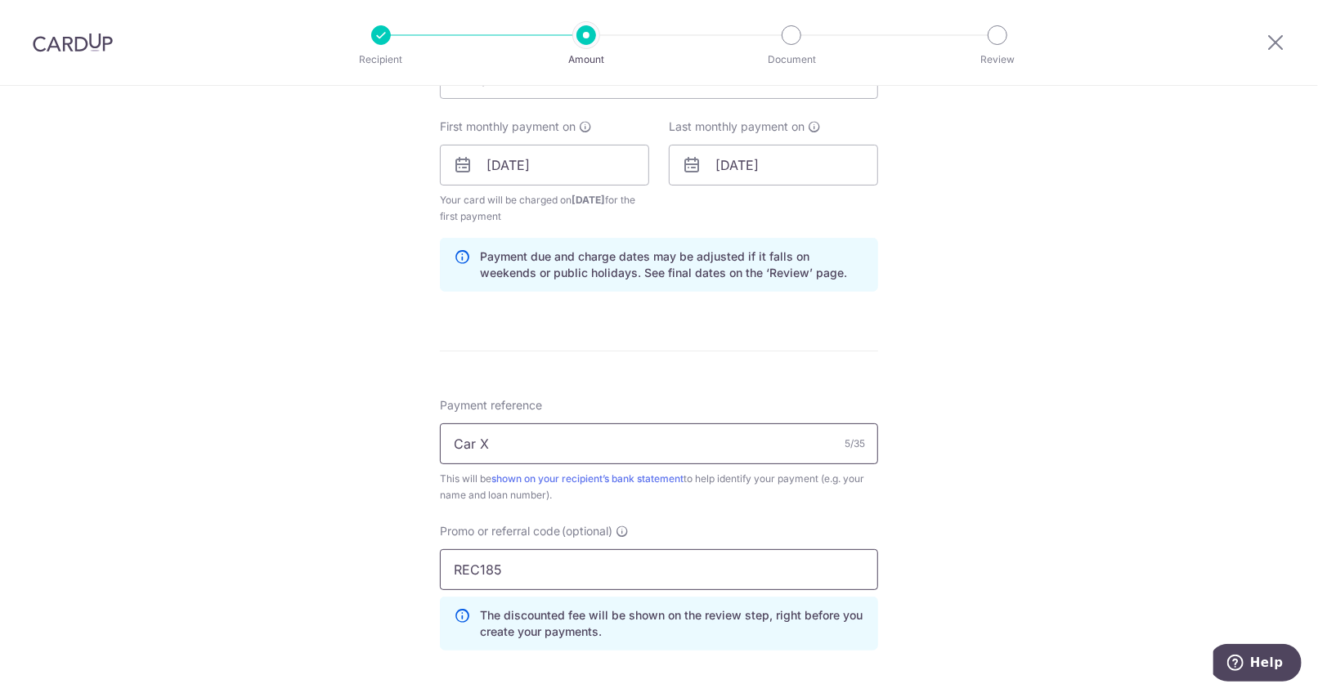
type input "REC185"
click at [471, 443] on input "Car X" at bounding box center [659, 444] width 438 height 41
type input "Car loan X"
click at [970, 504] on div "Tell us more about your payment Enter payment amount SGD 1,906.00 1906.00 Recip…" at bounding box center [659, 184] width 1318 height 1636
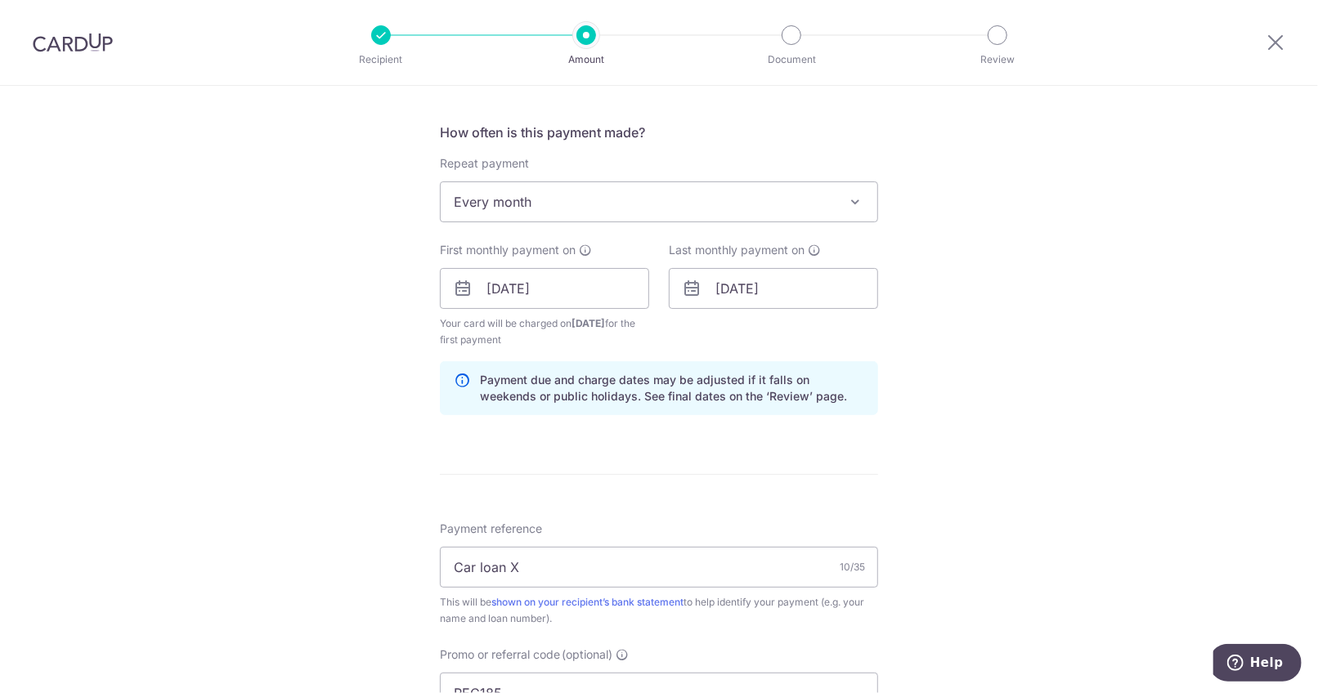
scroll to position [923, 0]
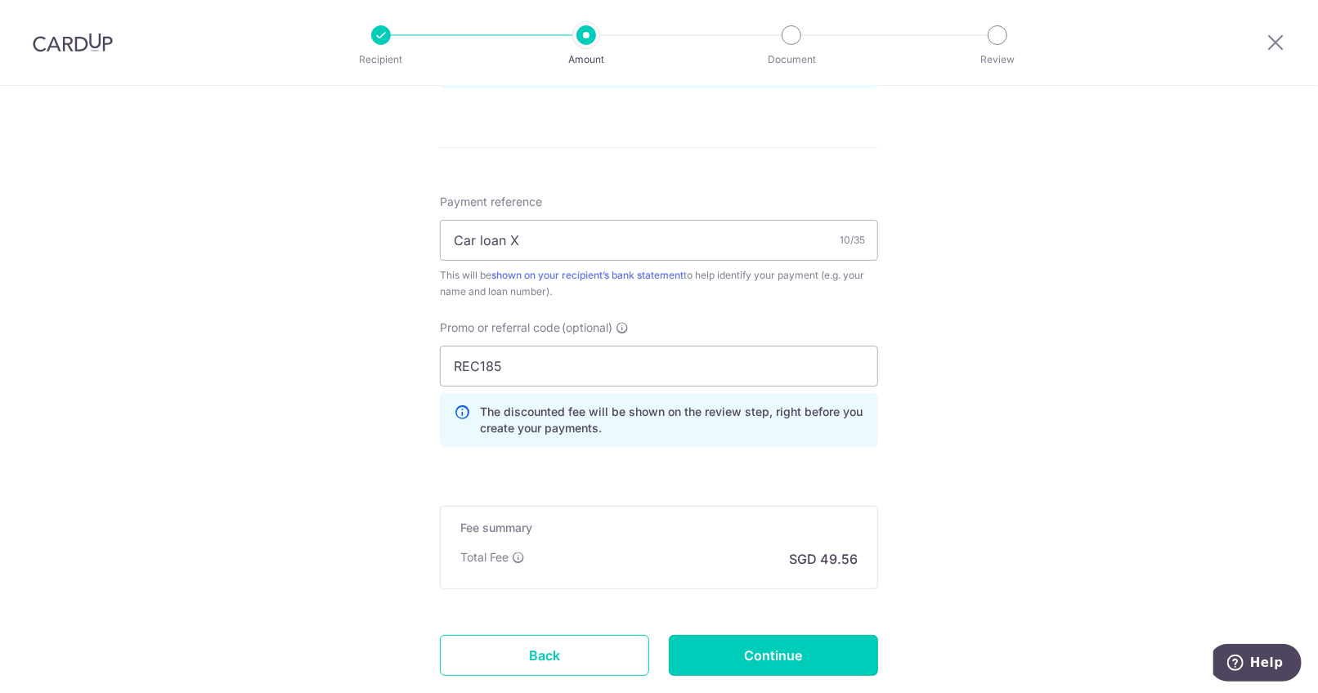
drag, startPoint x: 836, startPoint y: 661, endPoint x: 865, endPoint y: 599, distance: 67.7
click at [836, 662] on input "Continue" at bounding box center [773, 655] width 209 height 41
type input "Create Schedule"
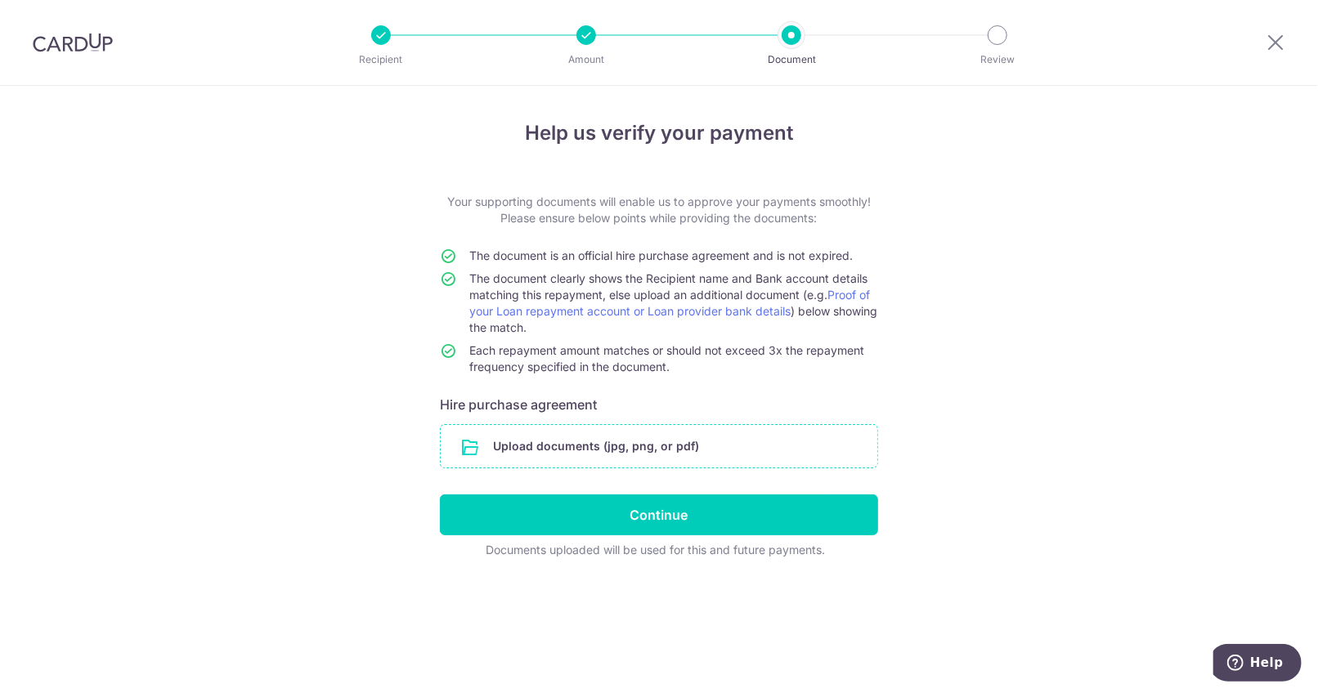
click at [581, 440] on input "file" at bounding box center [659, 446] width 437 height 43
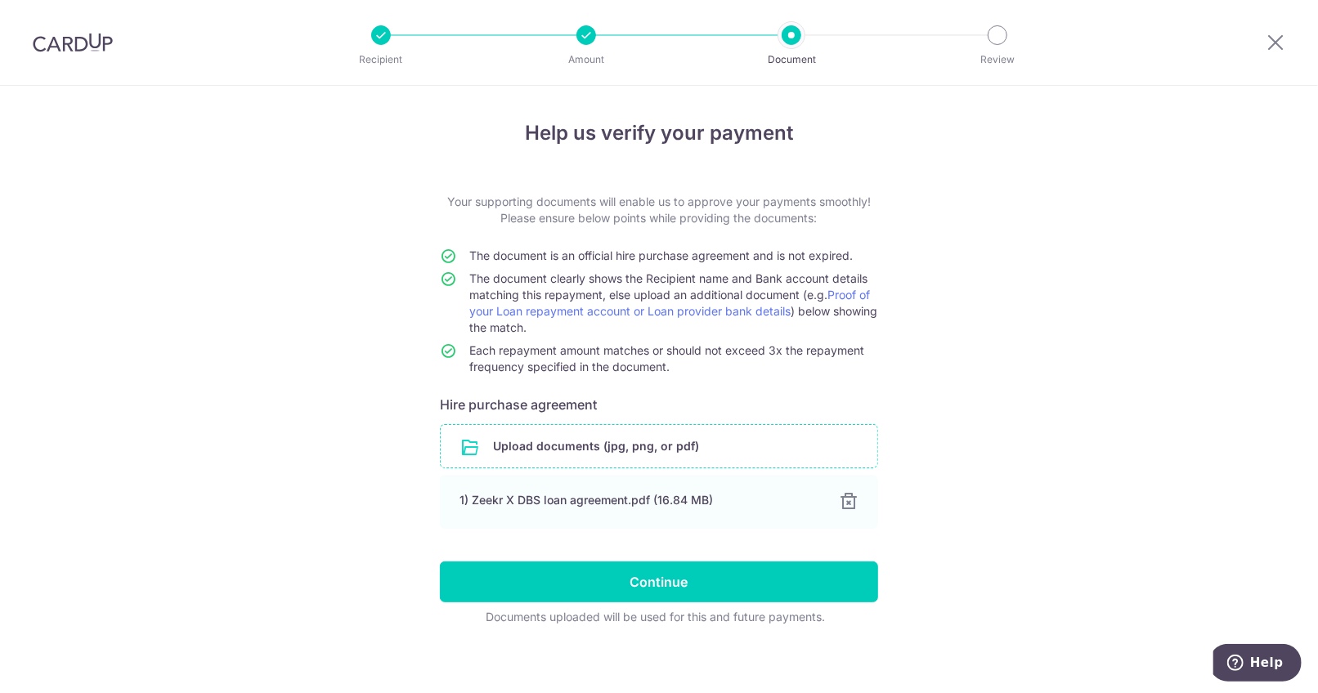
click at [1260, 201] on div "Help us verify your payment Your supporting documents will enable us to approve…" at bounding box center [659, 394] width 1318 height 617
click at [517, 444] on input "file" at bounding box center [659, 446] width 437 height 43
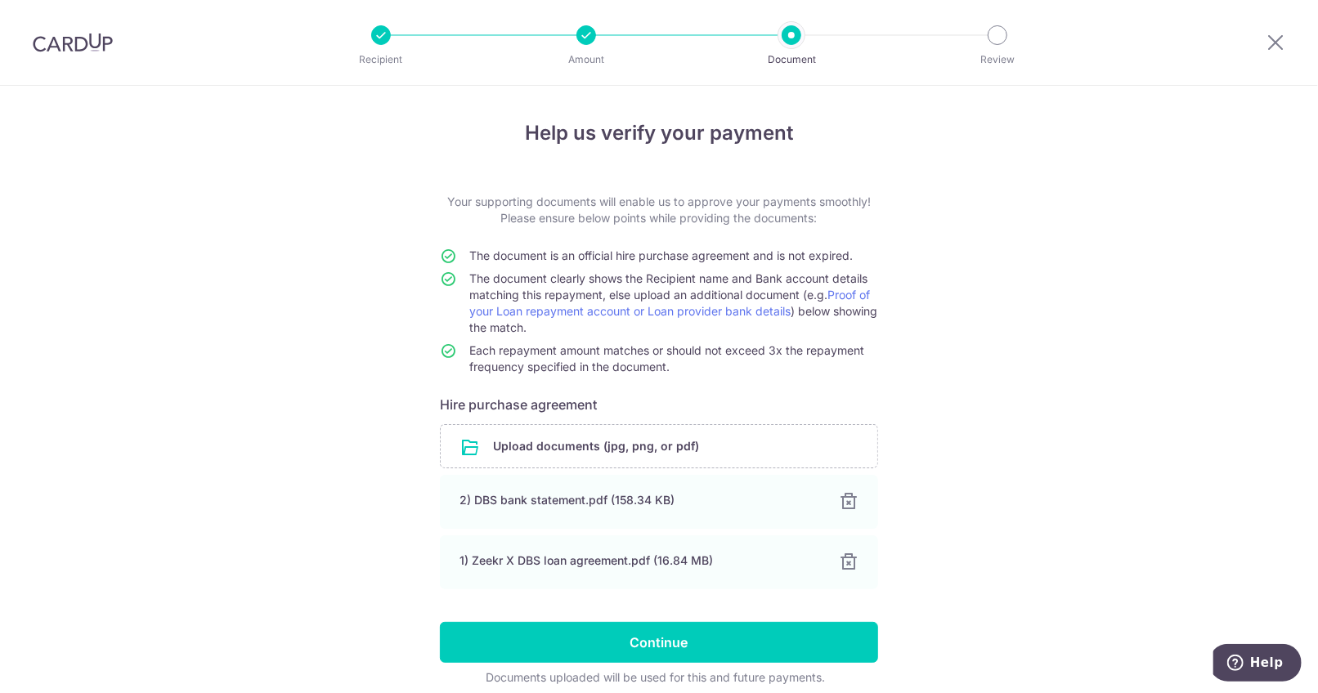
click at [952, 503] on div "Help us verify your payment Your supporting documents will enable us to approve…" at bounding box center [659, 424] width 1318 height 677
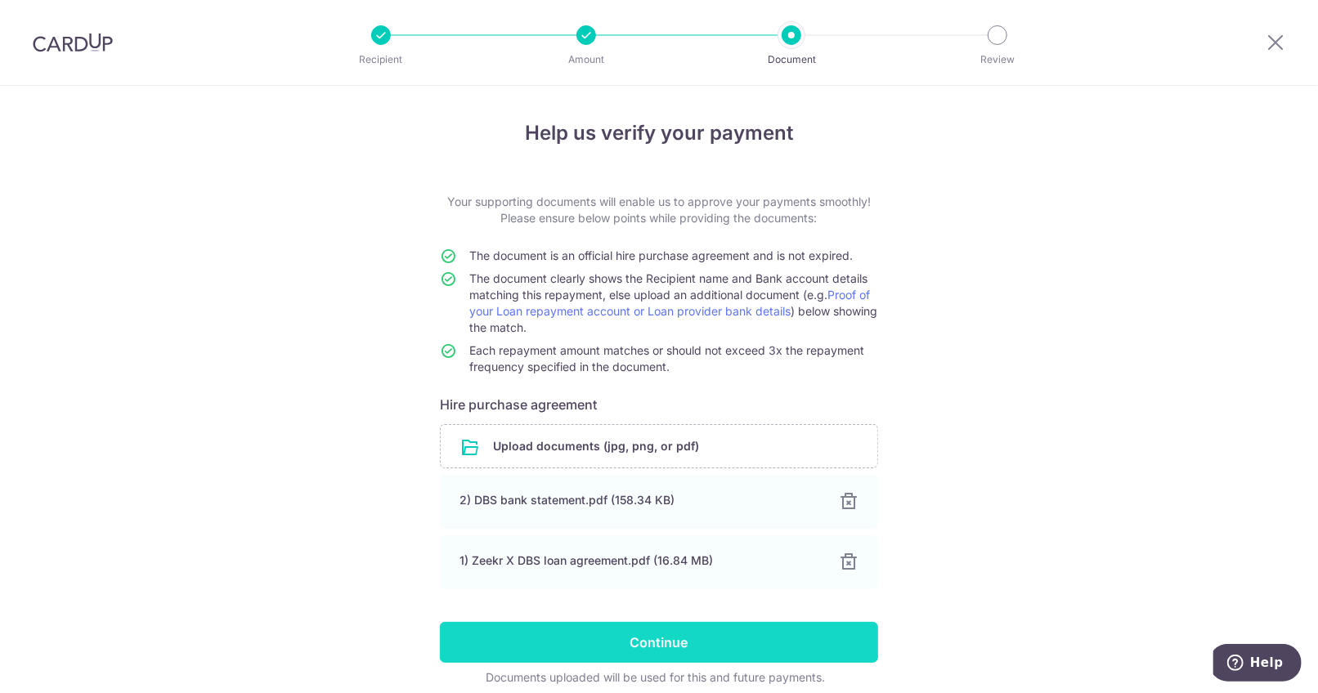
click at [732, 641] on input "Continue" at bounding box center [659, 642] width 438 height 41
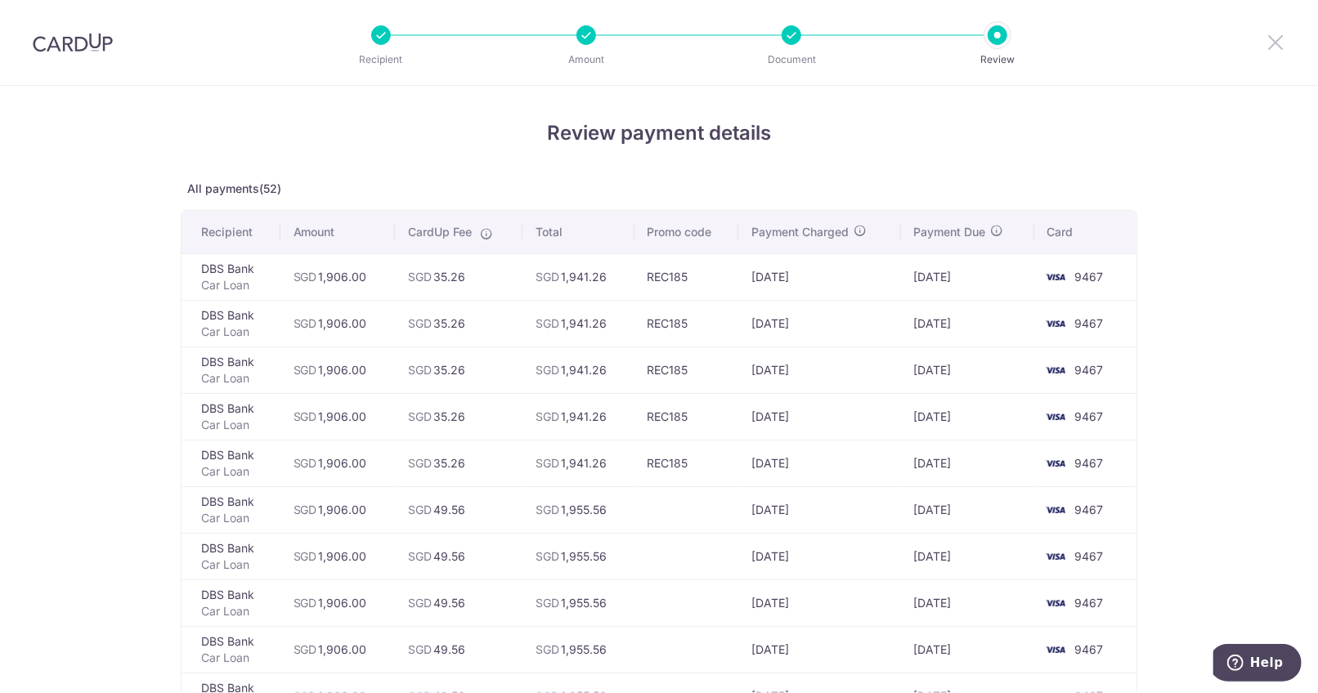
drag, startPoint x: 1271, startPoint y: 40, endPoint x: 714, endPoint y: 67, distance: 558.3
click at [1271, 40] on icon at bounding box center [1276, 42] width 20 height 20
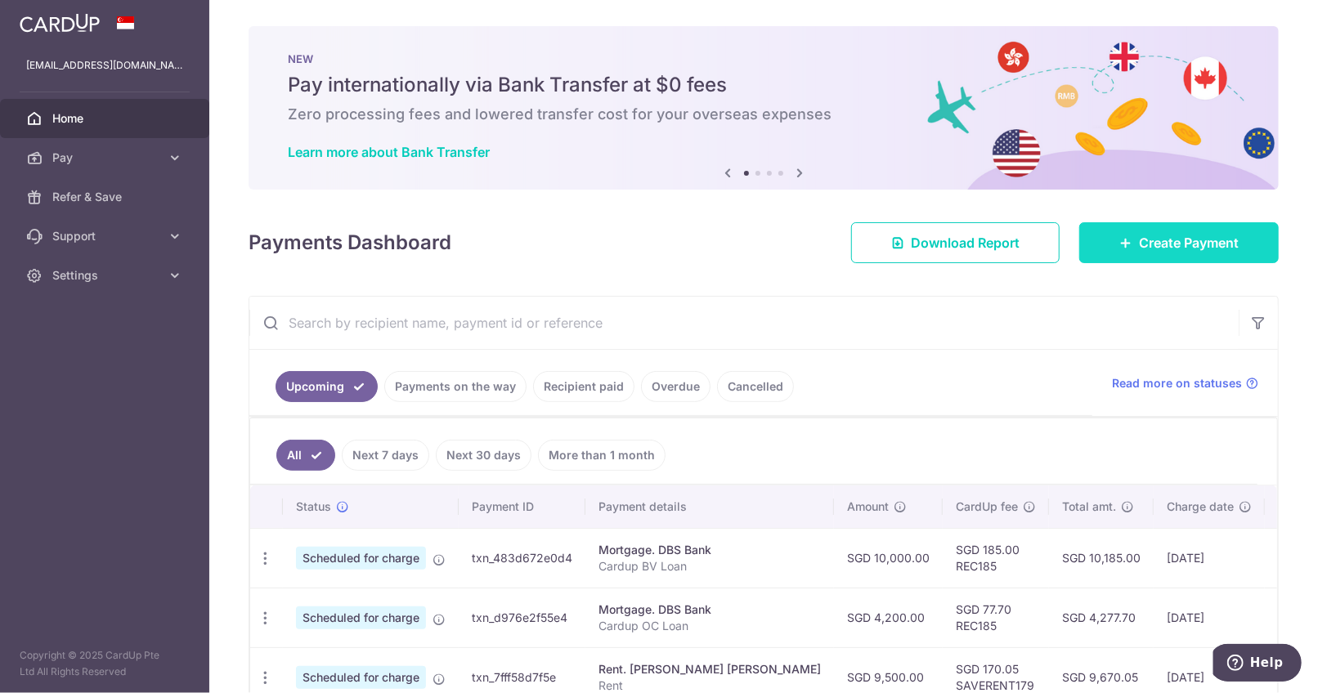
click at [1097, 243] on link "Create Payment" at bounding box center [1179, 242] width 200 height 41
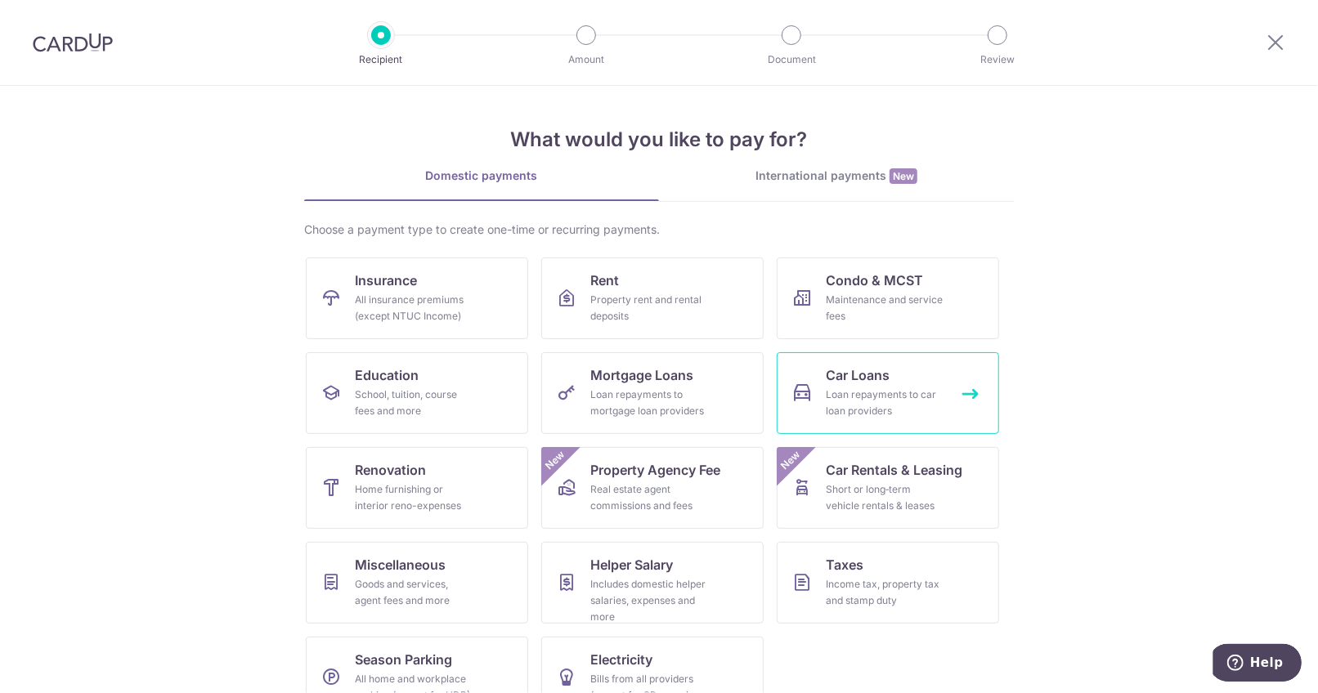
click at [850, 383] on span "Car Loans" at bounding box center [858, 376] width 64 height 20
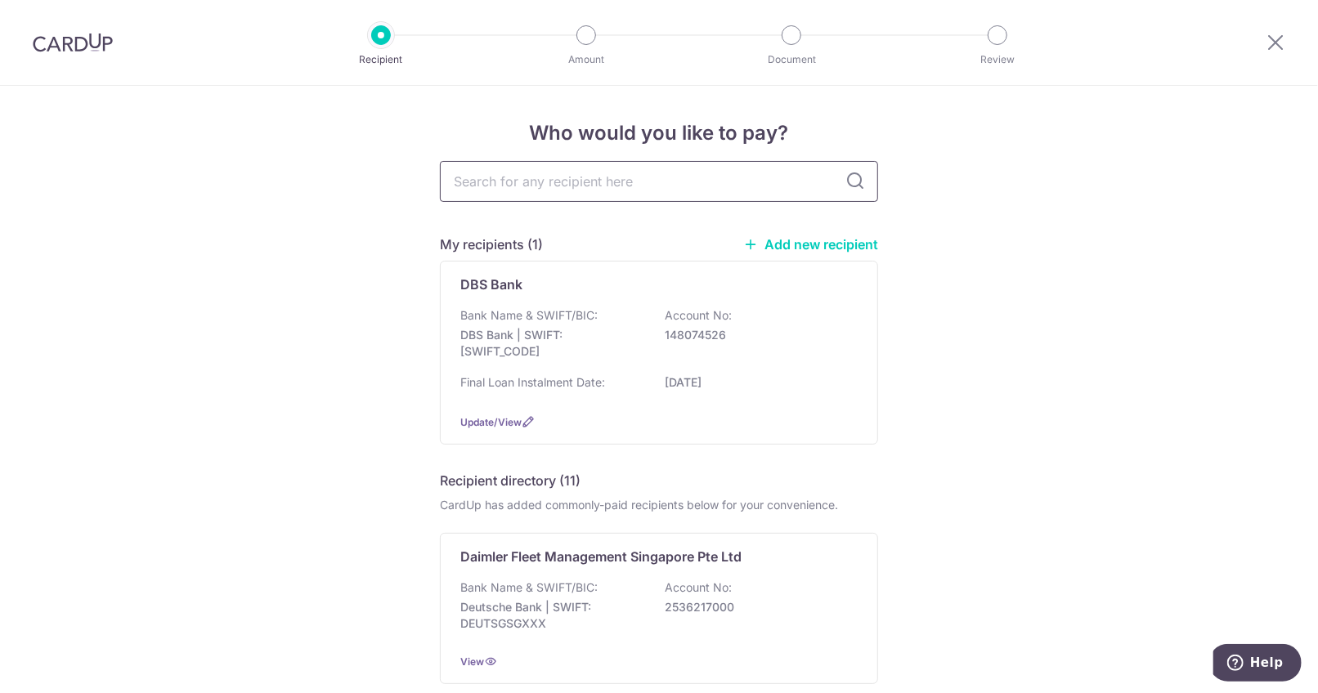
click at [617, 183] on input "text" at bounding box center [659, 181] width 438 height 41
type input "dbs"
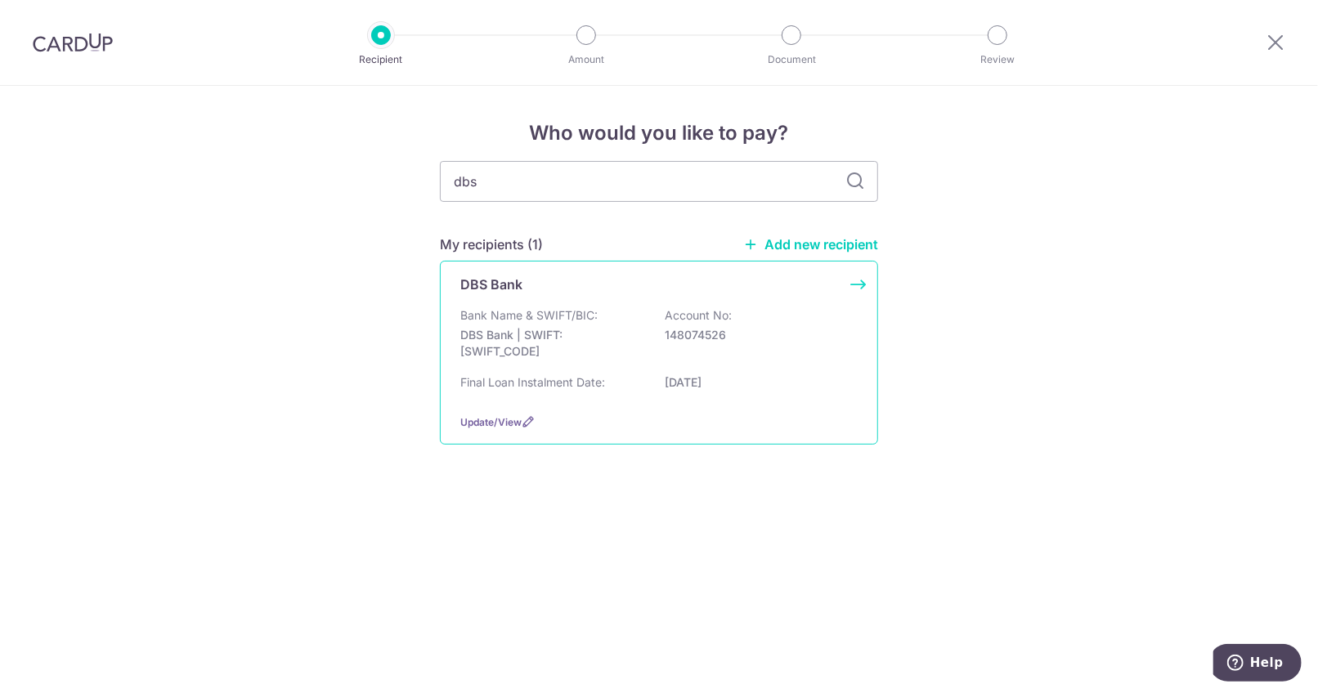
click at [553, 304] on div "DBS Bank Bank Name & SWIFT/BIC: DBS Bank | SWIFT: DBSSSGSGXXX Account No: 14807…" at bounding box center [659, 353] width 438 height 184
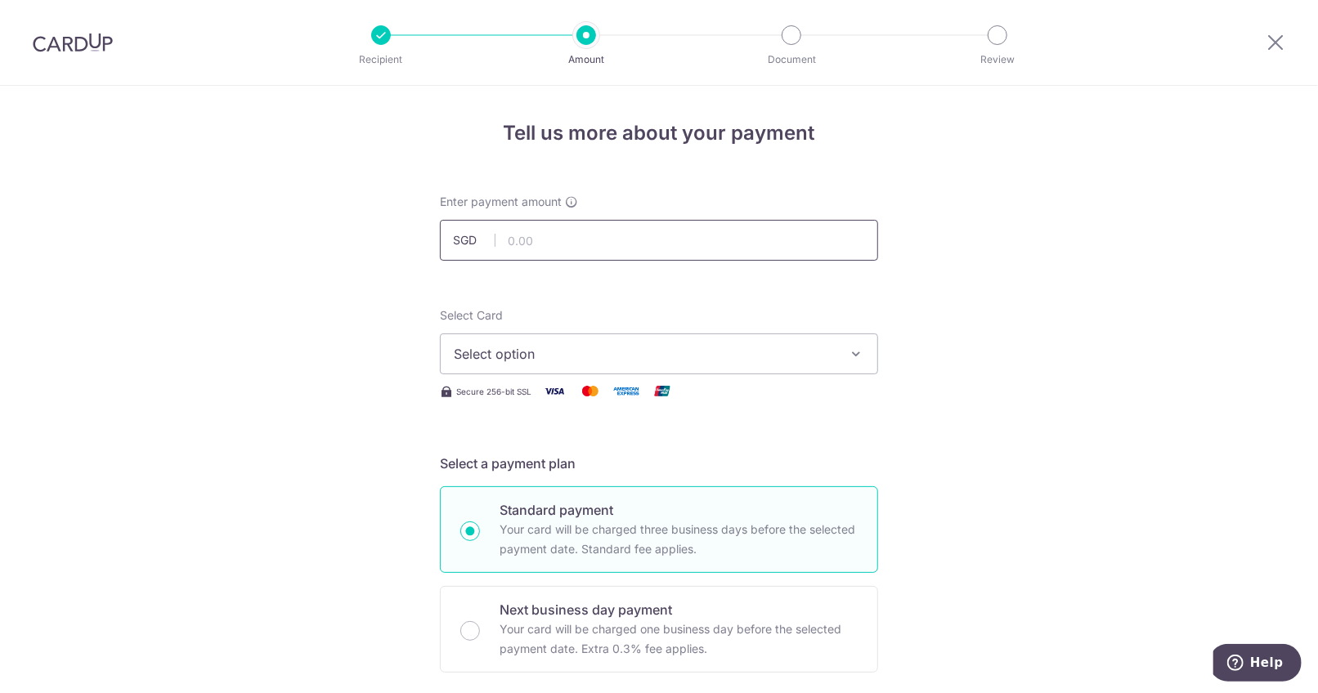
click at [583, 239] on input "text" at bounding box center [659, 240] width 438 height 41
type input "1,906.00"
click at [680, 360] on span "Select option" at bounding box center [644, 354] width 381 height 20
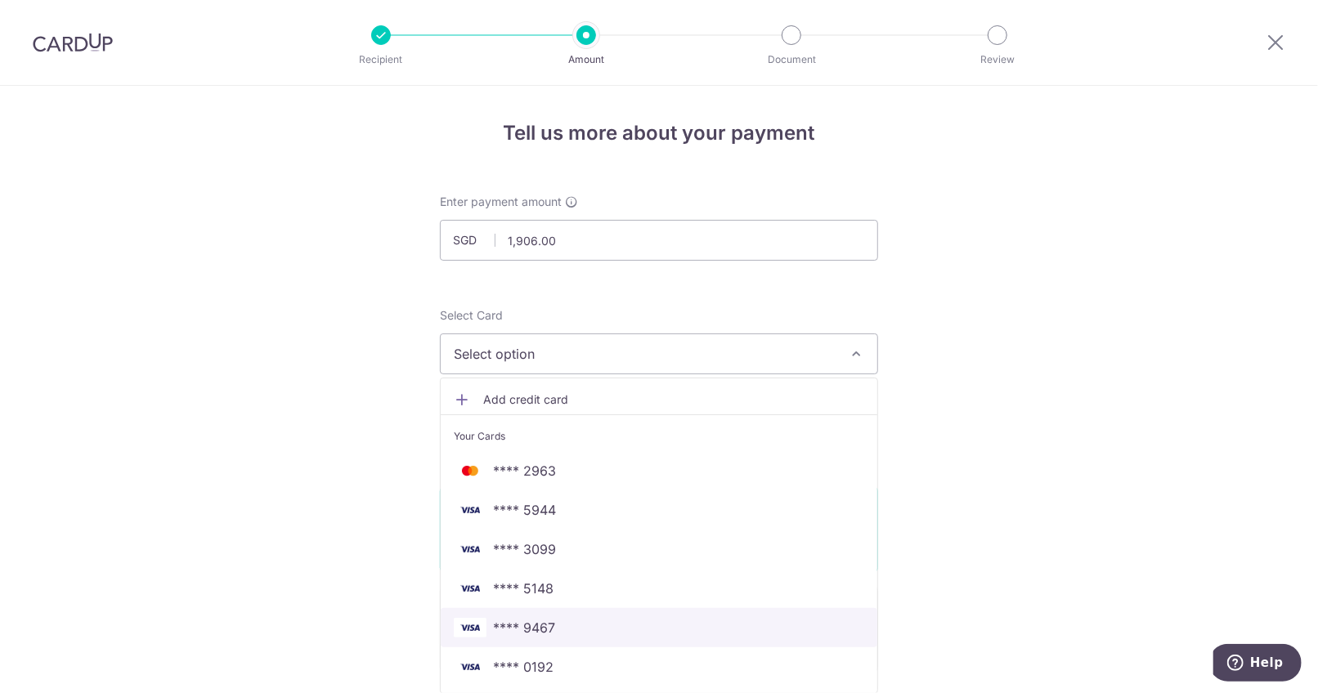
click at [528, 633] on span "**** 9467" at bounding box center [524, 628] width 62 height 20
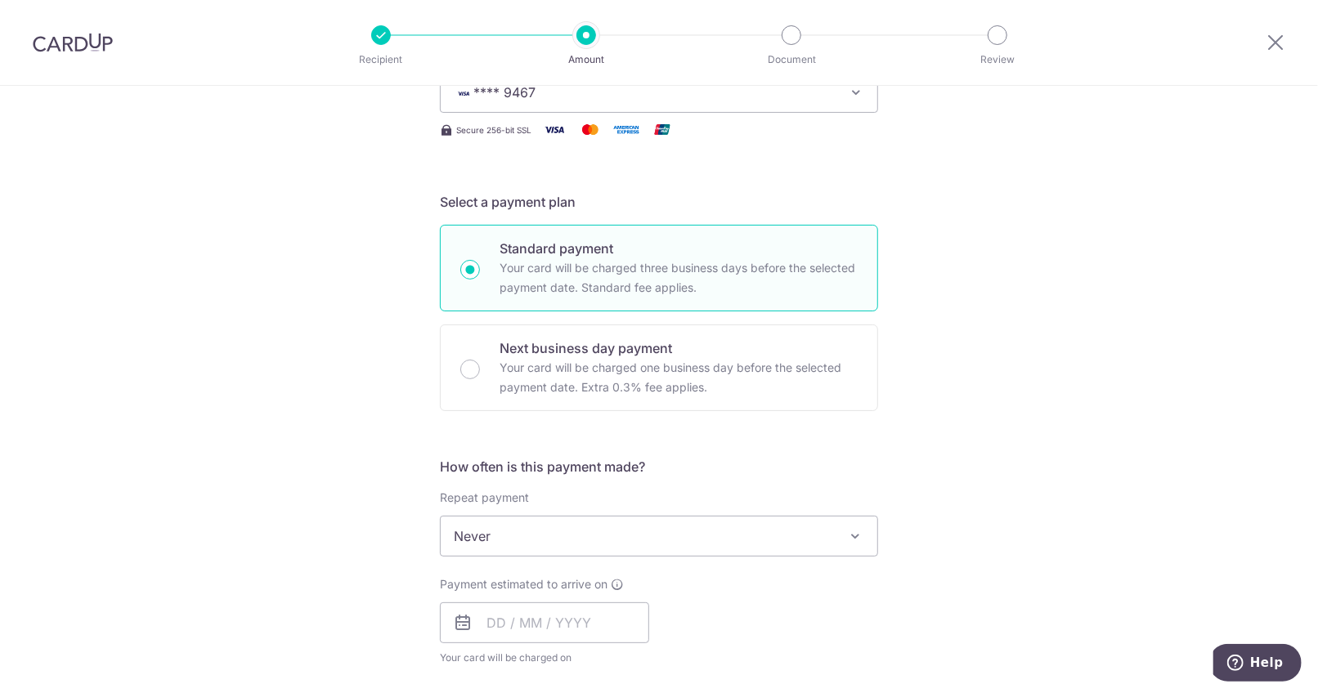
scroll to position [458, 0]
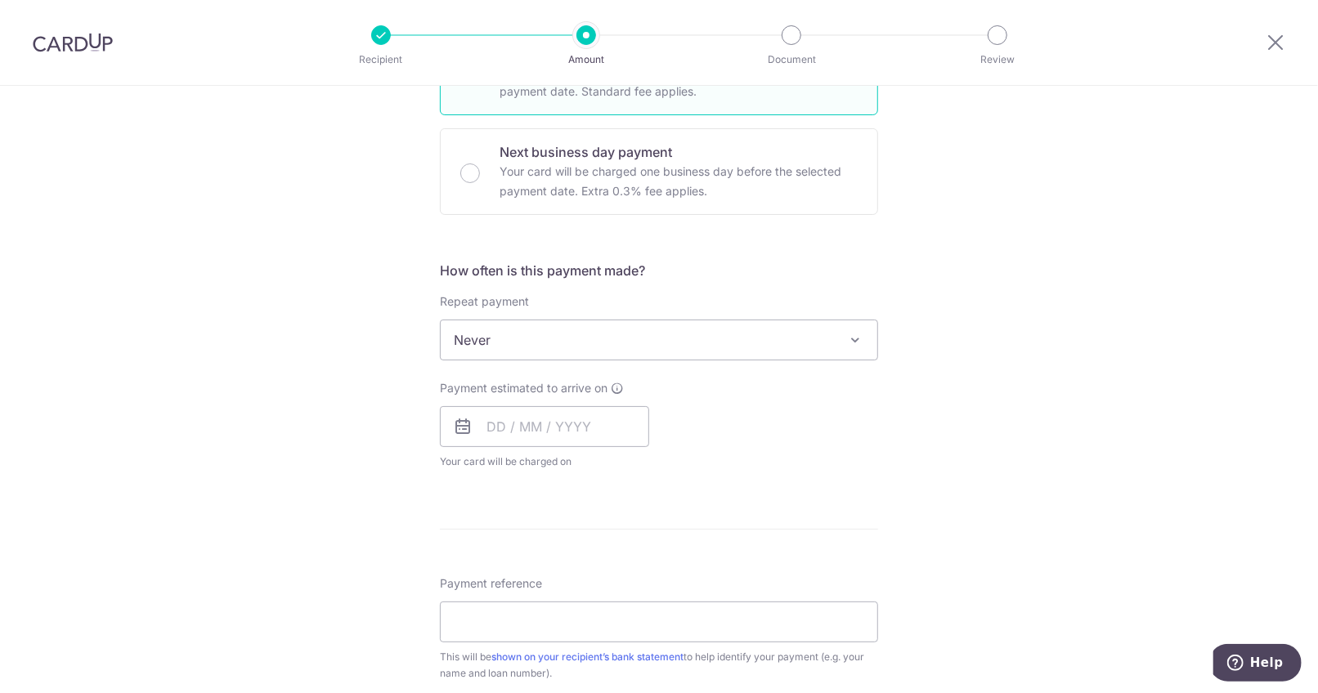
click at [629, 332] on span "Never" at bounding box center [659, 340] width 437 height 39
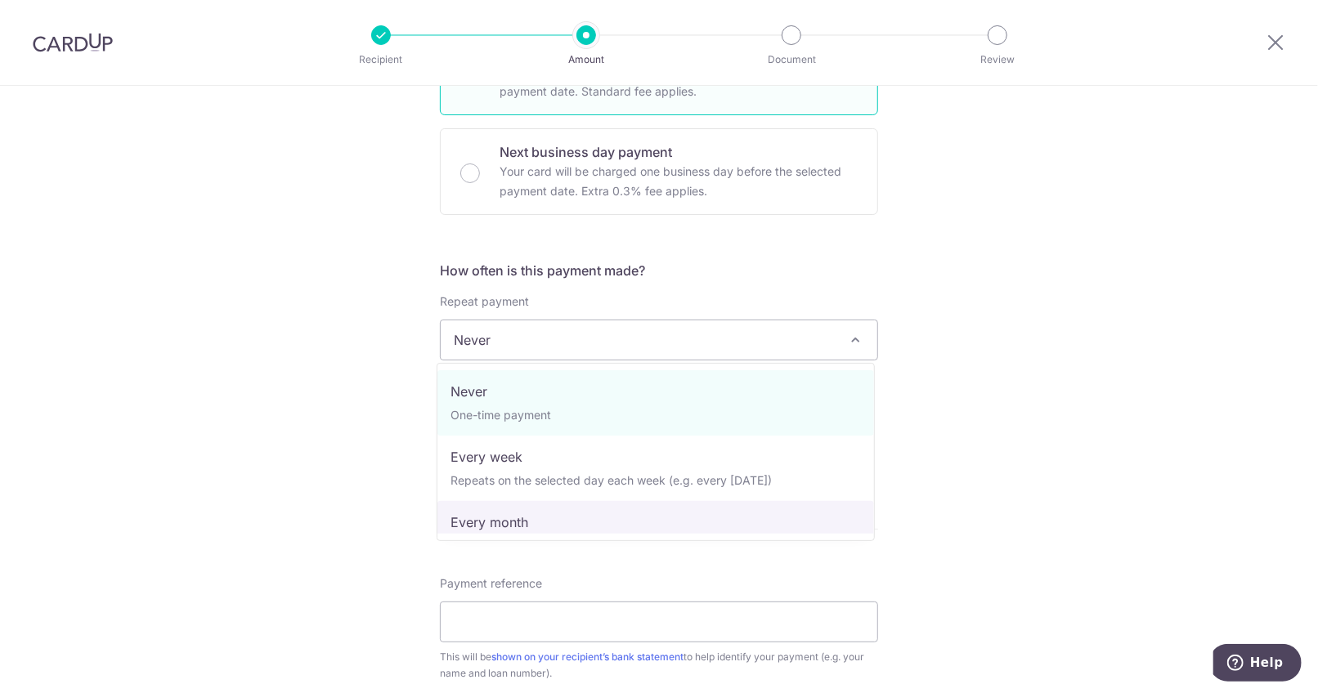
select select "3"
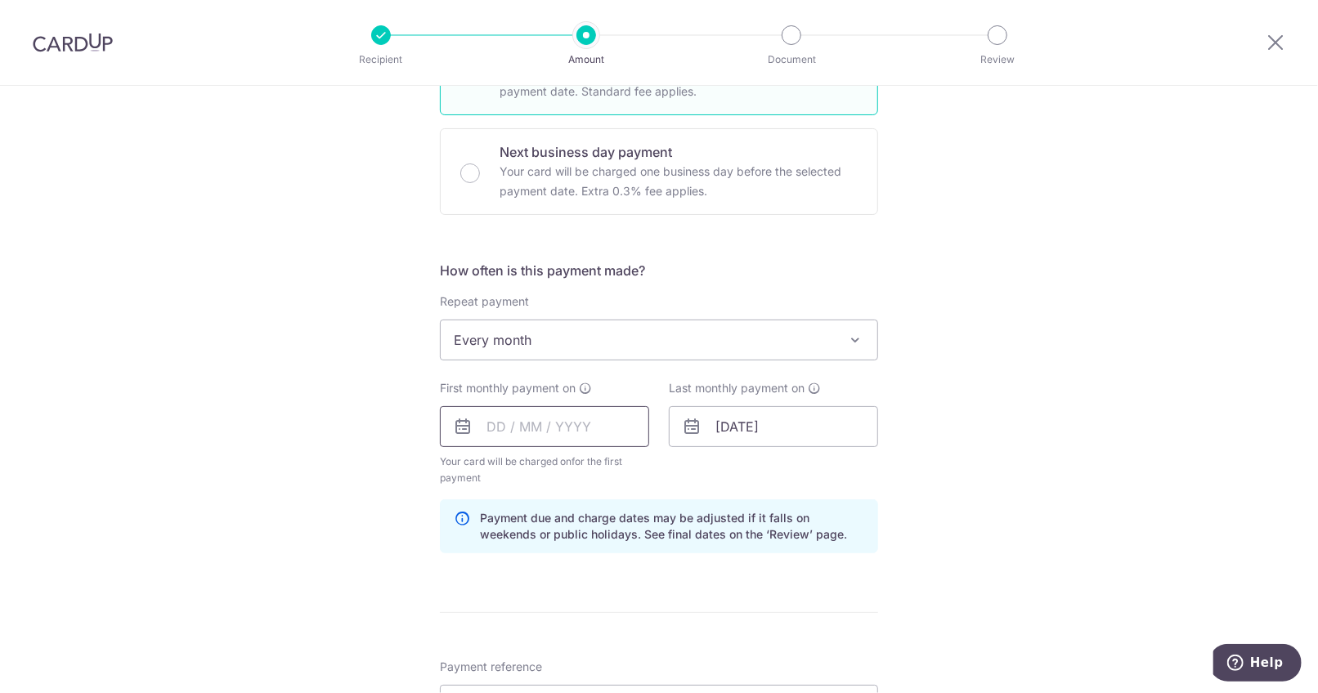
click at [487, 425] on input "text" at bounding box center [544, 426] width 209 height 41
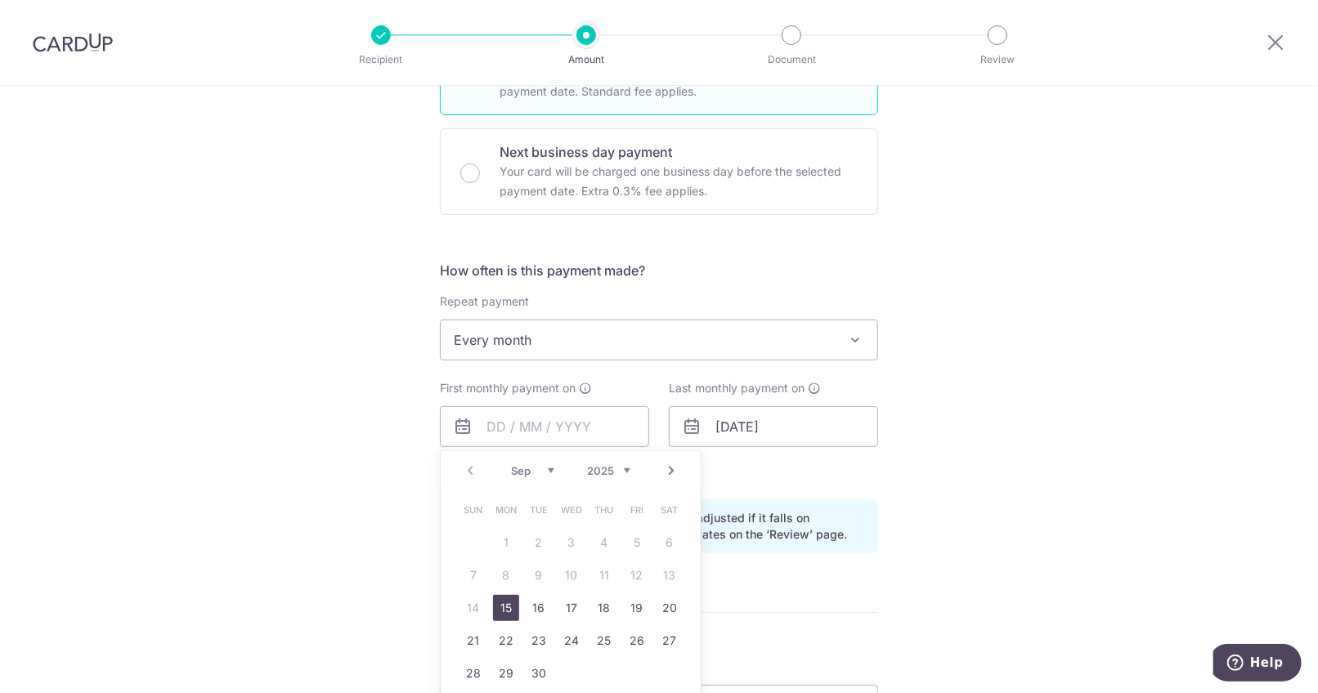
click at [671, 466] on link "Next" at bounding box center [672, 471] width 20 height 20
click at [500, 575] on link "6" at bounding box center [506, 576] width 26 height 26
type input "06/10/2025"
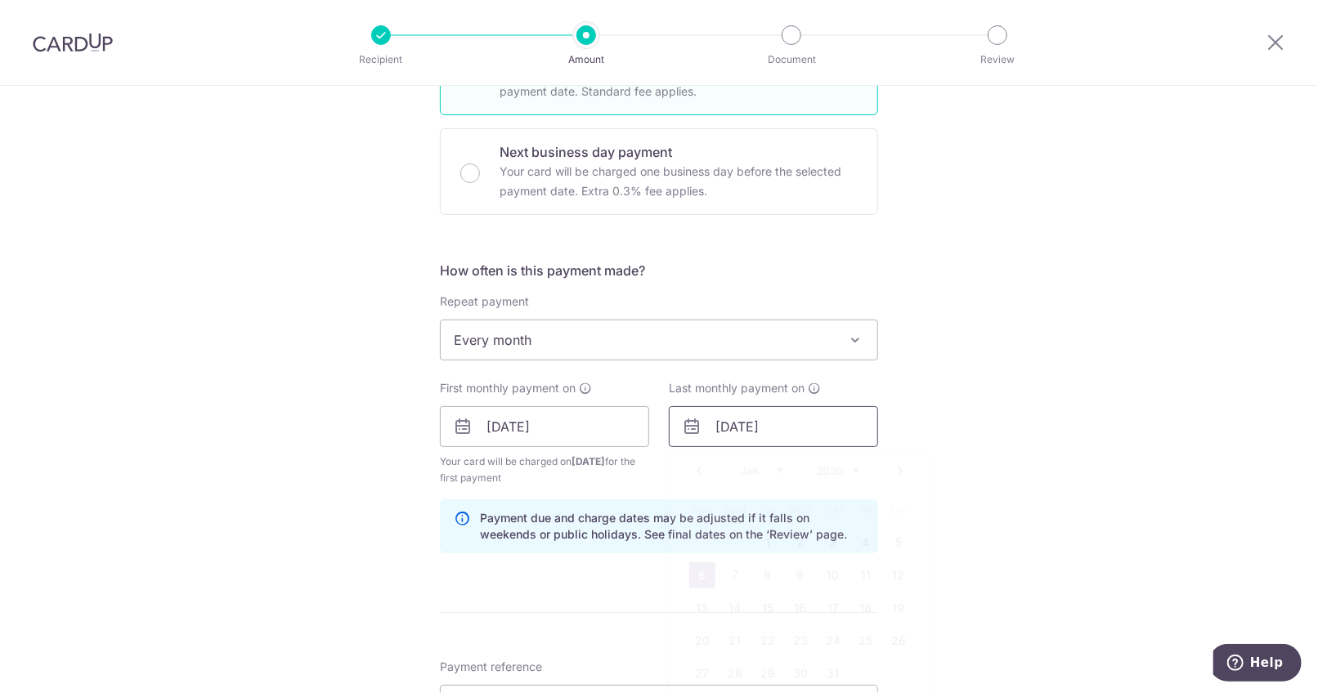
click at [746, 425] on input "[DATE]" at bounding box center [773, 426] width 209 height 41
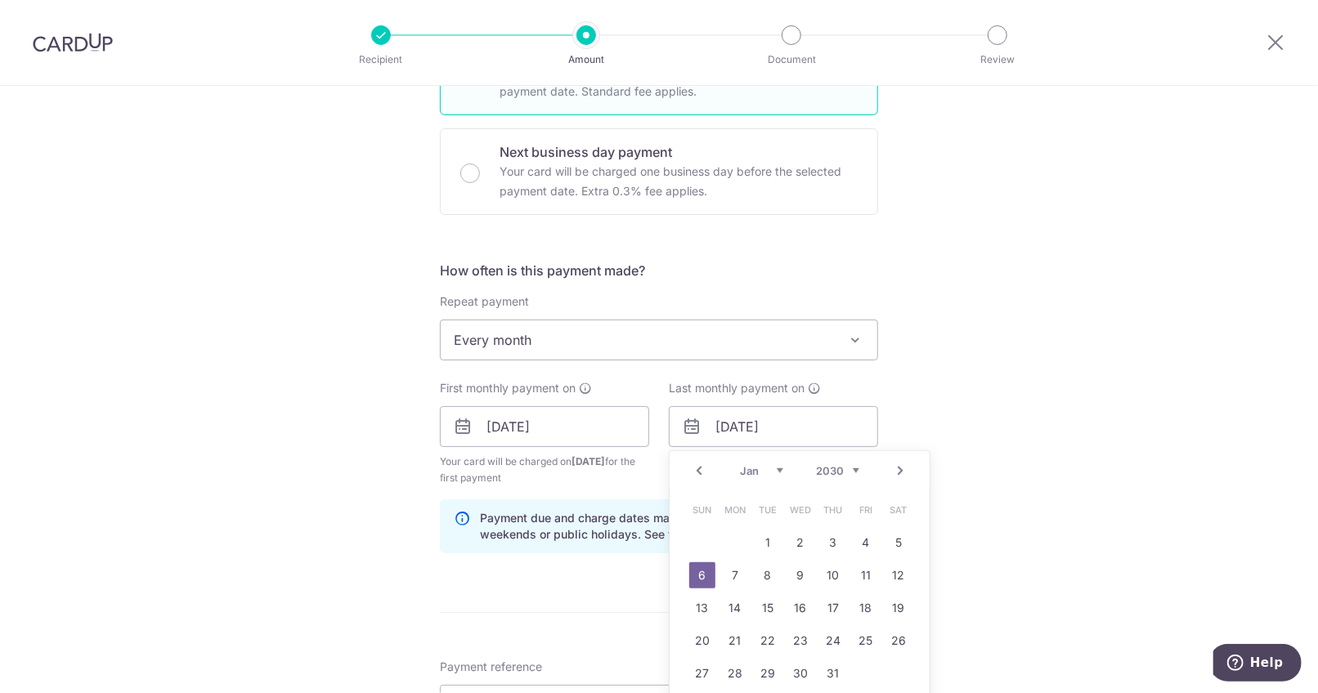
click at [845, 470] on select "2024 2025 2026 2027 2028 2029 2030 2031 2032 2033 2034 2035" at bounding box center [837, 470] width 43 height 13
click at [898, 470] on link "Next" at bounding box center [900, 471] width 20 height 20
click at [859, 540] on link "6" at bounding box center [866, 543] width 26 height 26
type input "06/02/2026"
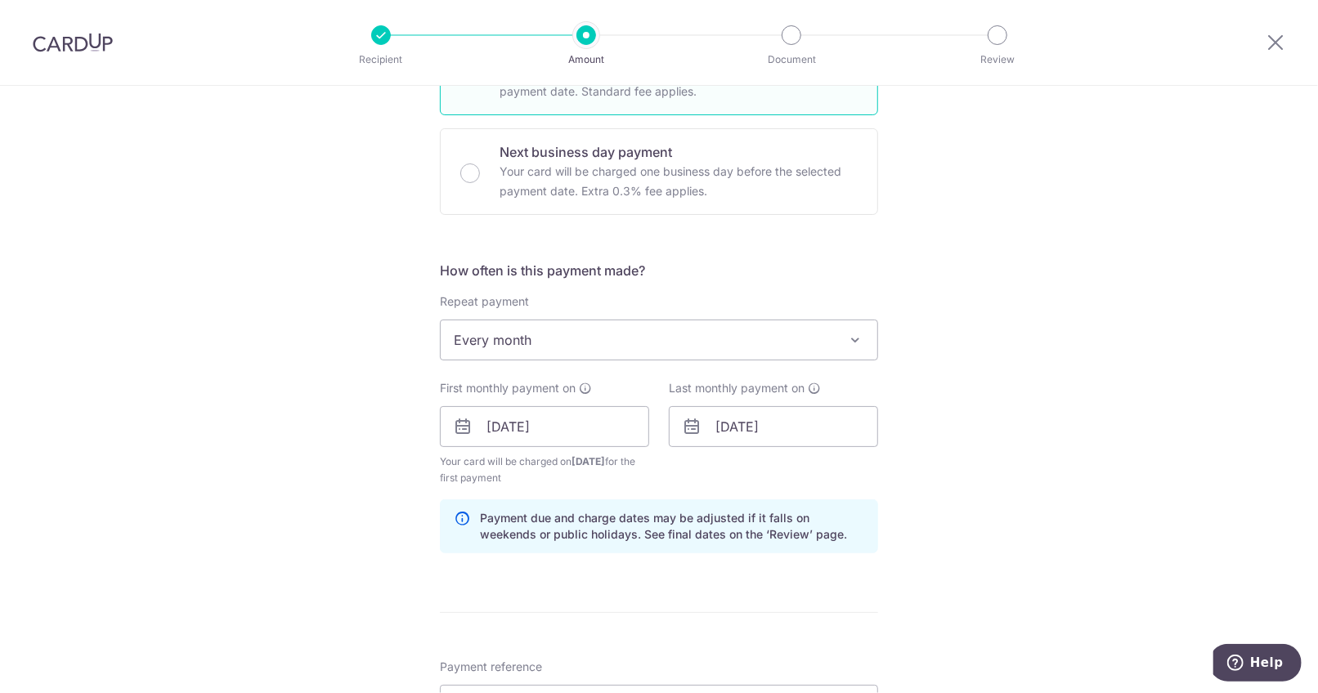
click at [934, 484] on div "Tell us more about your payment Enter payment amount SGD 1,906.00 1906.00 Selec…" at bounding box center [659, 409] width 1318 height 1563
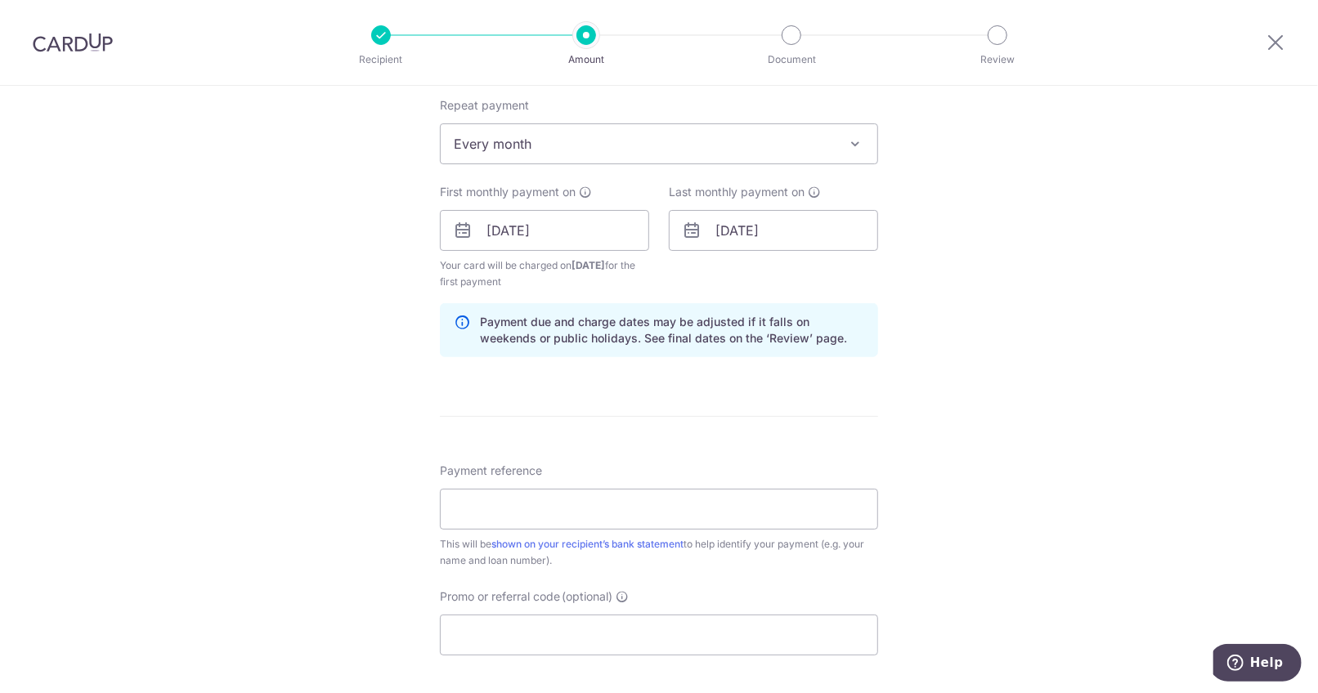
scroll to position [720, 0]
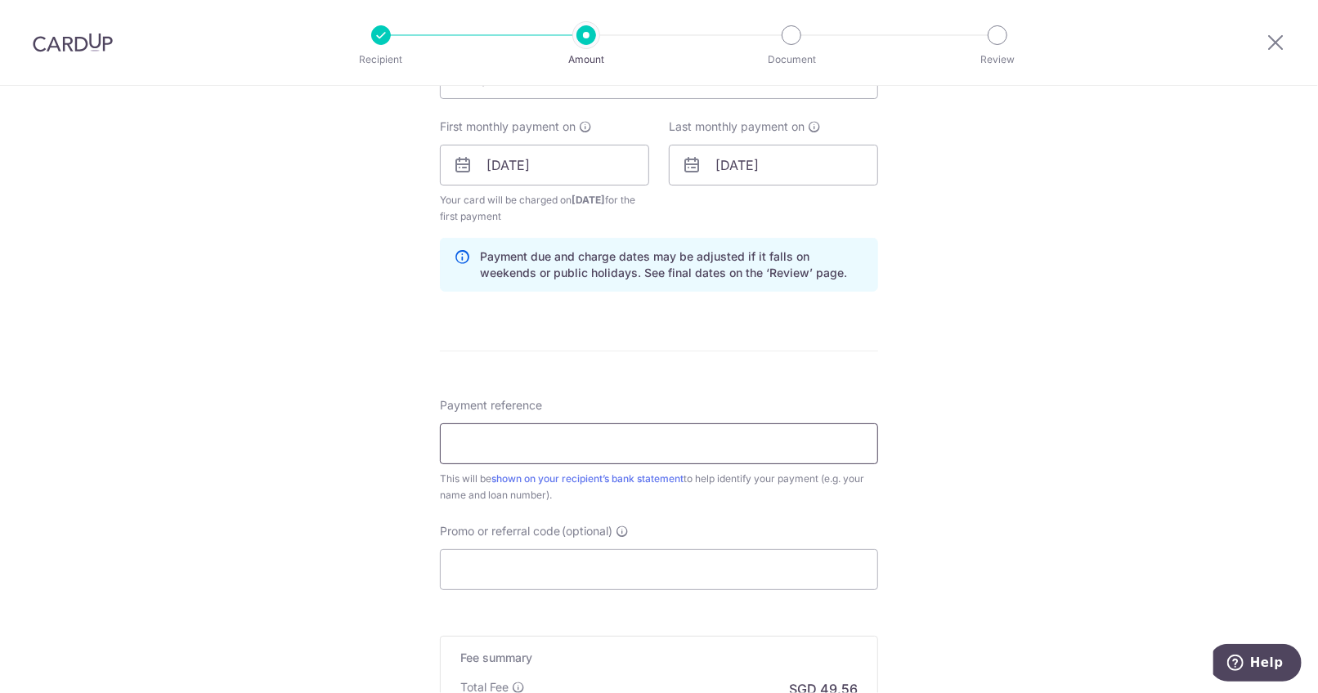
click at [637, 451] on input "Payment reference" at bounding box center [659, 444] width 438 height 41
type input "Car loan X"
click at [501, 563] on input "Promo or referral code (optional)" at bounding box center [659, 569] width 438 height 41
paste input "REC185"
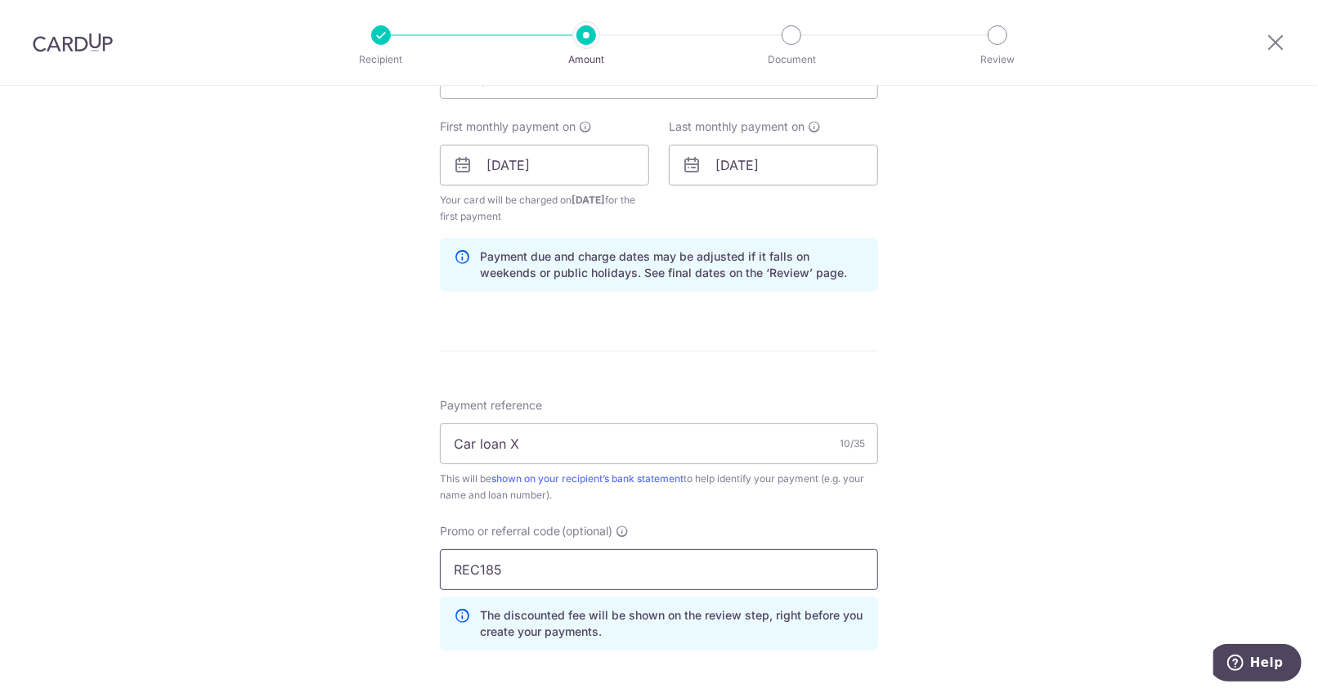
scroll to position [981, 0]
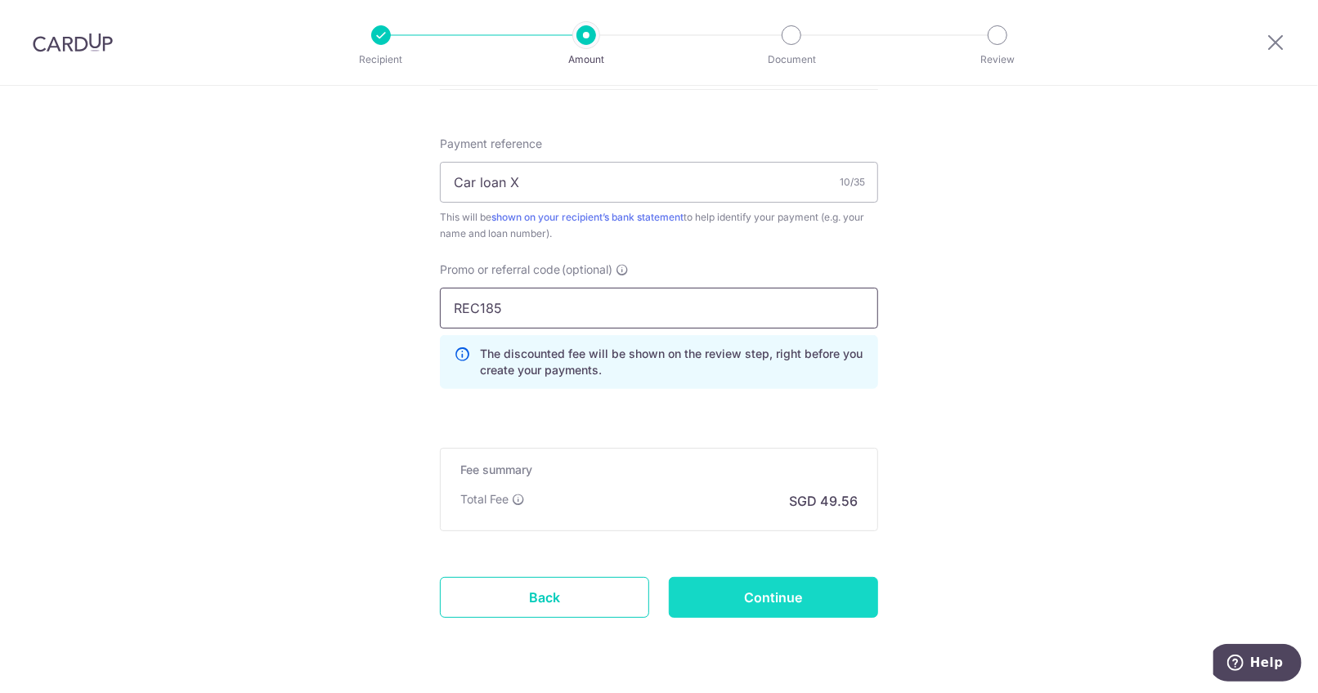
type input "REC185"
click at [779, 594] on input "Continue" at bounding box center [773, 597] width 209 height 41
type input "Create Schedule"
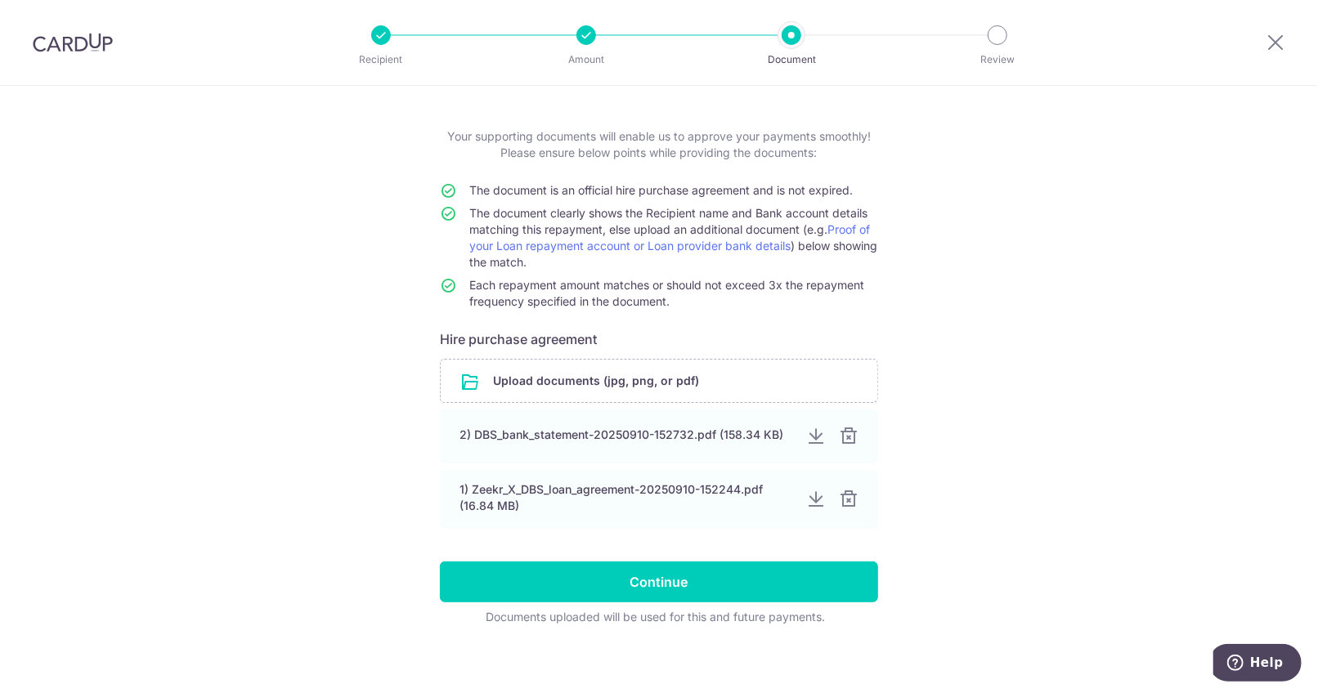
scroll to position [74, 0]
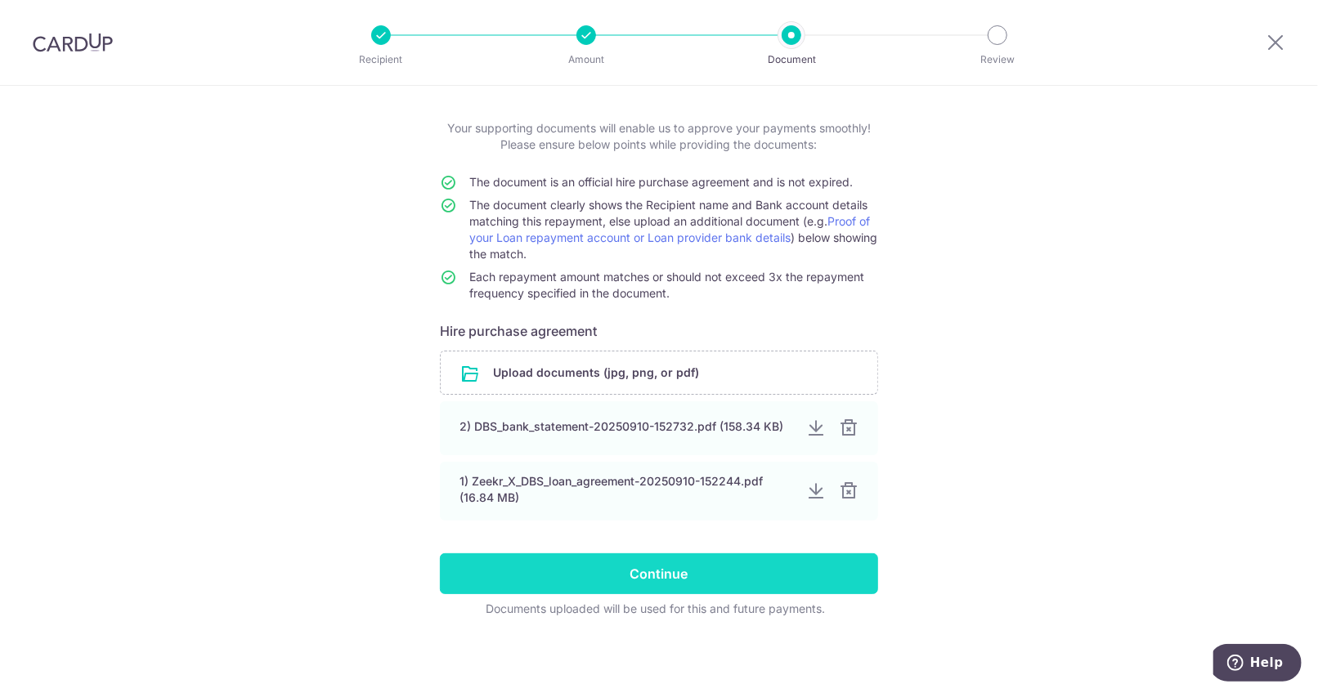
click at [712, 570] on input "Continue" at bounding box center [659, 574] width 438 height 41
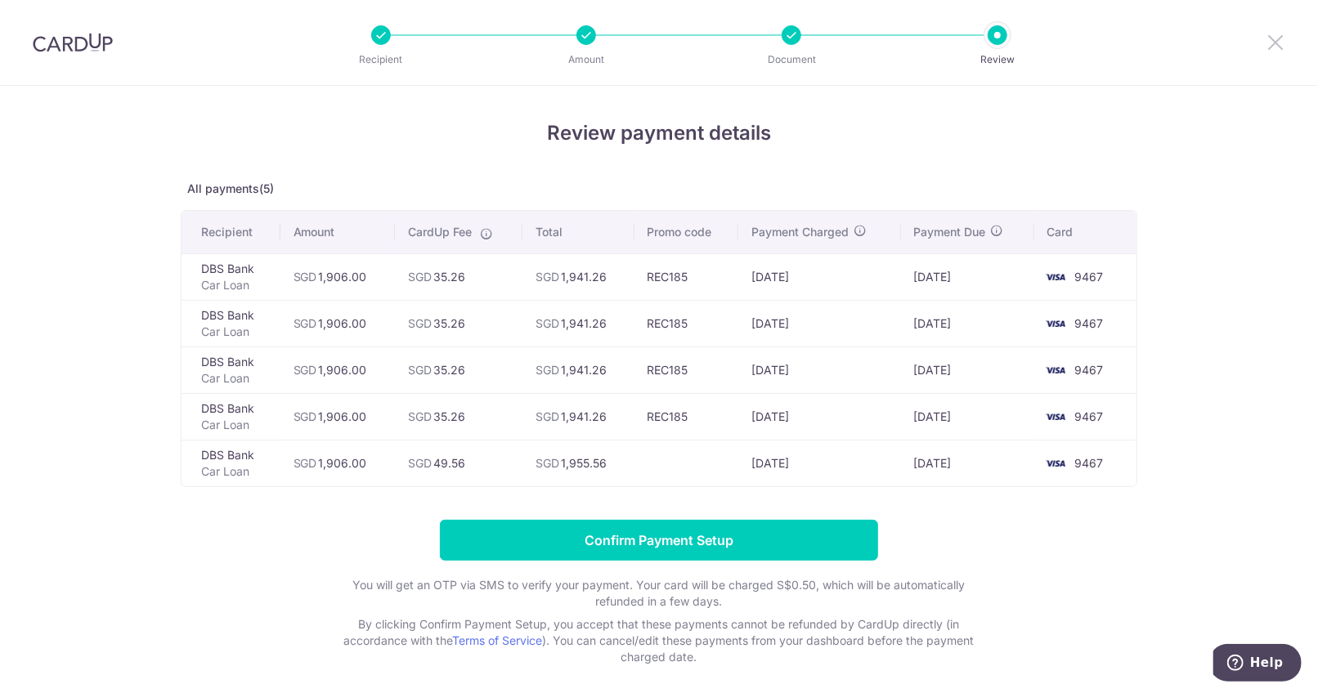
drag, startPoint x: 1280, startPoint y: 43, endPoint x: 709, endPoint y: 70, distance: 571.4
click at [1280, 43] on icon at bounding box center [1276, 42] width 20 height 20
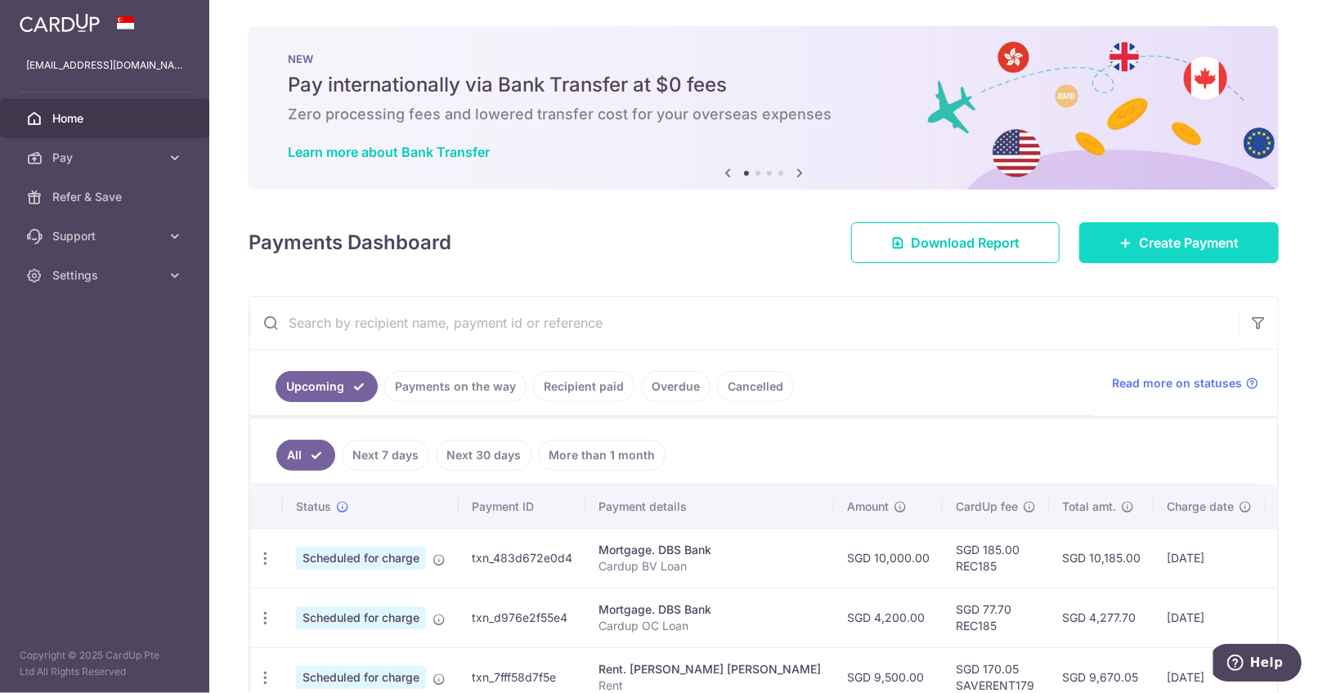
click at [1164, 242] on span "Create Payment" at bounding box center [1189, 243] width 100 height 20
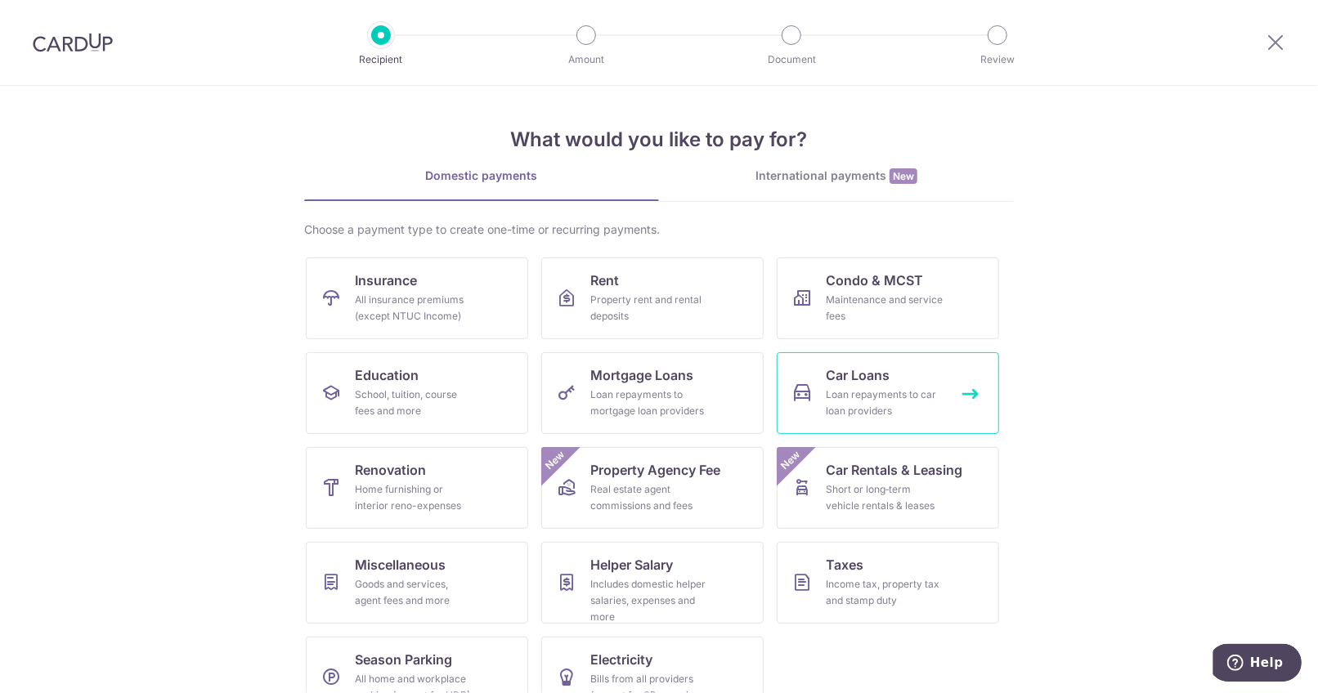
click at [842, 373] on span "Car Loans" at bounding box center [858, 376] width 64 height 20
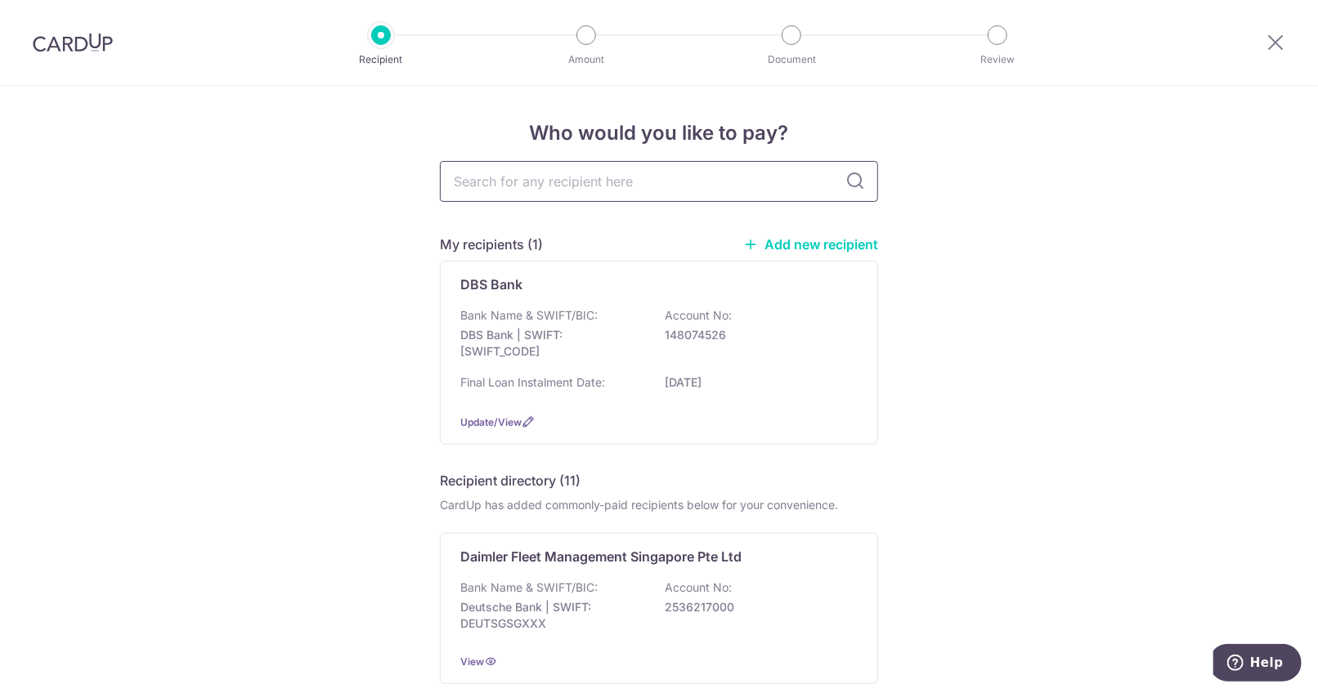
click at [602, 167] on input "text" at bounding box center [659, 181] width 438 height 41
type input "dbs"
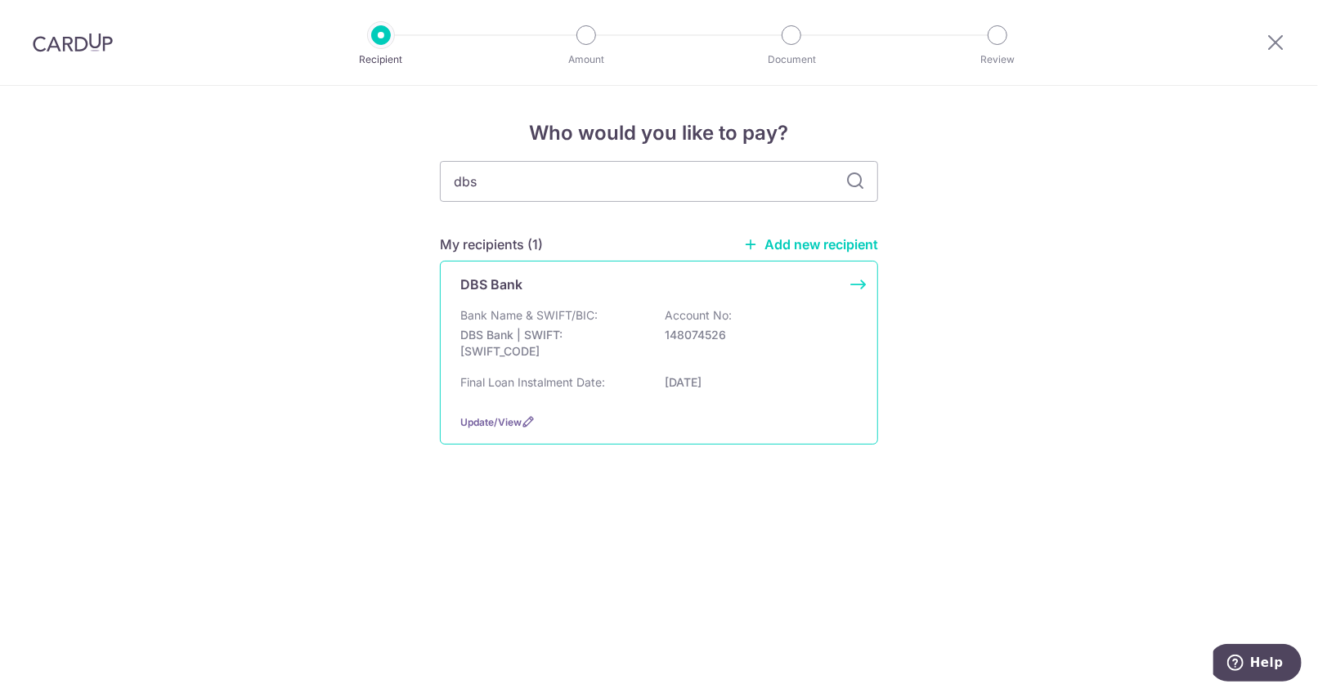
click at [525, 334] on p "DBS Bank | SWIFT: DBSSSGSGXXX" at bounding box center [551, 343] width 183 height 33
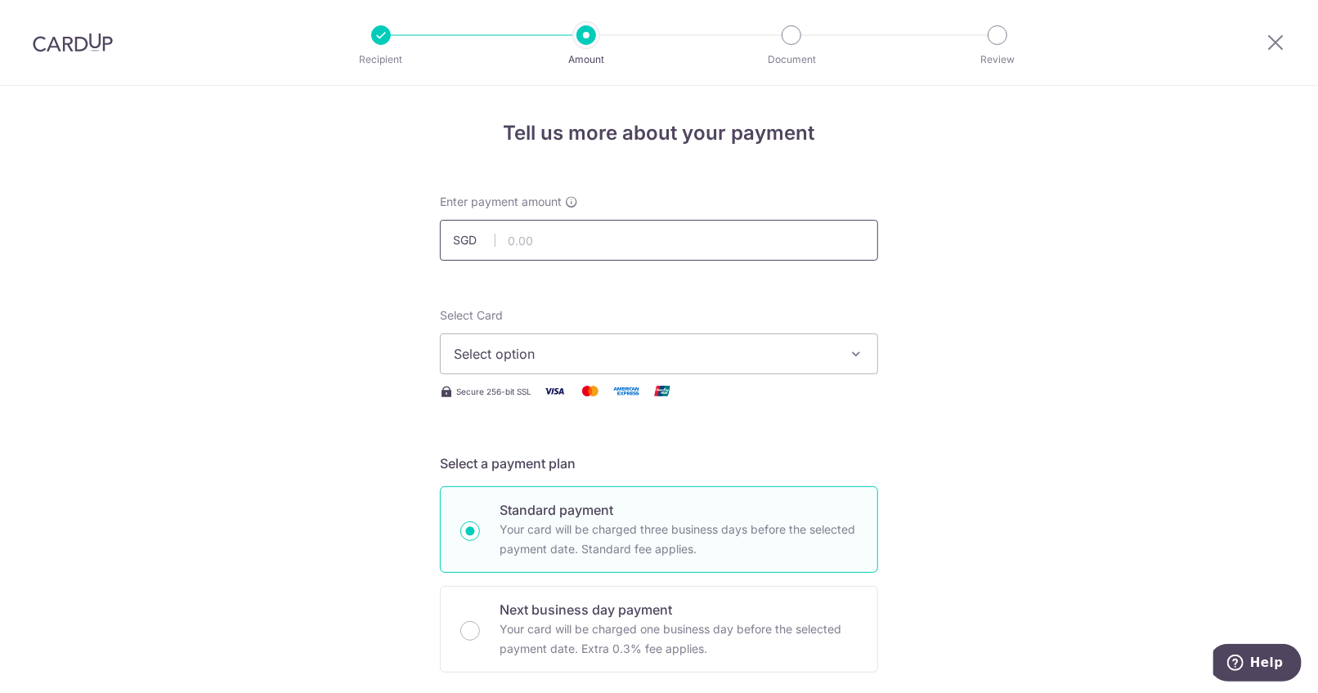
click at [585, 235] on input "text" at bounding box center [659, 240] width 438 height 41
type input "1,906.00"
click at [557, 353] on span "Select option" at bounding box center [644, 354] width 381 height 20
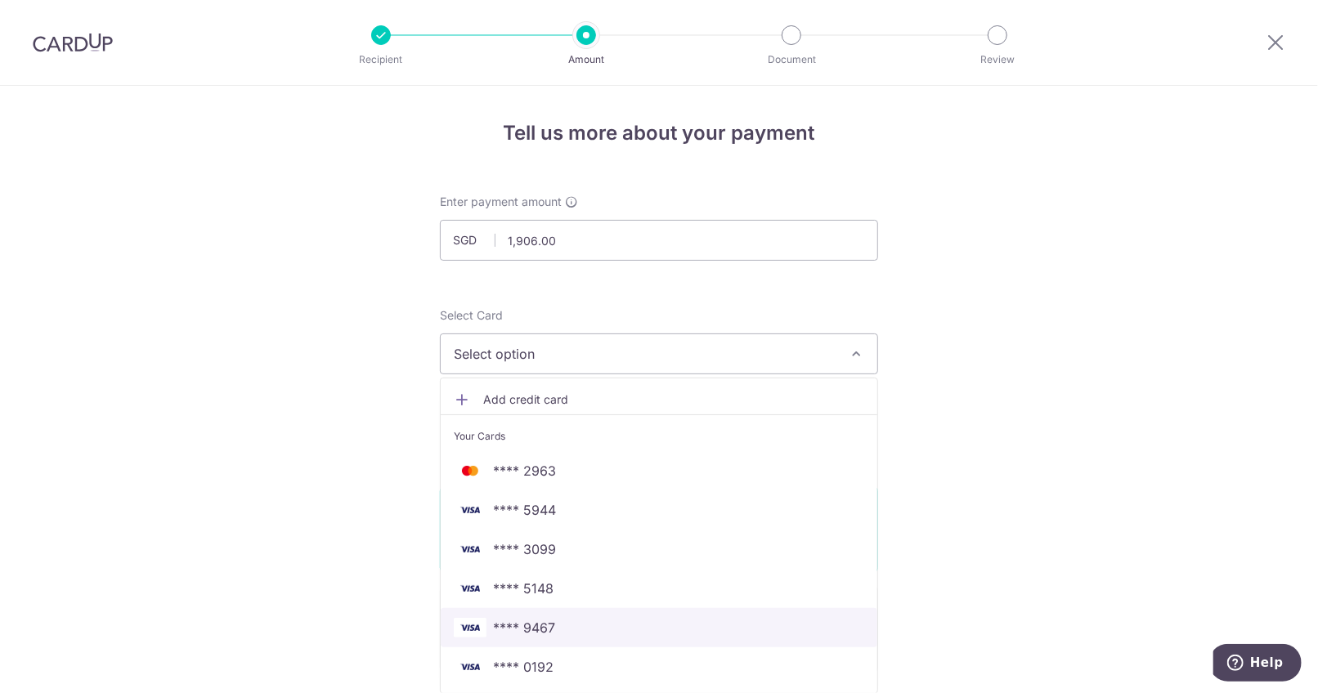
click at [505, 639] on link "**** 9467" at bounding box center [659, 627] width 437 height 39
type input "[DATE]"
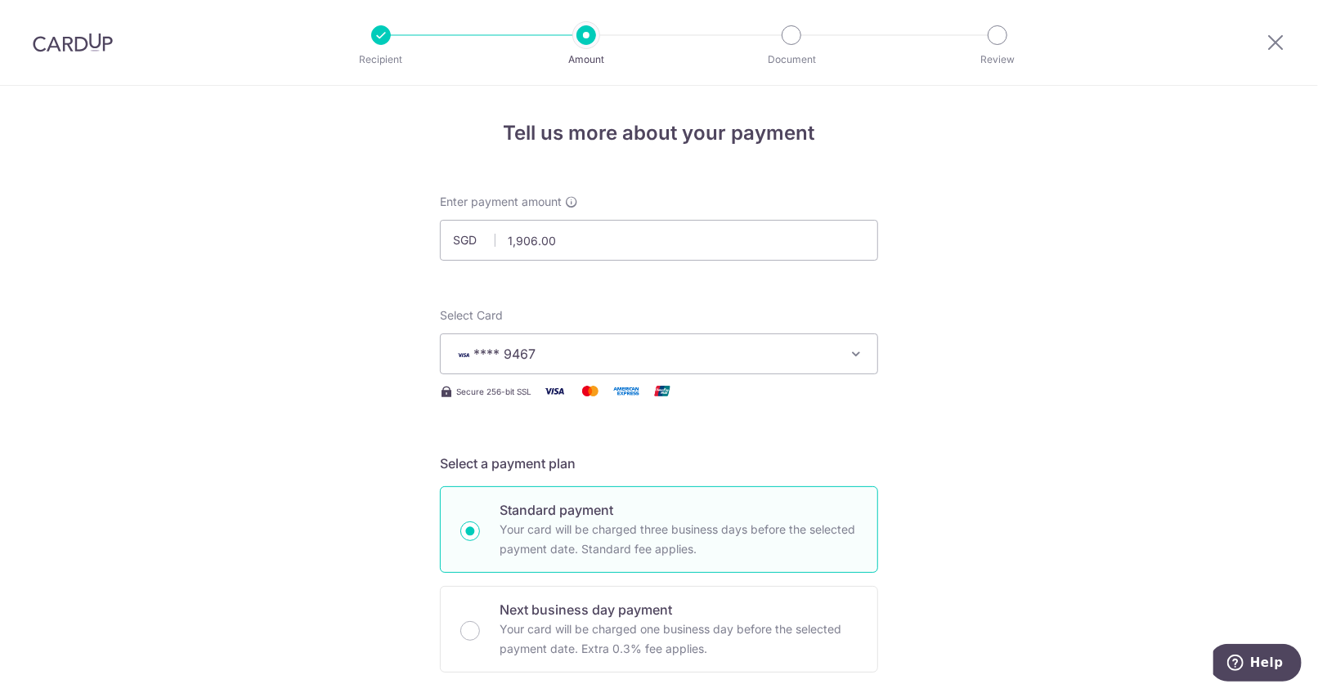
scroll to position [262, 0]
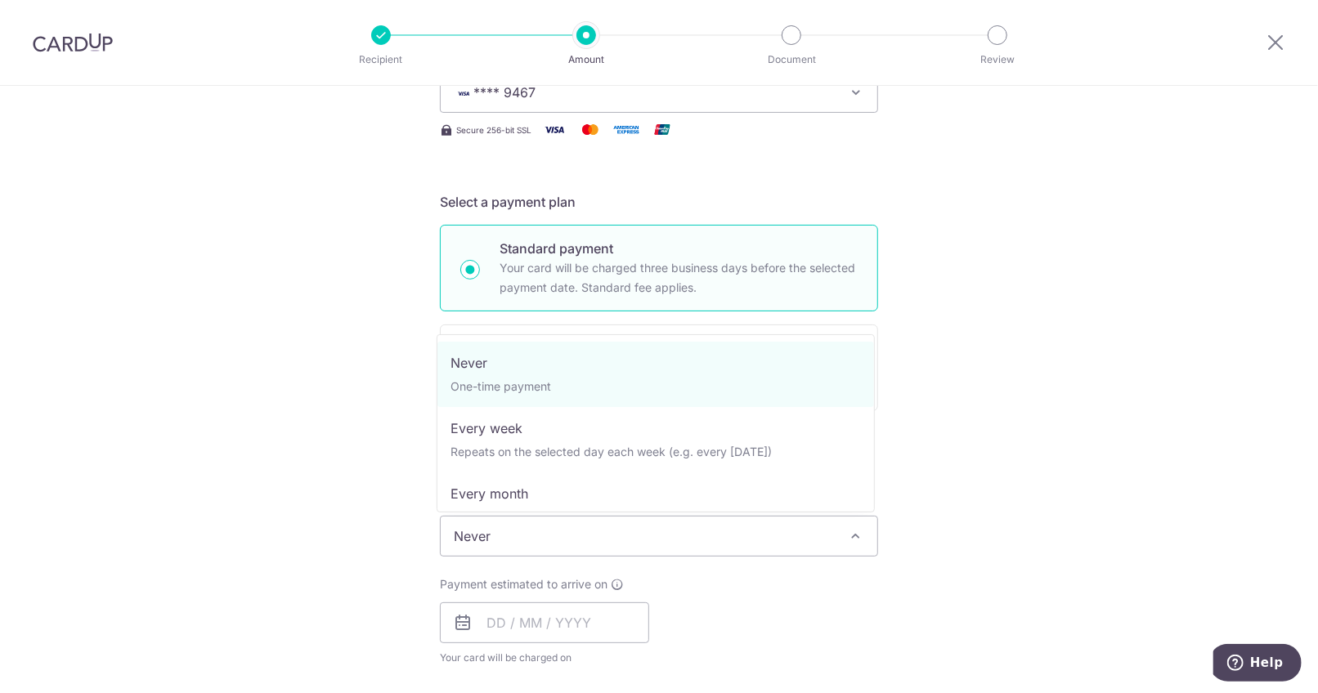
click at [545, 540] on span "Never" at bounding box center [659, 536] width 437 height 39
select select "3"
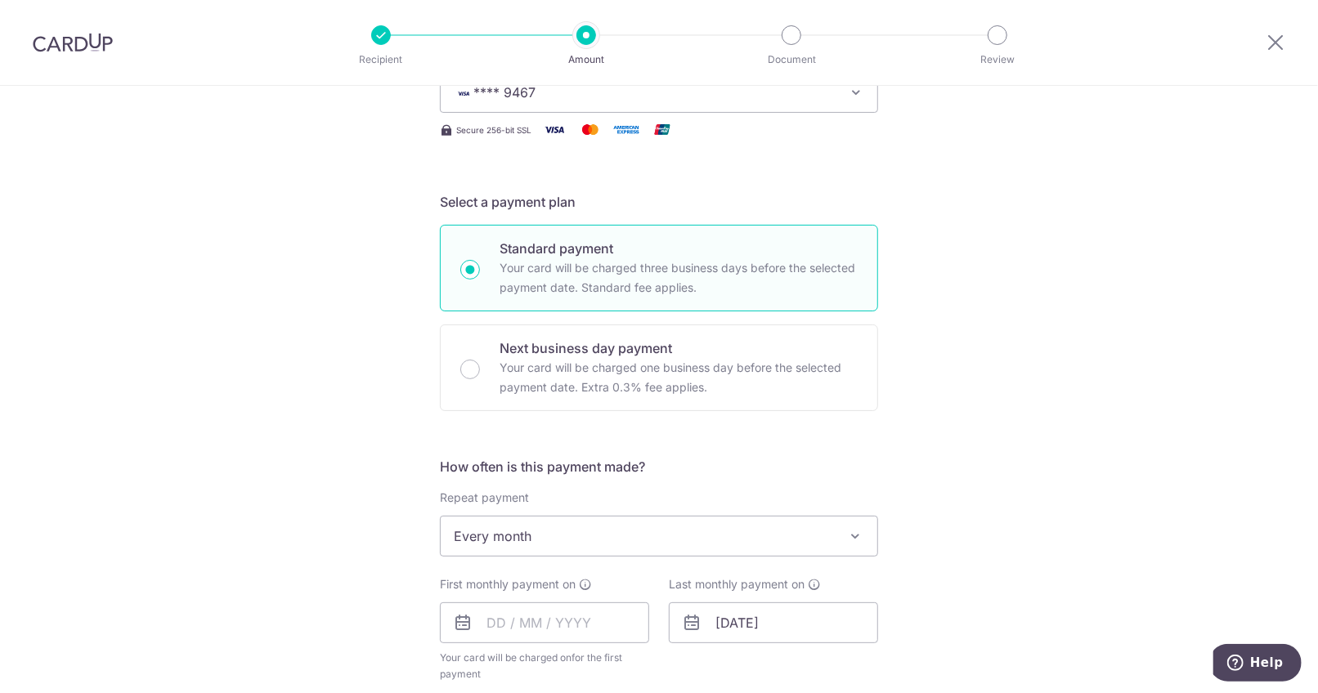
scroll to position [458, 0]
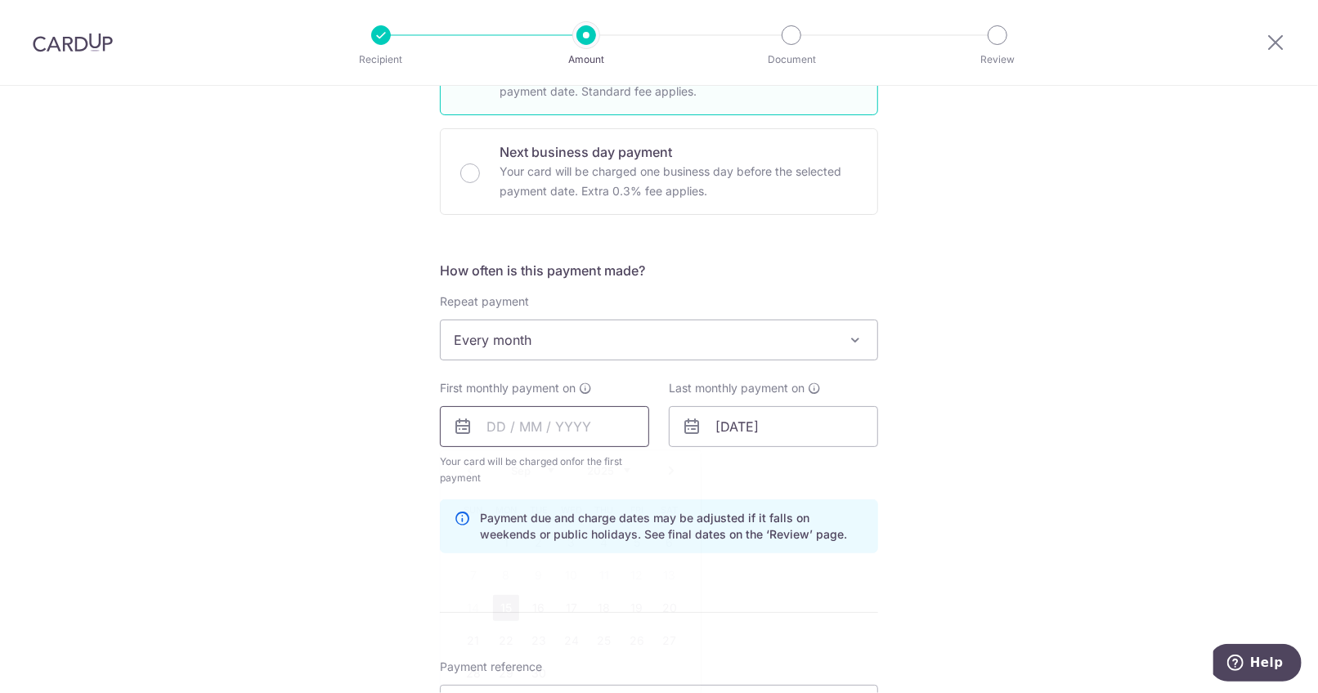
click at [497, 429] on input "text" at bounding box center [544, 426] width 209 height 41
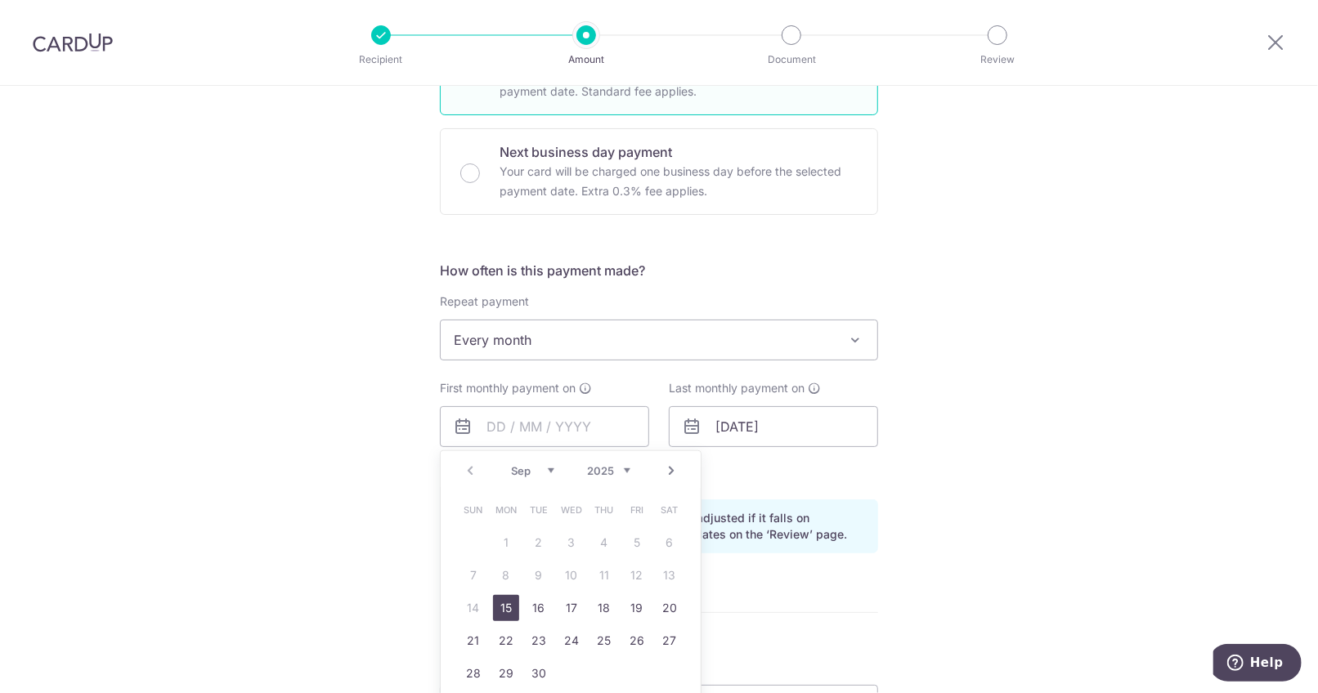
click at [666, 472] on link "Next" at bounding box center [672, 471] width 20 height 20
click at [514, 578] on link "6" at bounding box center [506, 576] width 26 height 26
type input "[DATE]"
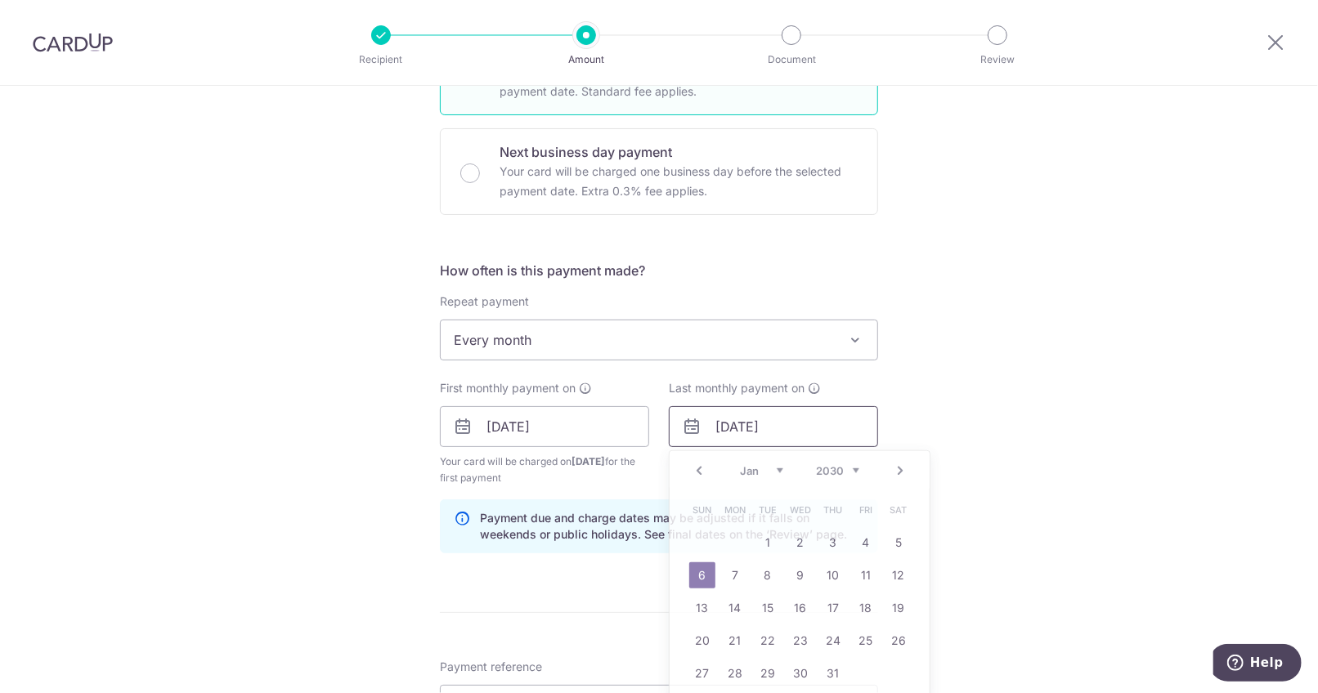
click at [765, 424] on input "06/01/2030" at bounding box center [773, 426] width 209 height 41
drag, startPoint x: 768, startPoint y: 425, endPoint x: 825, endPoint y: 430, distance: 57.4
click at [825, 430] on input "06/01/2030" at bounding box center [773, 426] width 209 height 41
type input "[DATE]"
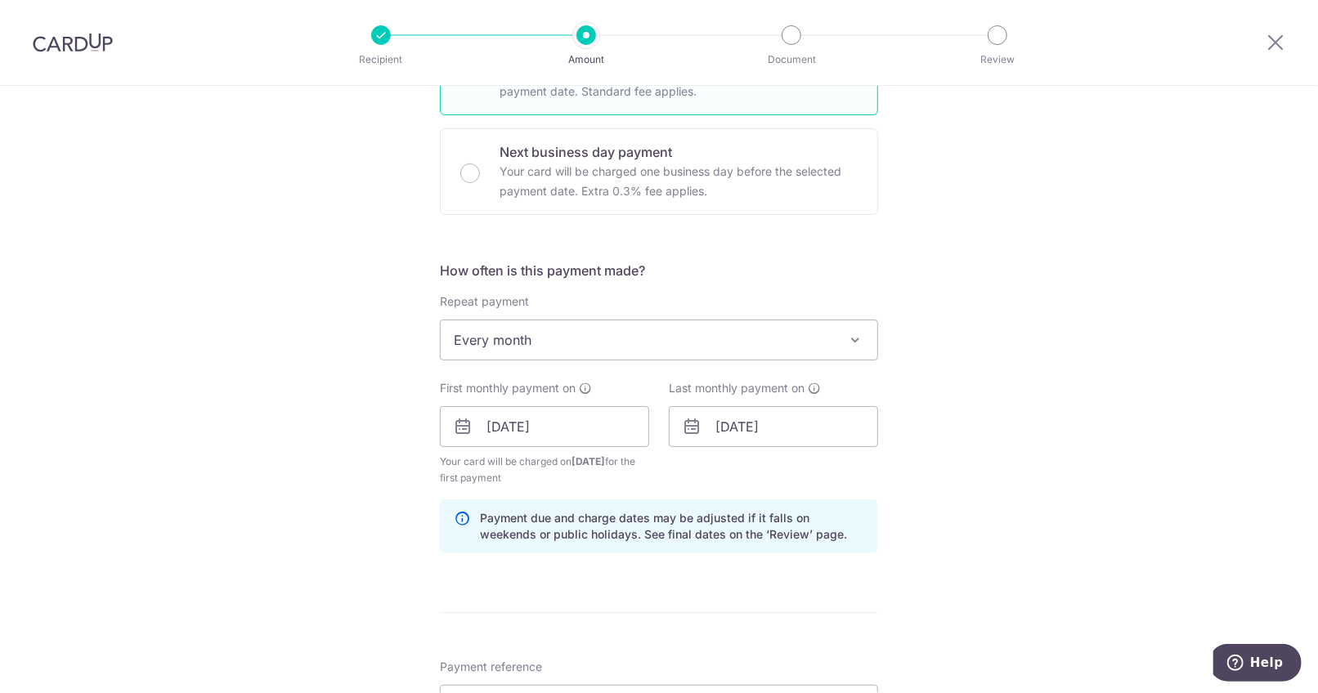
click at [967, 434] on div "Tell us more about your payment Enter payment amount SGD 1,906.00 1906.00 Selec…" at bounding box center [659, 409] width 1318 height 1563
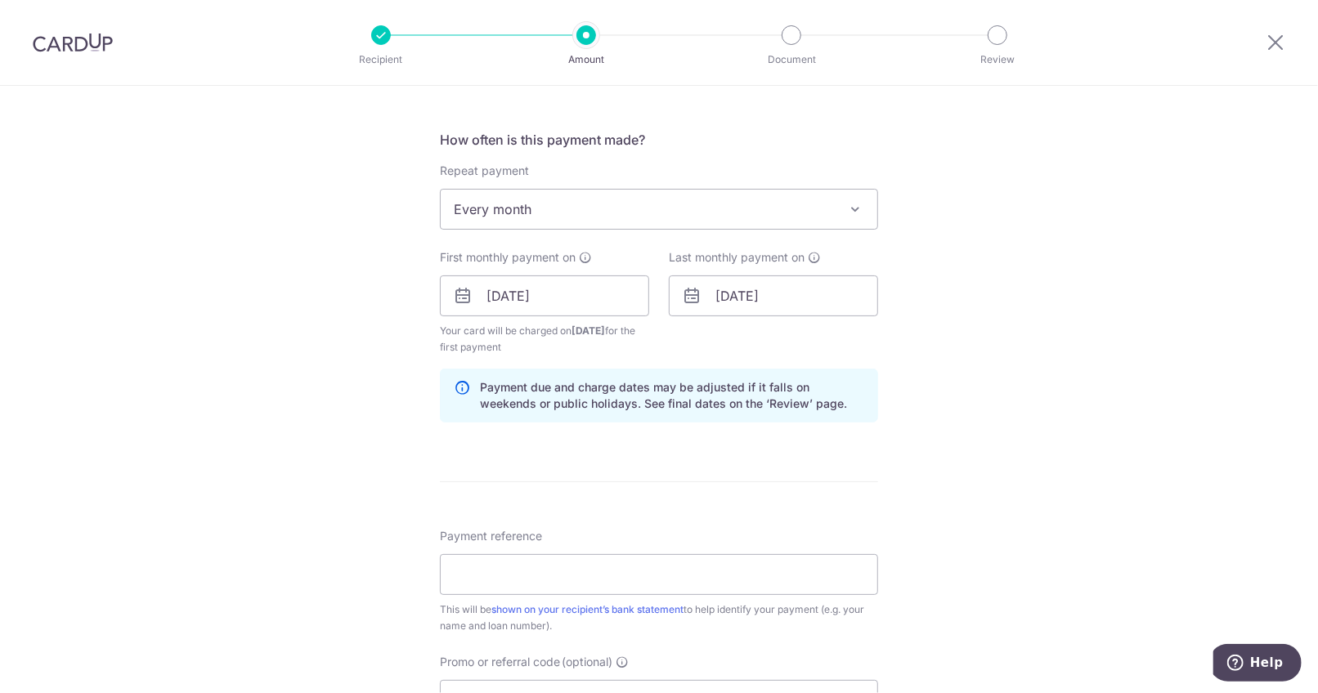
scroll to position [654, 0]
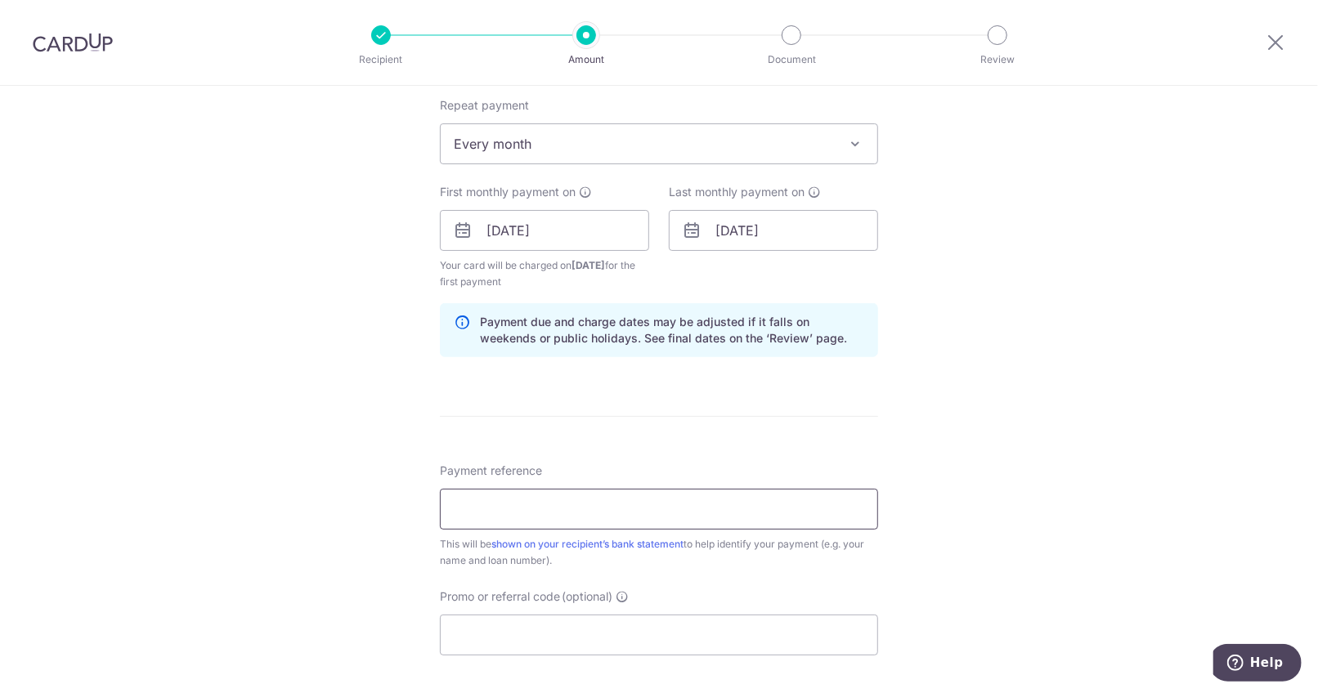
click at [646, 505] on input "Payment reference" at bounding box center [659, 509] width 438 height 41
type input "Car loan X"
click at [508, 626] on input "Promo or referral code (optional)" at bounding box center [659, 635] width 438 height 41
paste input "REC185"
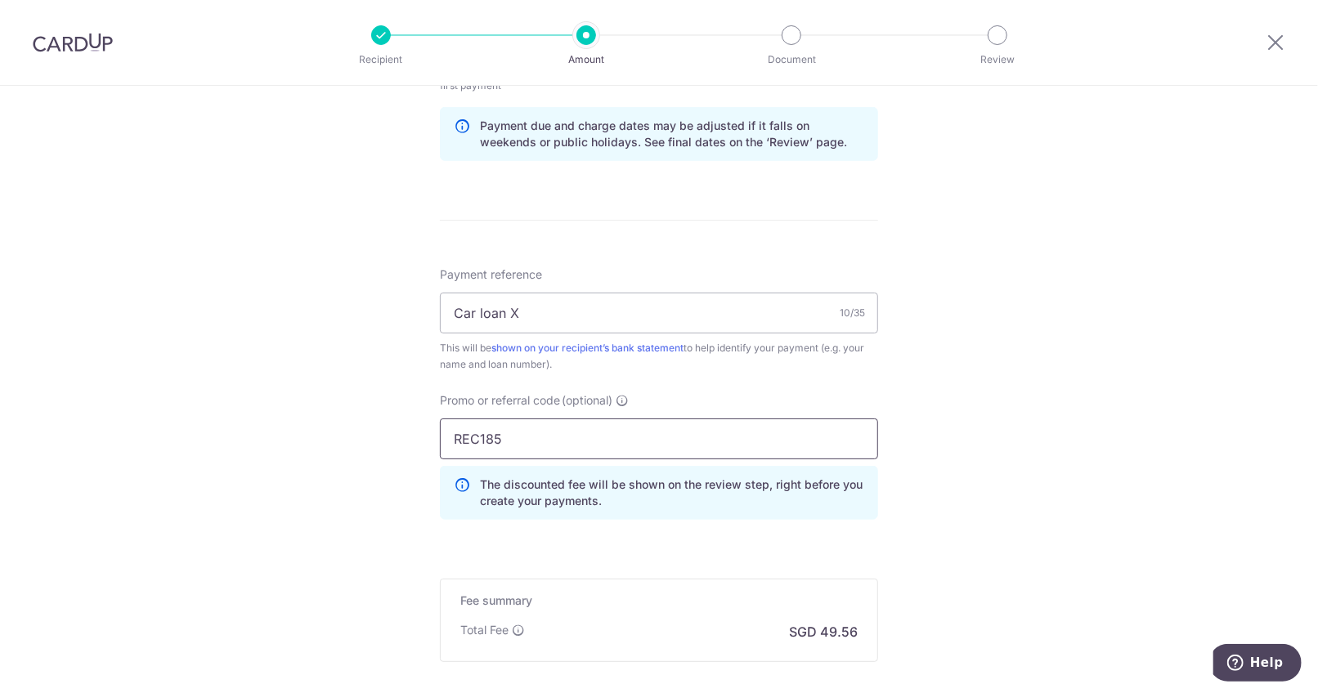
scroll to position [1027, 0]
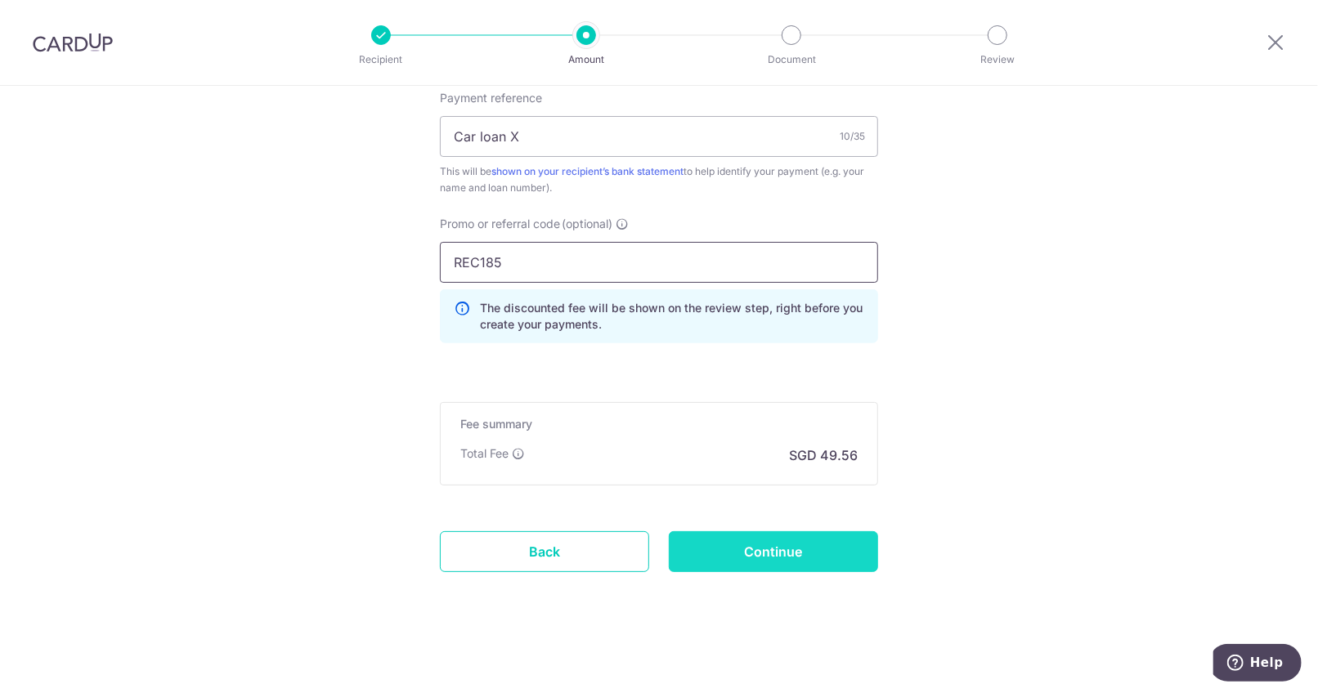
type input "REC185"
click at [828, 549] on input "Continue" at bounding box center [773, 551] width 209 height 41
type input "Create Schedule"
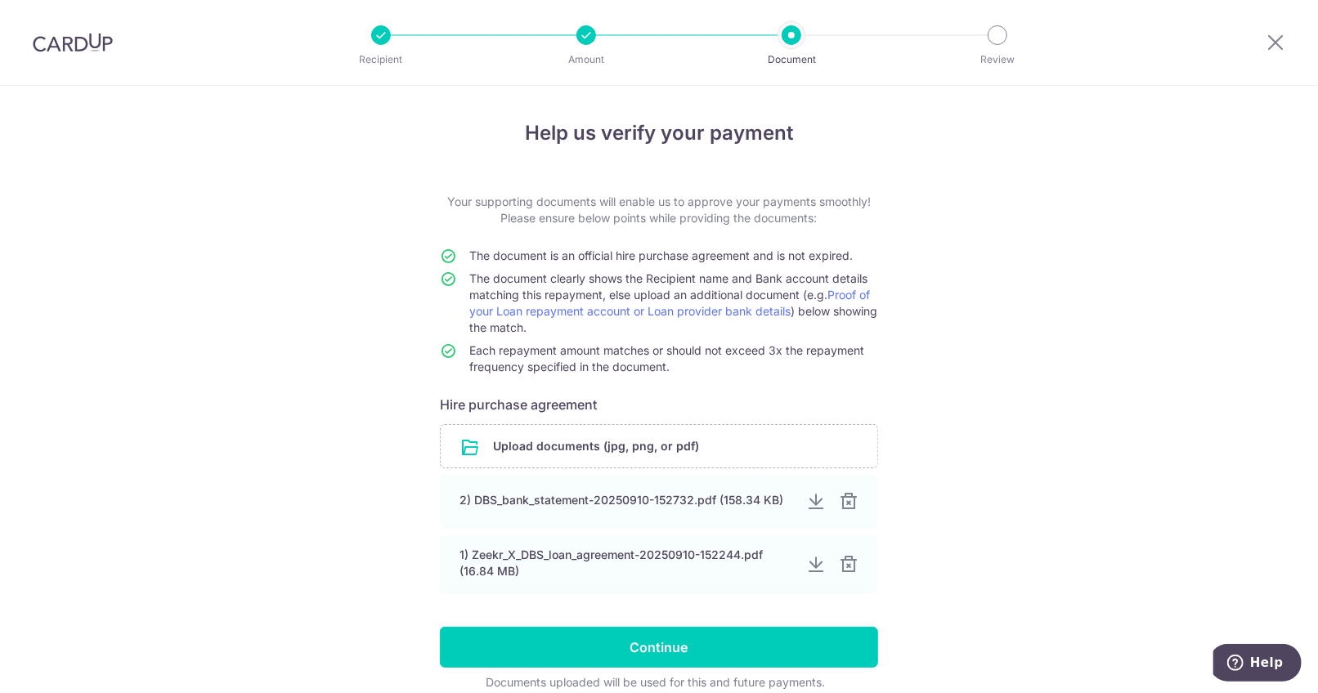
scroll to position [74, 0]
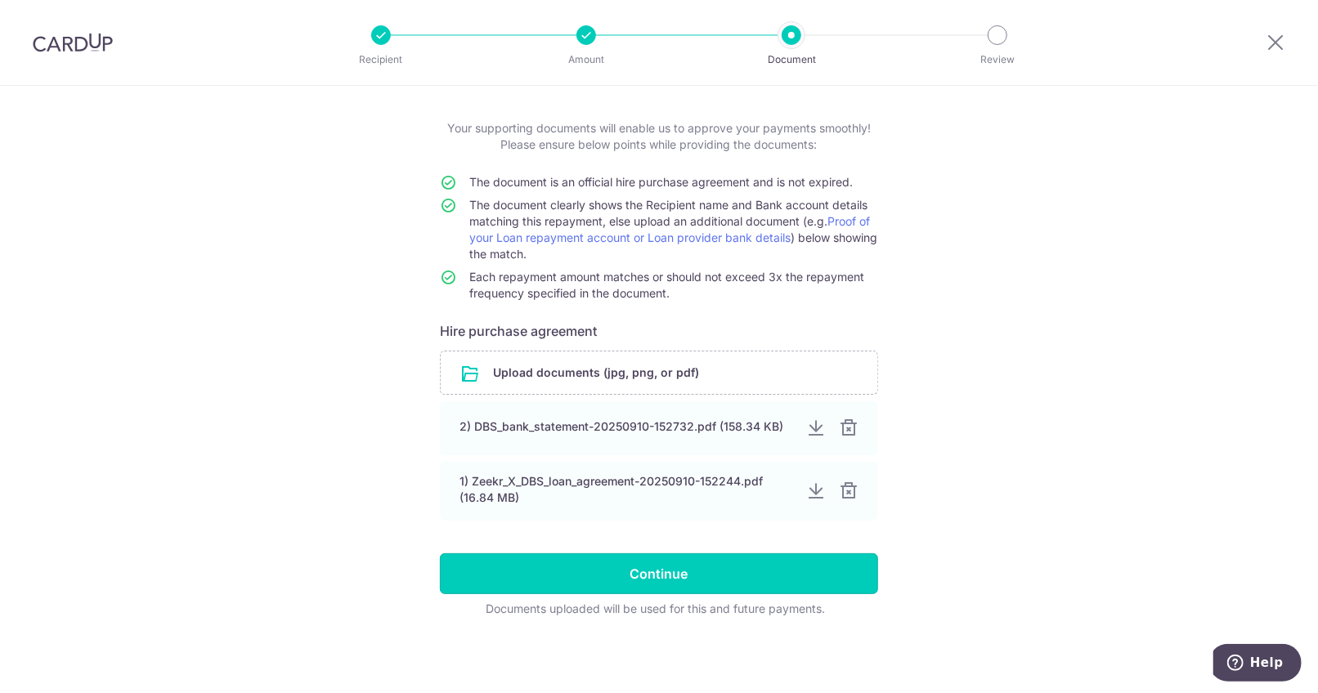
click at [702, 560] on input "Continue" at bounding box center [659, 574] width 438 height 41
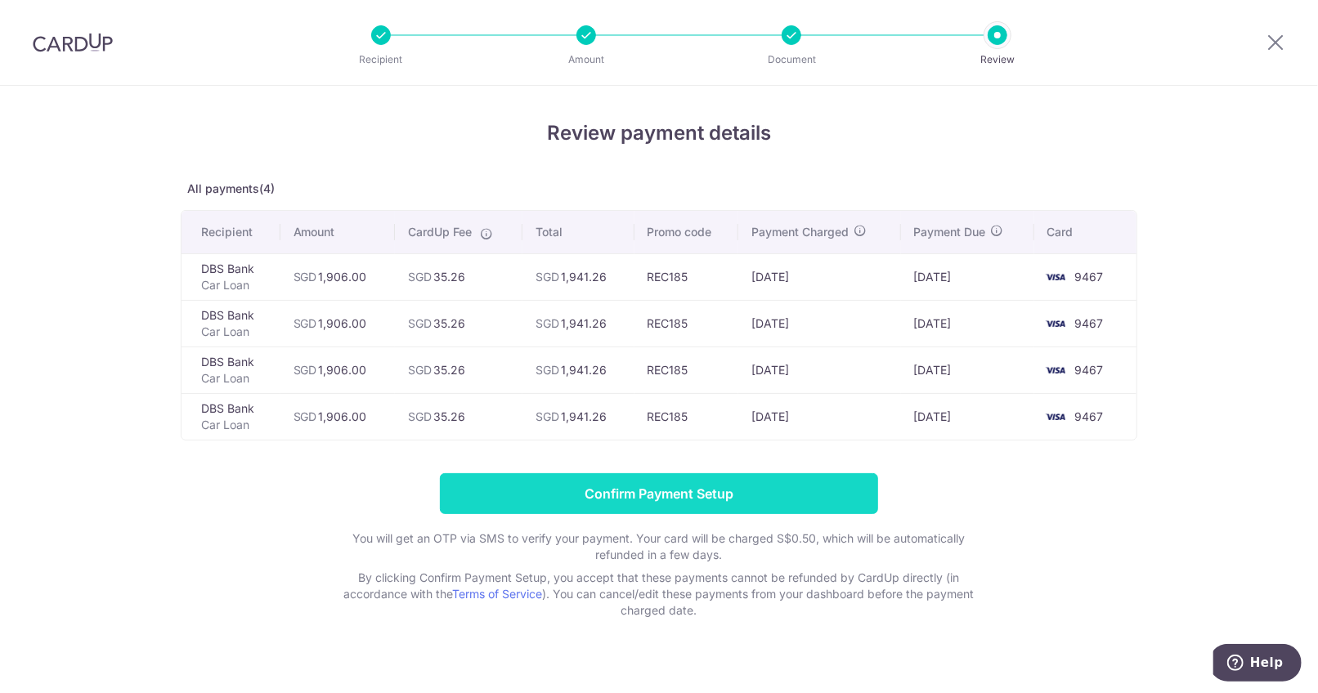
click at [711, 492] on input "Confirm Payment Setup" at bounding box center [659, 493] width 438 height 41
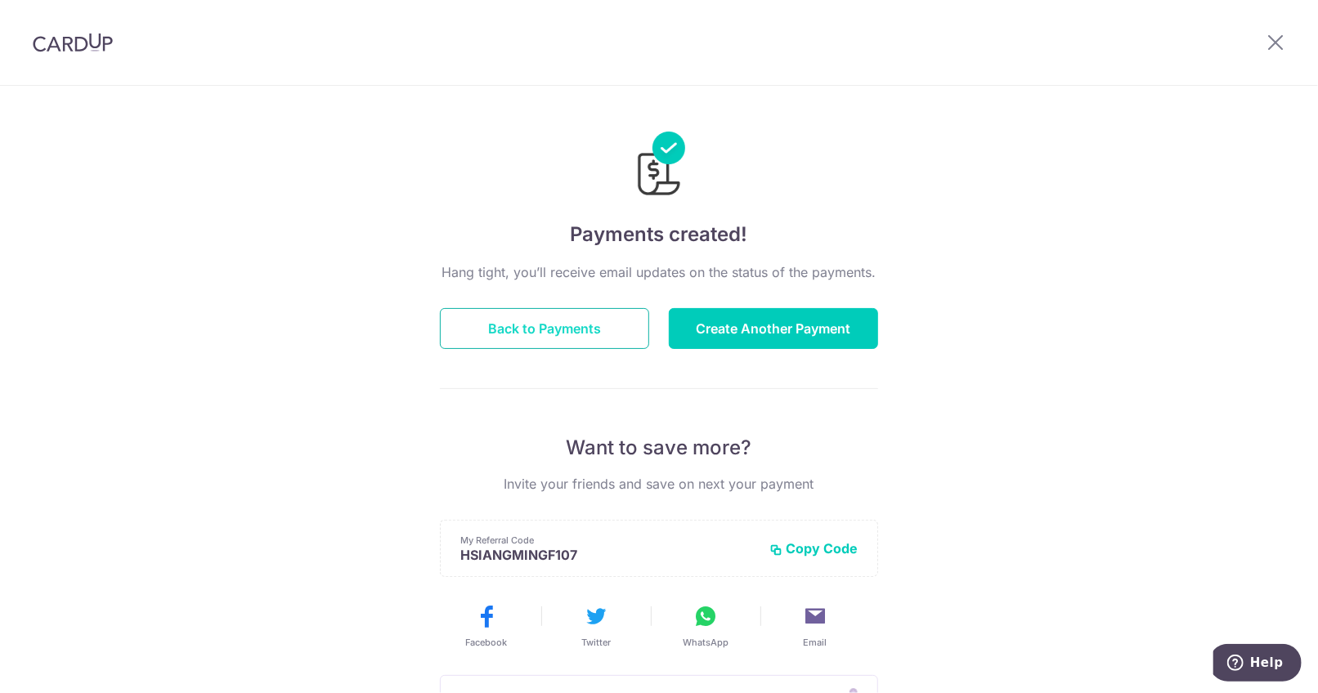
click at [514, 331] on button "Back to Payments" at bounding box center [544, 328] width 209 height 41
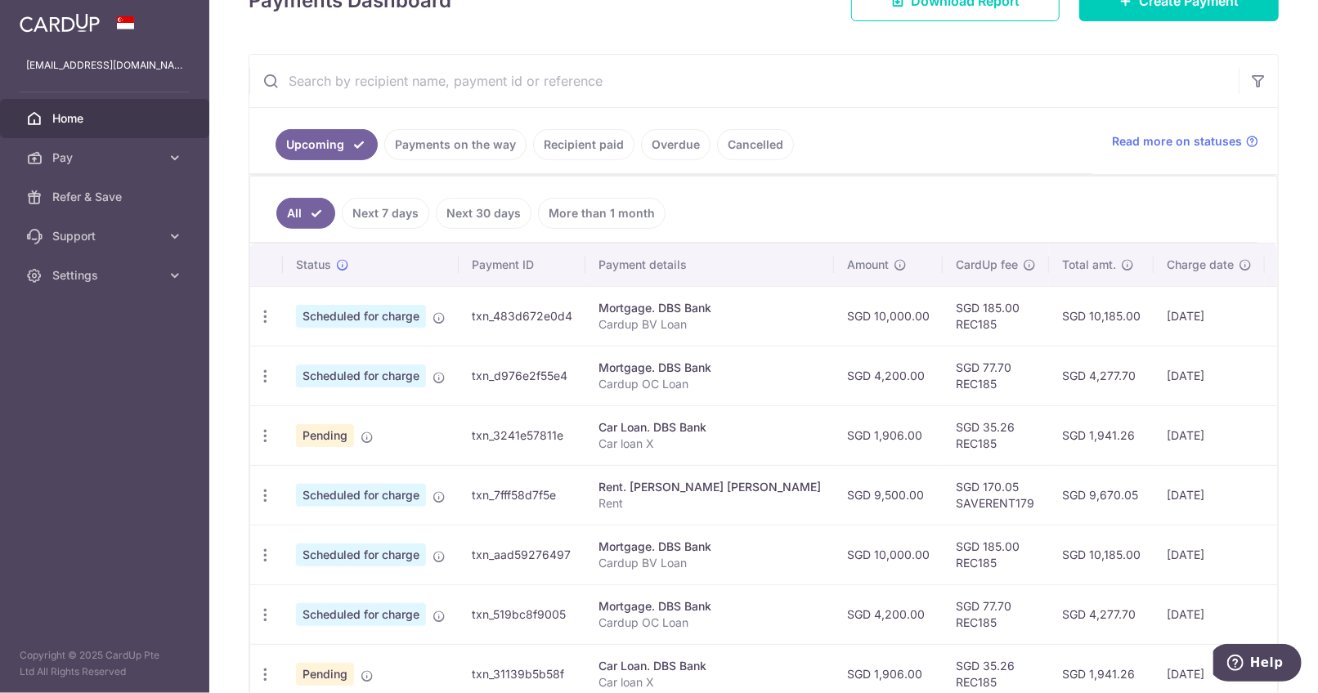
scroll to position [327, 0]
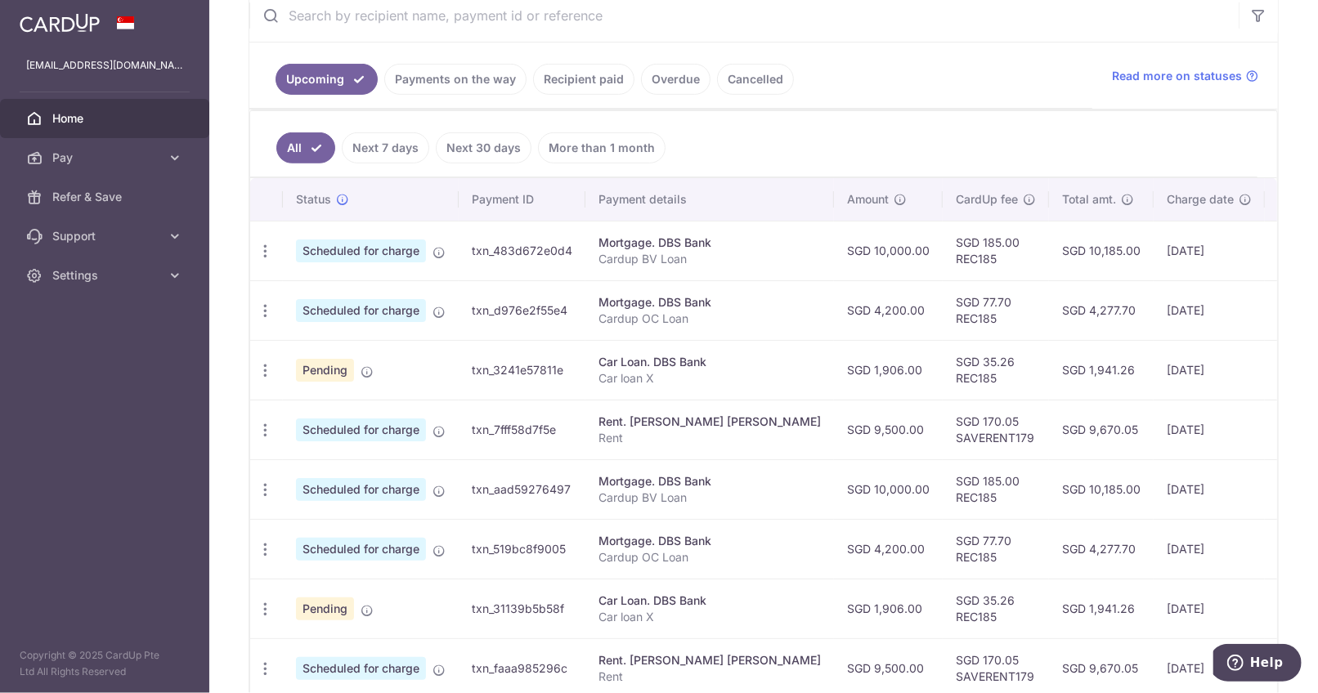
click at [900, 116] on ul "All Next 7 days Next 30 days More than 1 month" at bounding box center [753, 144] width 1007 height 66
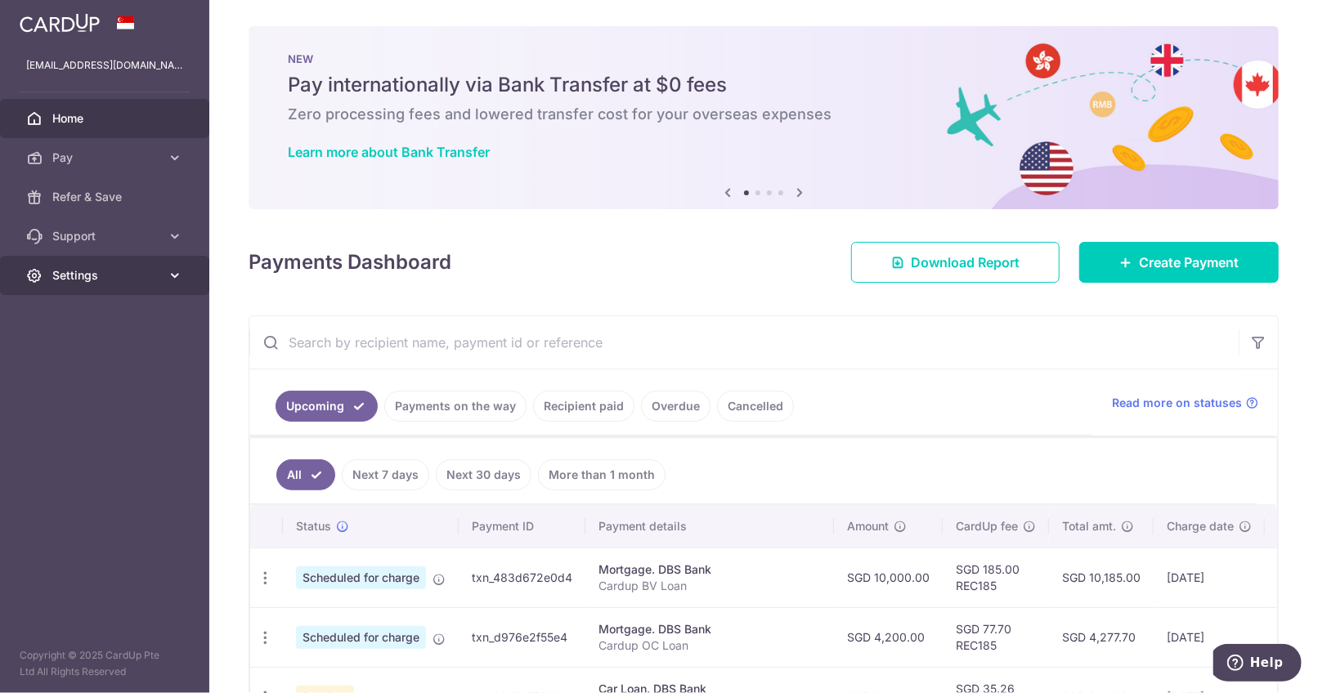
click at [149, 271] on span "Settings" at bounding box center [106, 275] width 108 height 16
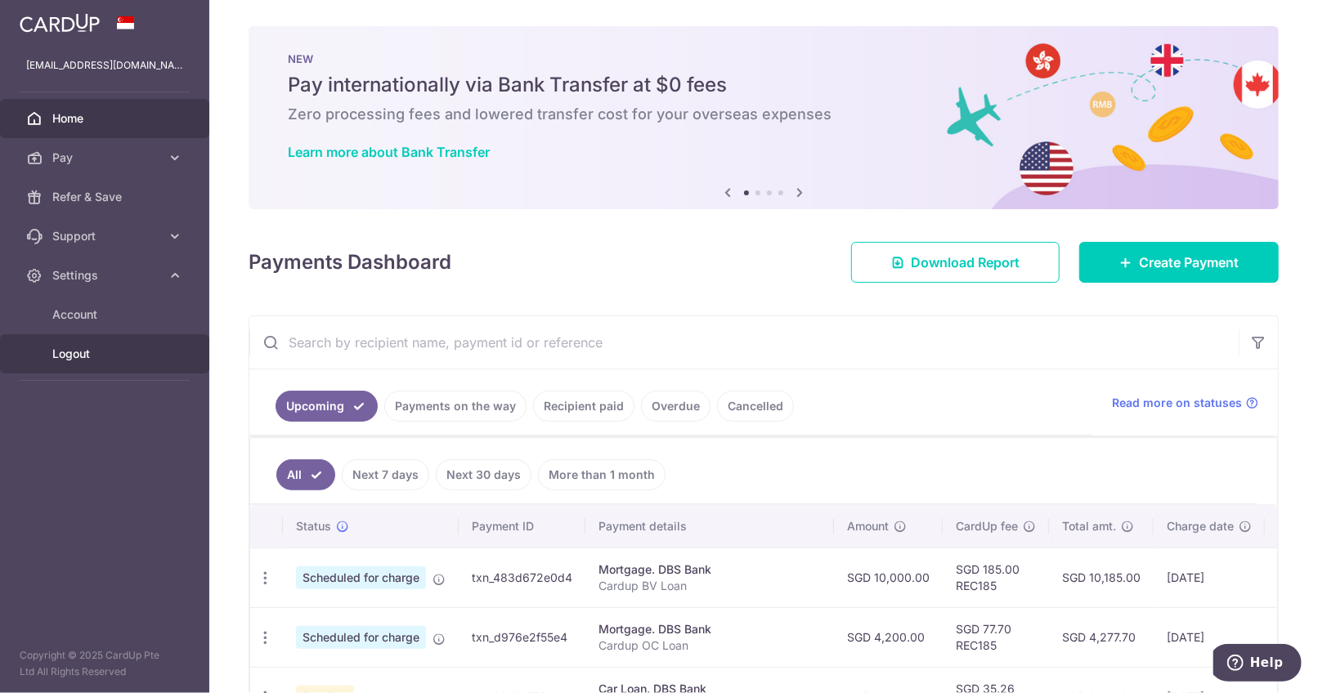
click at [71, 348] on span "Logout" at bounding box center [106, 354] width 108 height 16
